Goal: Task Accomplishment & Management: Manage account settings

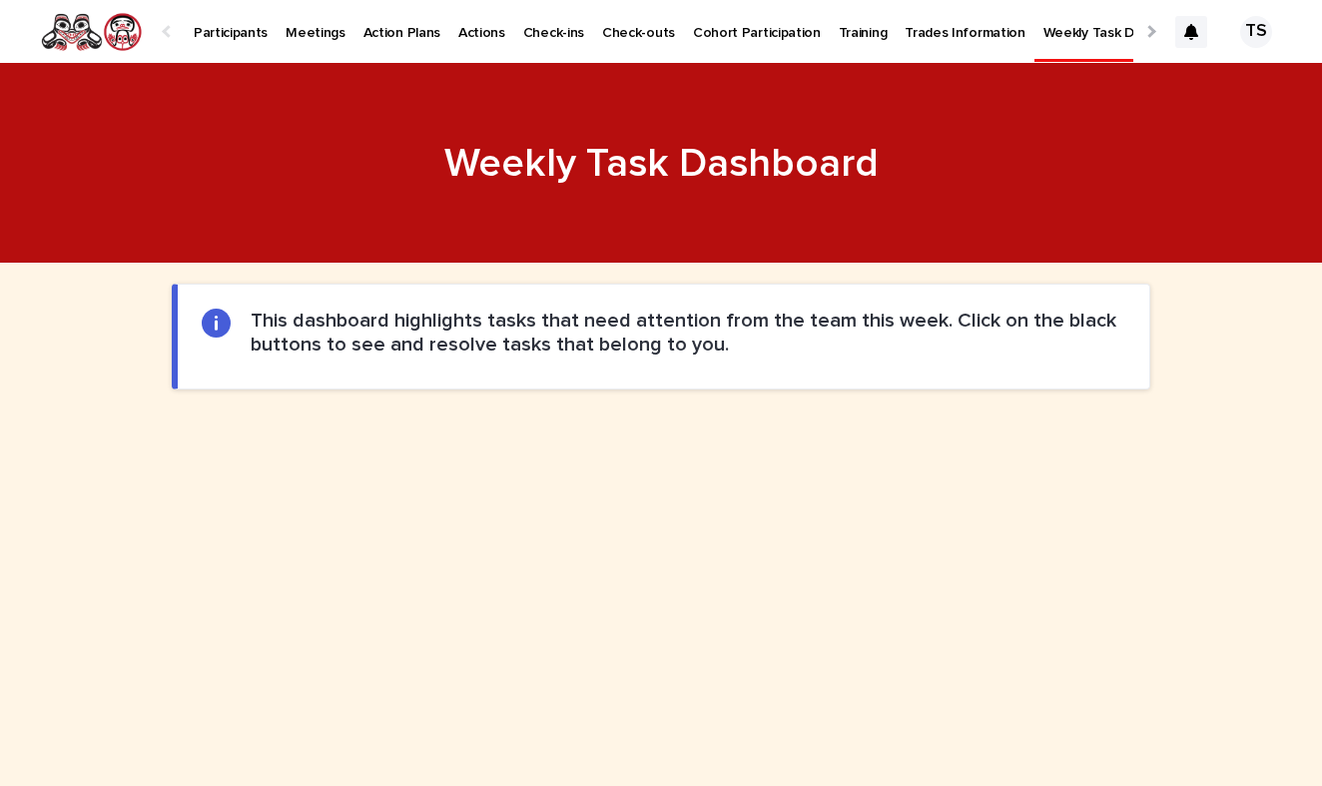
click at [232, 35] on p "Participants" at bounding box center [231, 21] width 74 height 42
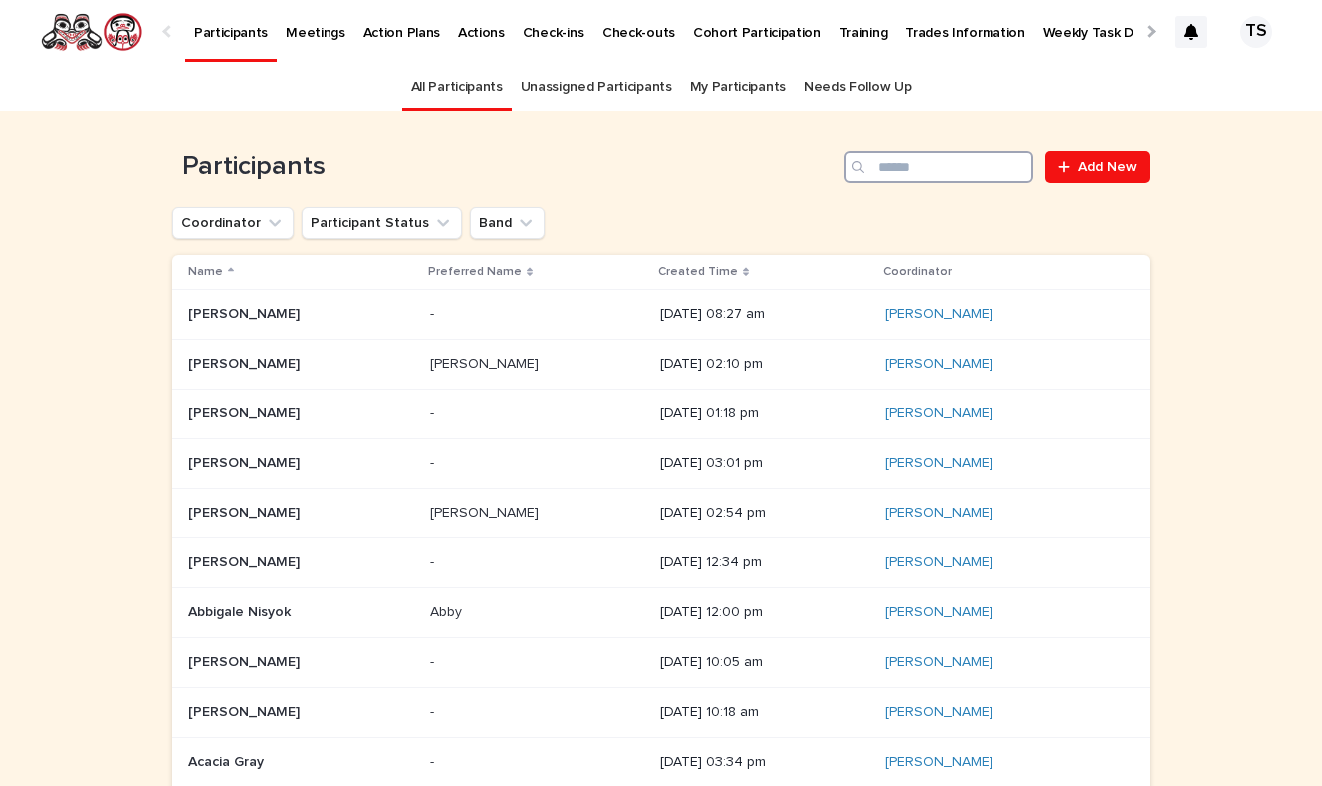
click at [925, 164] on input "Search" at bounding box center [939, 167] width 190 height 32
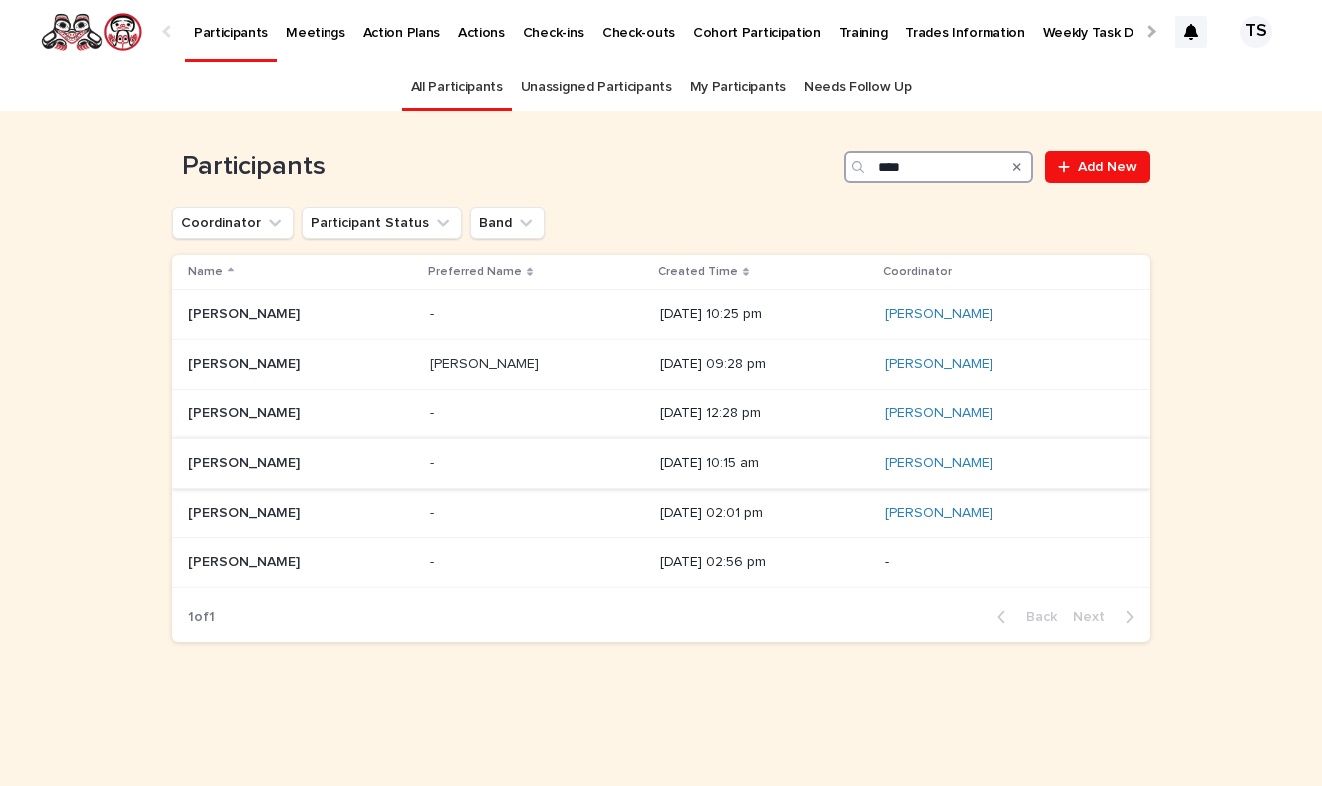
type input "***"
click at [264, 464] on p at bounding box center [301, 463] width 227 height 17
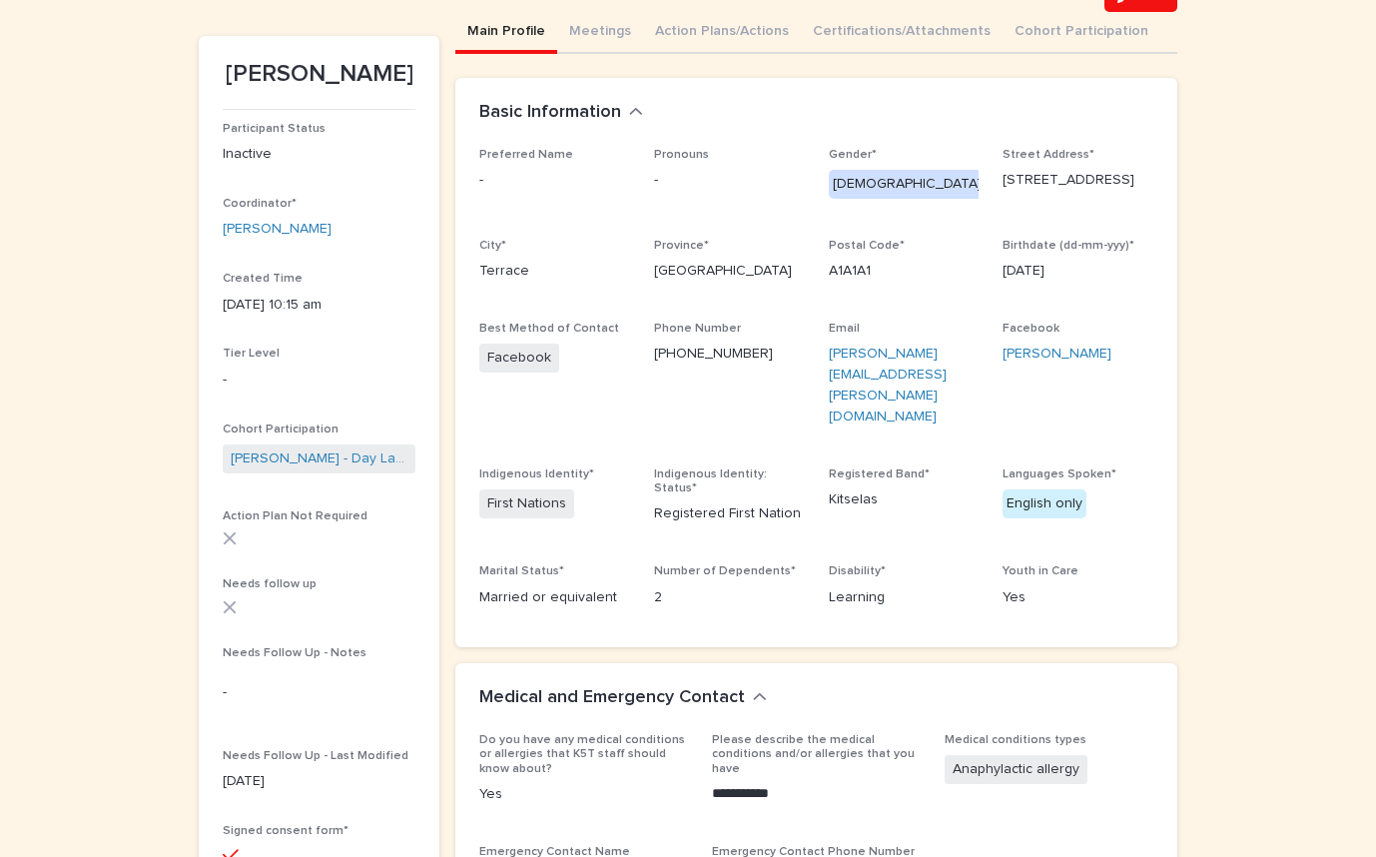
scroll to position [173, 0]
drag, startPoint x: 292, startPoint y: 153, endPoint x: 199, endPoint y: 138, distance: 94.1
click at [199, 138] on section "[PERSON_NAME] Participant Status Inactive Coordinator* [PERSON_NAME] Created Ti…" at bounding box center [319, 611] width 241 height 1154
click at [299, 158] on p "Inactive" at bounding box center [319, 152] width 193 height 21
click at [585, 39] on button "Meetings" at bounding box center [600, 31] width 86 height 42
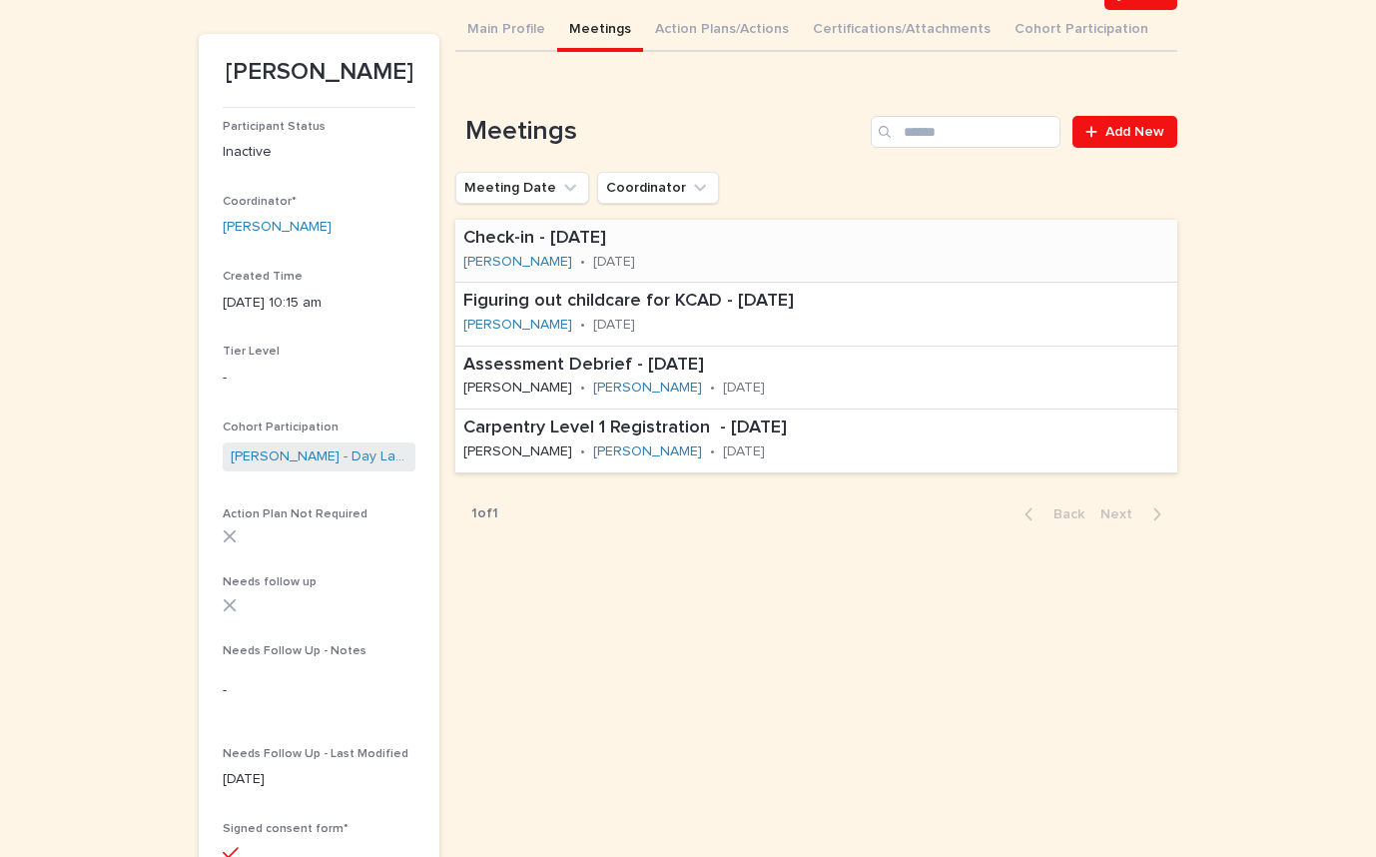
click at [786, 255] on div "Check-in - [DATE] [PERSON_NAME] • [DATE]" at bounding box center [620, 251] width 331 height 62
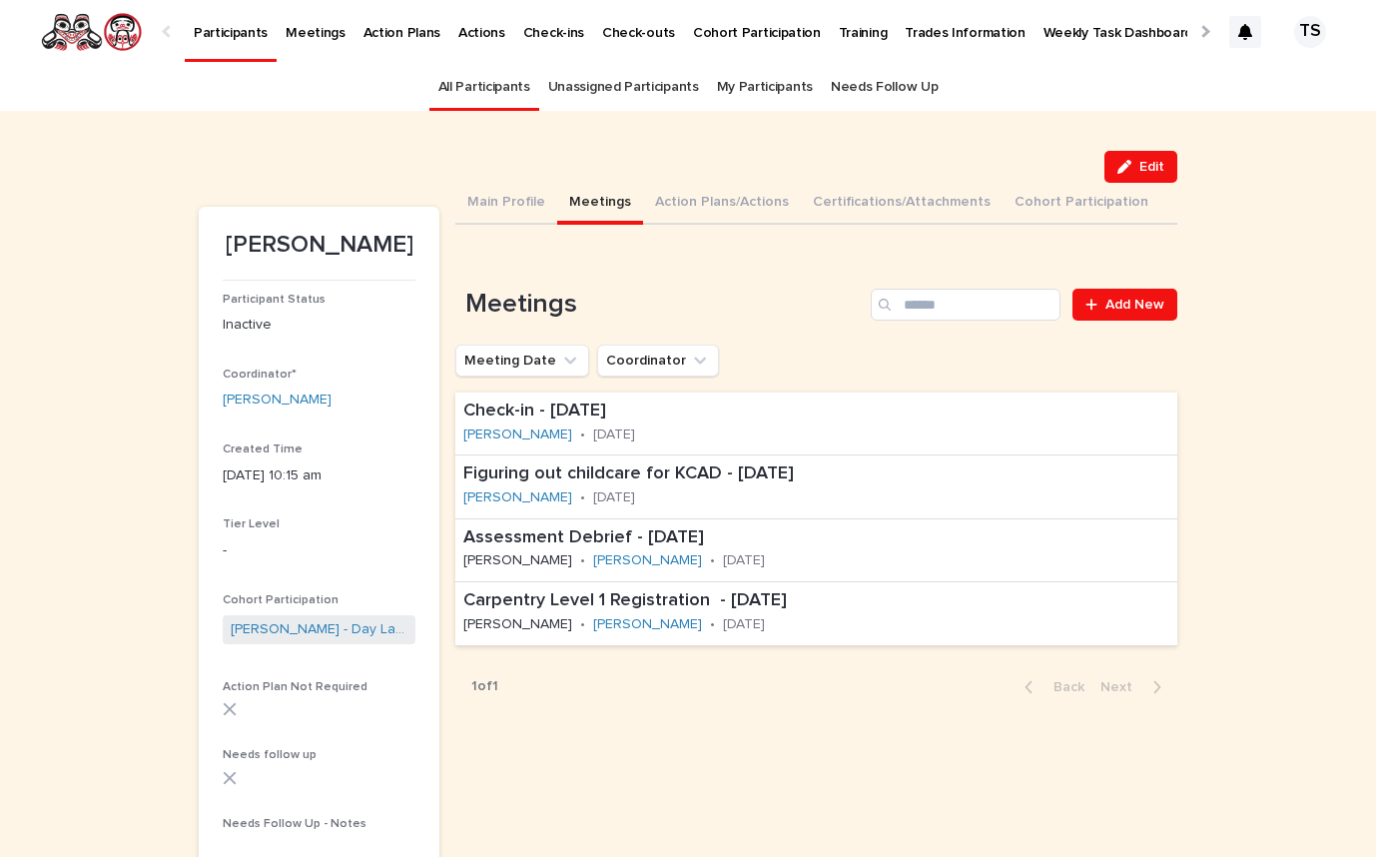
scroll to position [64, 0]
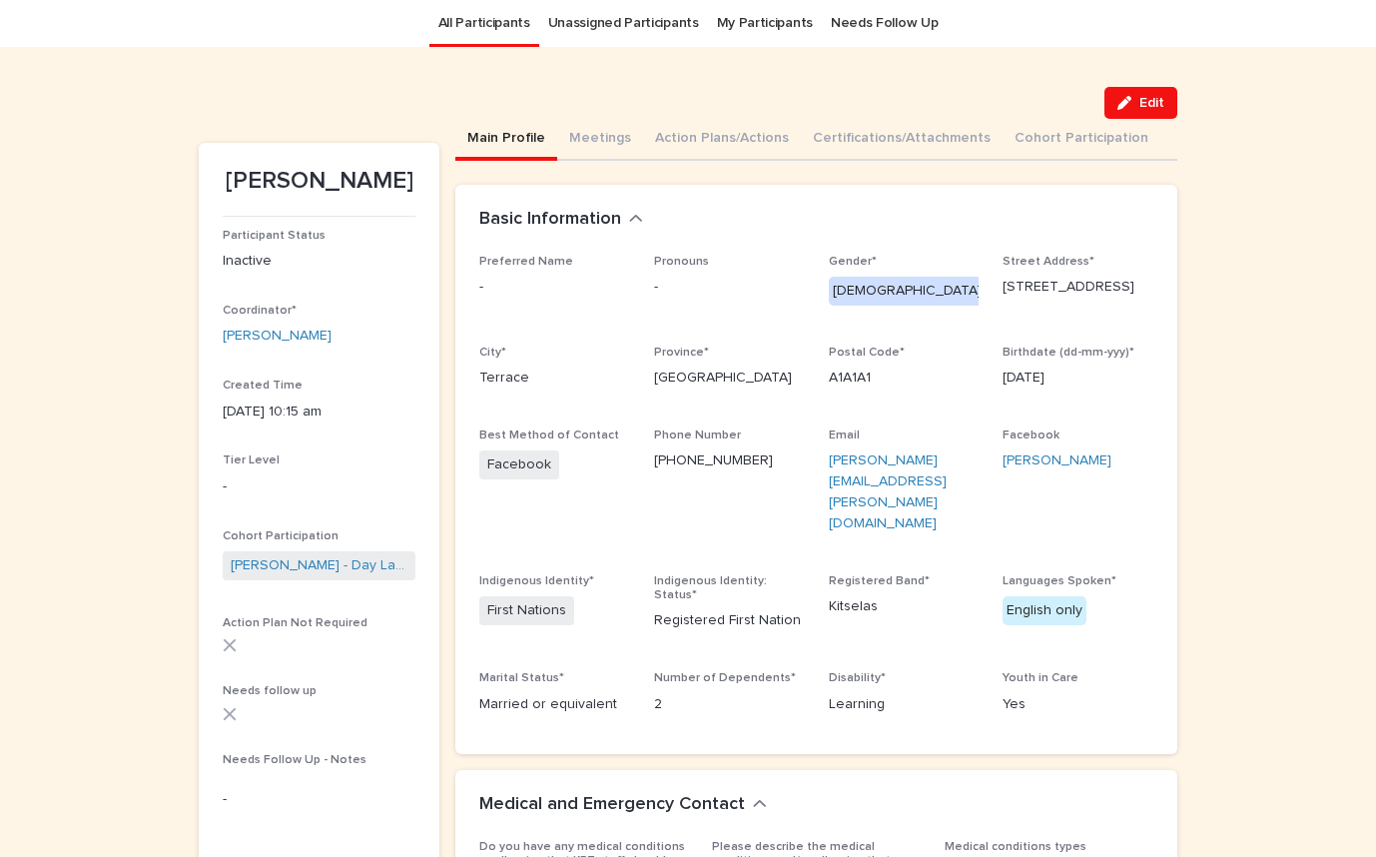
click at [495, 130] on button "Main Profile" at bounding box center [506, 140] width 102 height 42
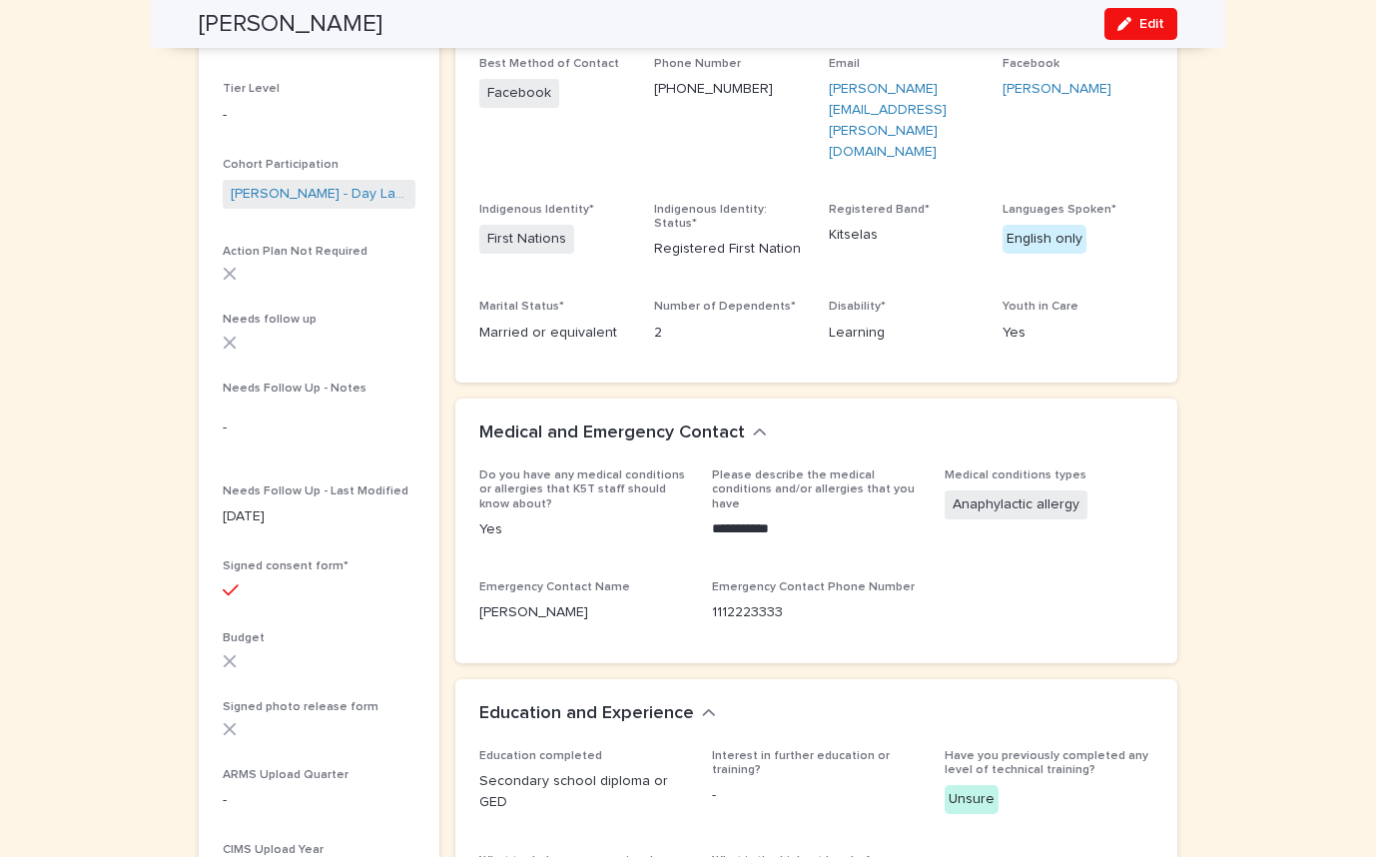
scroll to position [450, 0]
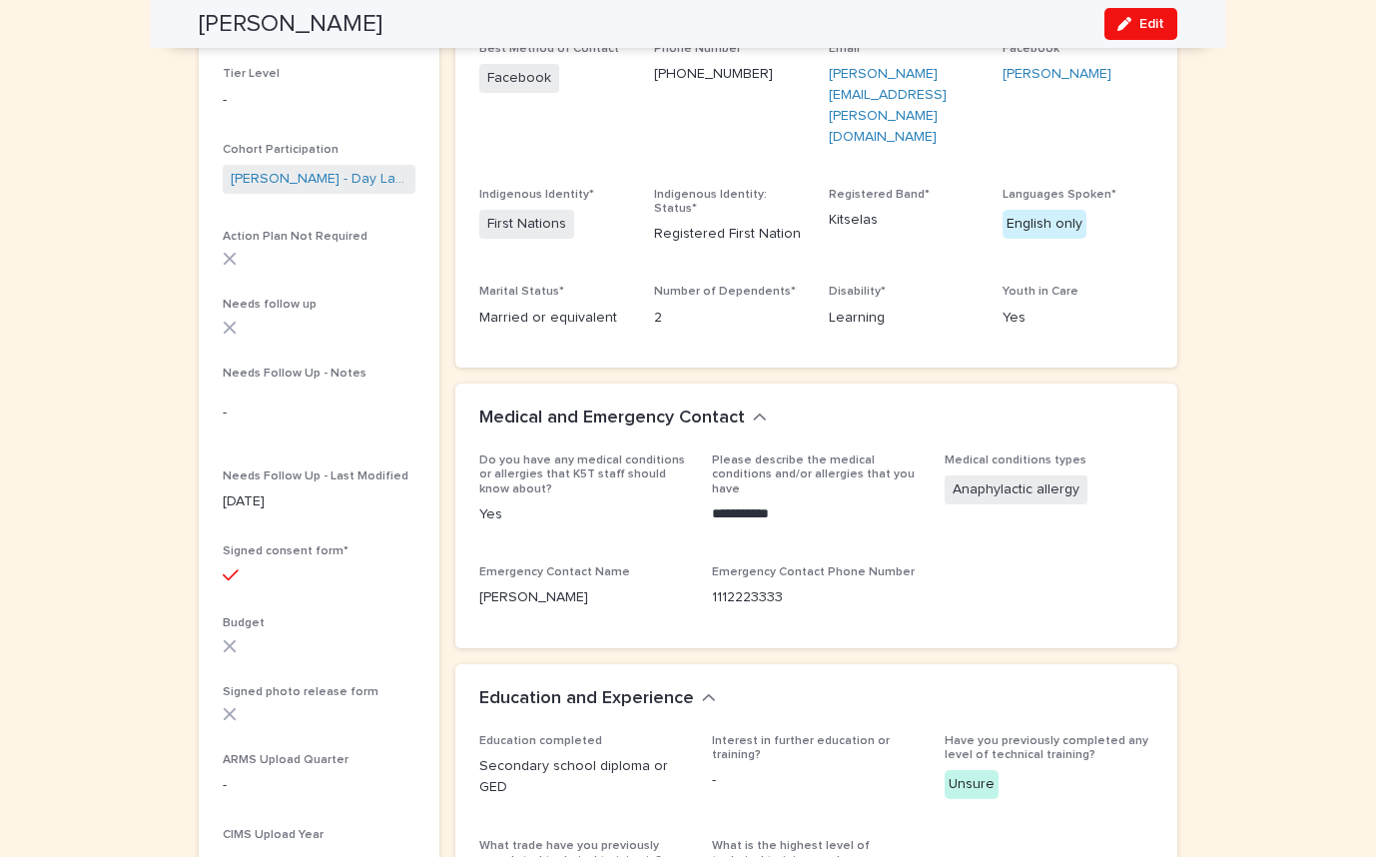
click at [235, 331] on div "Needs follow up" at bounding box center [319, 324] width 193 height 52
click at [235, 321] on icon at bounding box center [230, 328] width 14 height 14
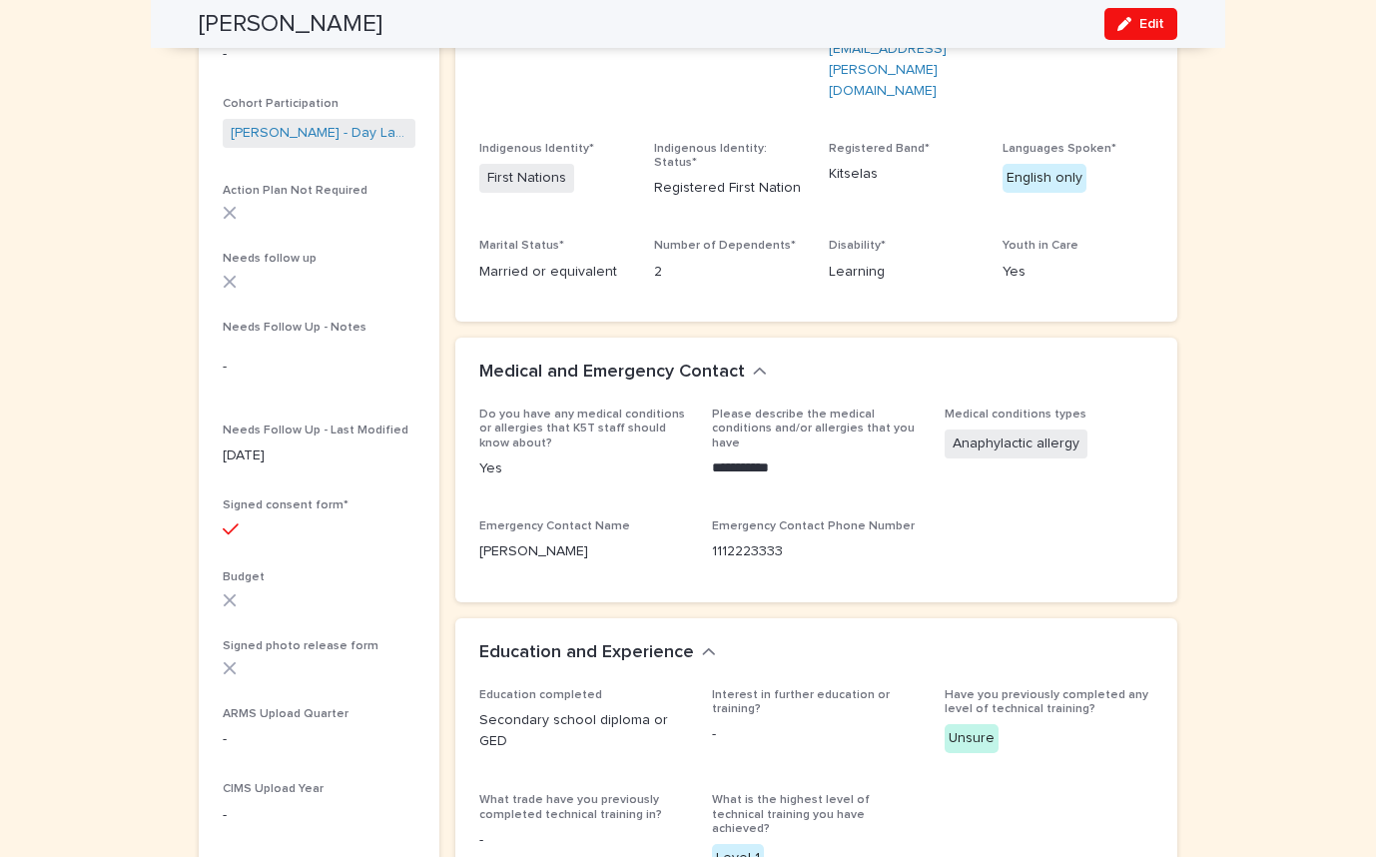
scroll to position [500, 0]
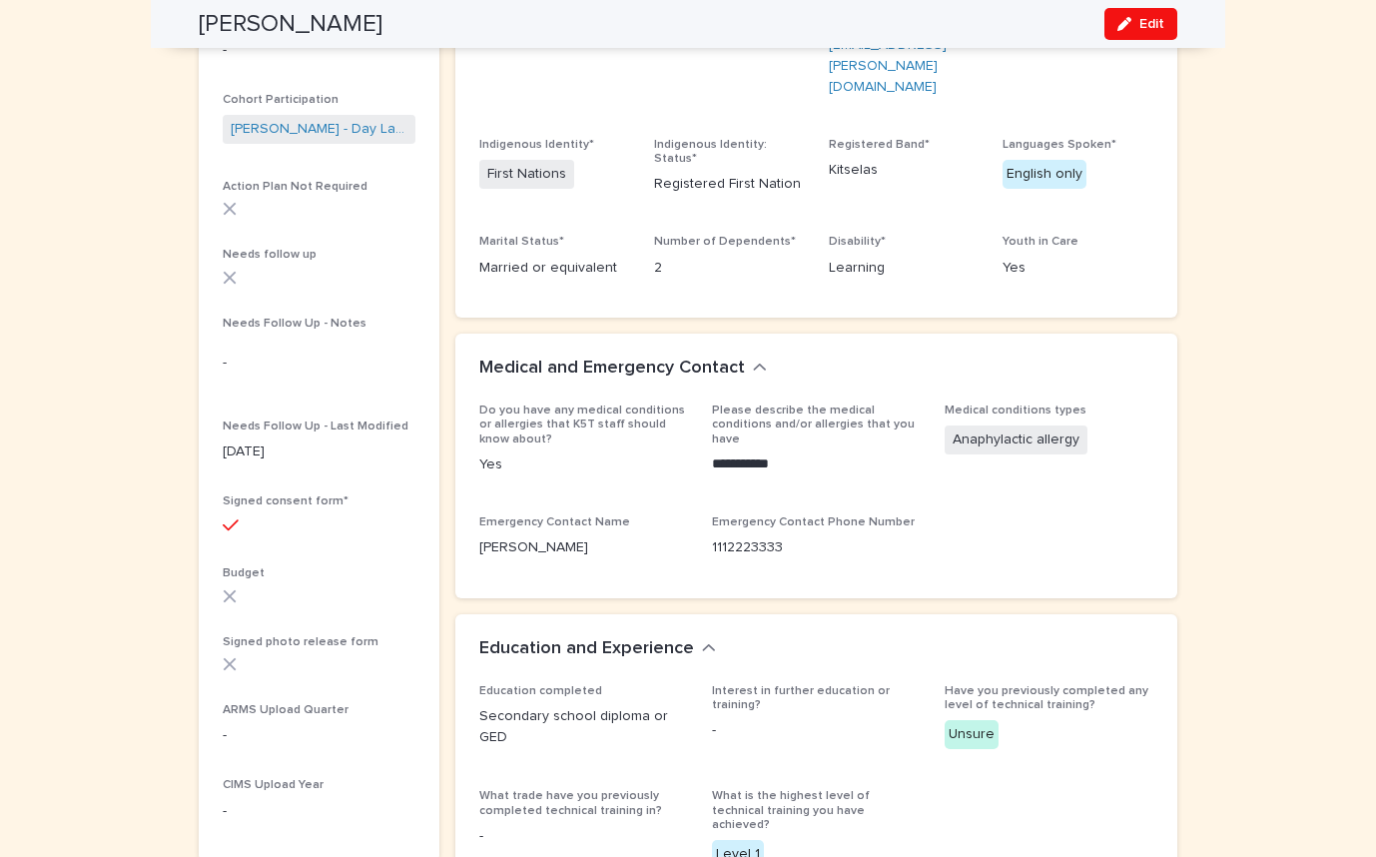
click at [240, 516] on div at bounding box center [319, 525] width 193 height 18
click at [216, 513] on section "[PERSON_NAME] Participant Status Inactive Coordinator* [PERSON_NAME] Created Ti…" at bounding box center [319, 283] width 241 height 1154
drag, startPoint x: 216, startPoint y: 513, endPoint x: 248, endPoint y: 519, distance: 32.5
click at [248, 519] on section "[PERSON_NAME] Participant Status Inactive Coordinator* [PERSON_NAME] Created Ti…" at bounding box center [319, 283] width 241 height 1154
click at [252, 517] on div at bounding box center [319, 525] width 193 height 18
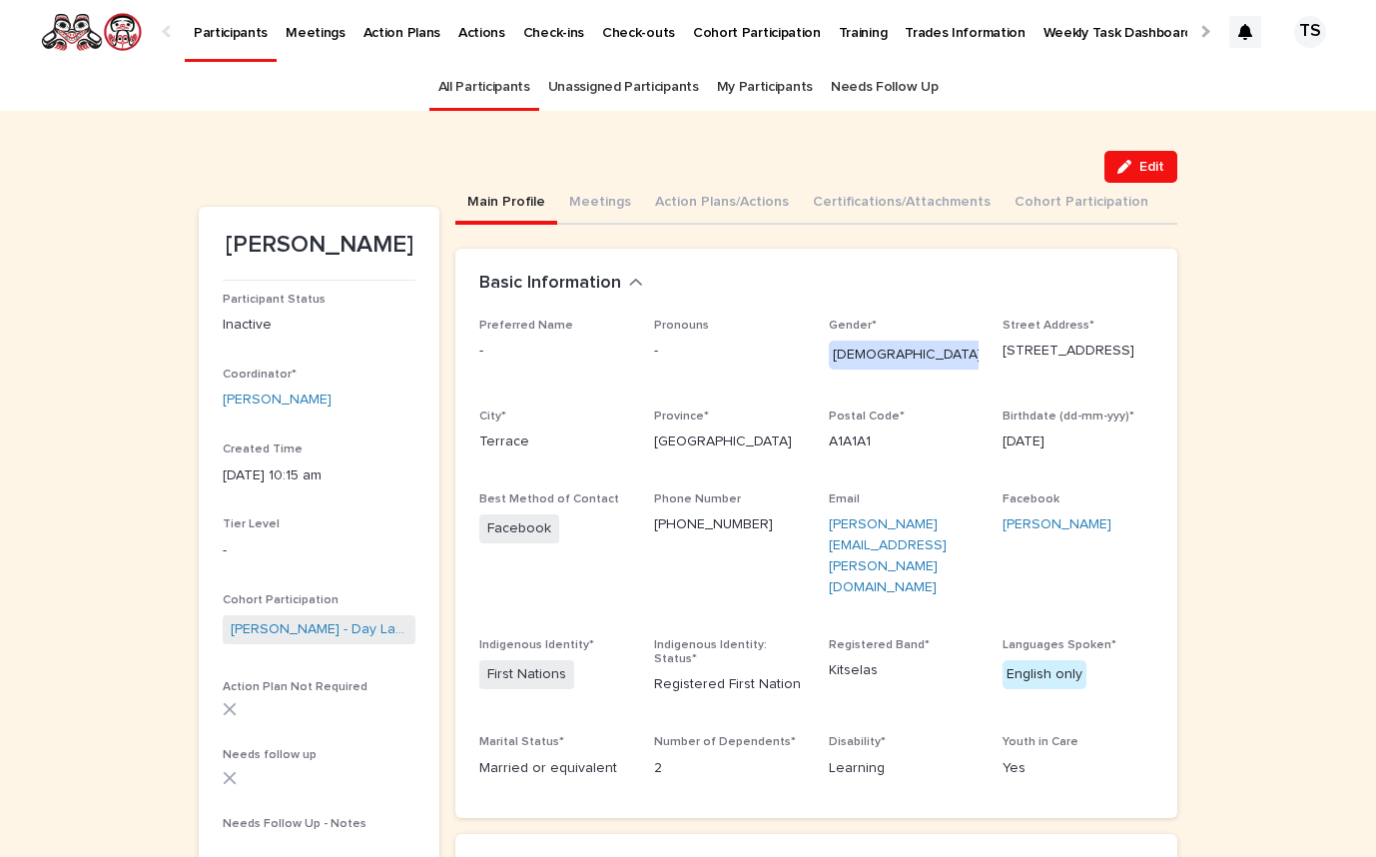
scroll to position [0, 0]
drag, startPoint x: 326, startPoint y: 390, endPoint x: 246, endPoint y: 379, distance: 80.6
click at [246, 379] on div "Coordinator* [PERSON_NAME]" at bounding box center [319, 397] width 193 height 59
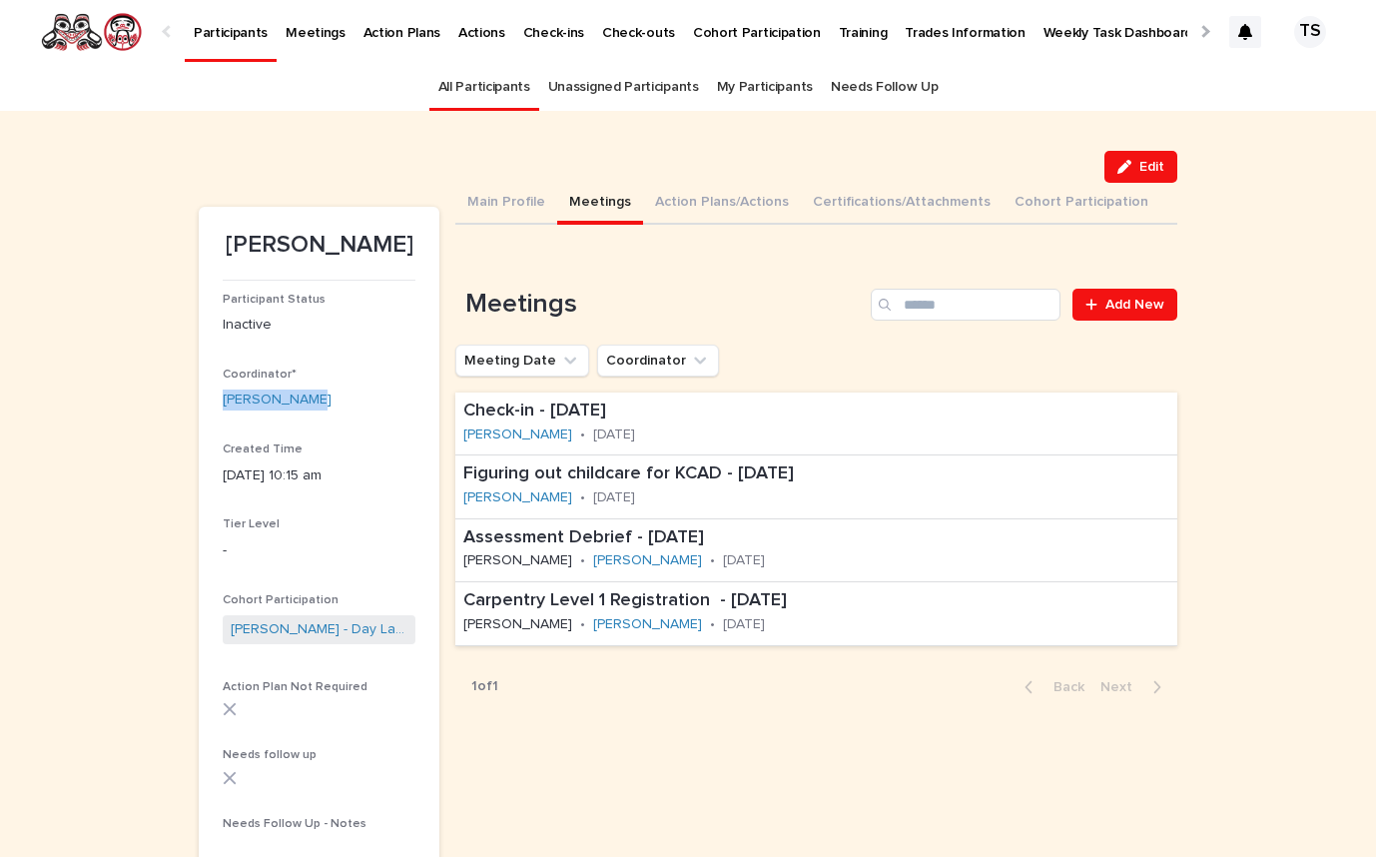
click at [584, 195] on button "Meetings" at bounding box center [600, 204] width 86 height 42
click at [1115, 308] on span "Add New" at bounding box center [1135, 305] width 59 height 14
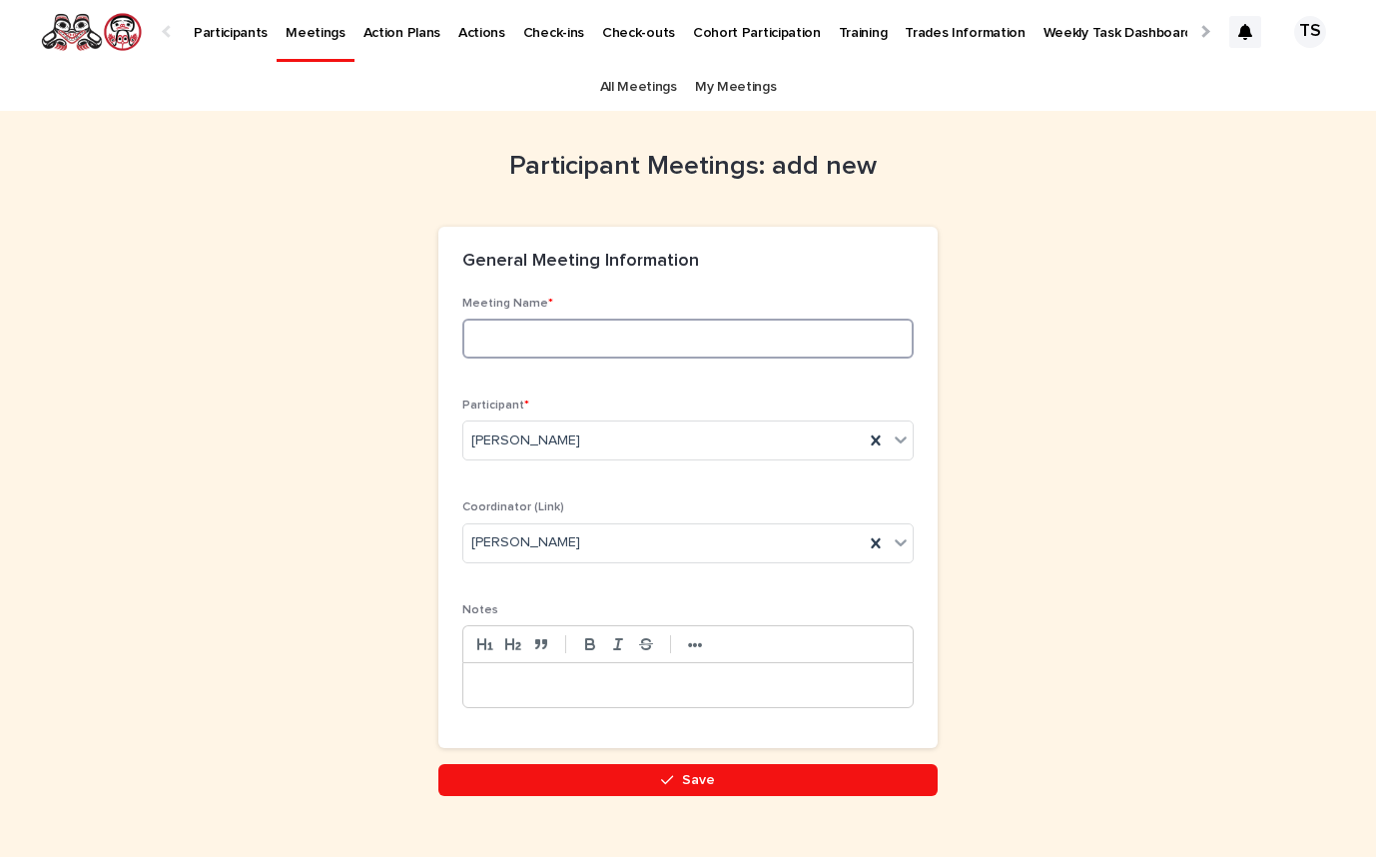
click at [659, 347] on input at bounding box center [687, 339] width 451 height 40
type input "**********"
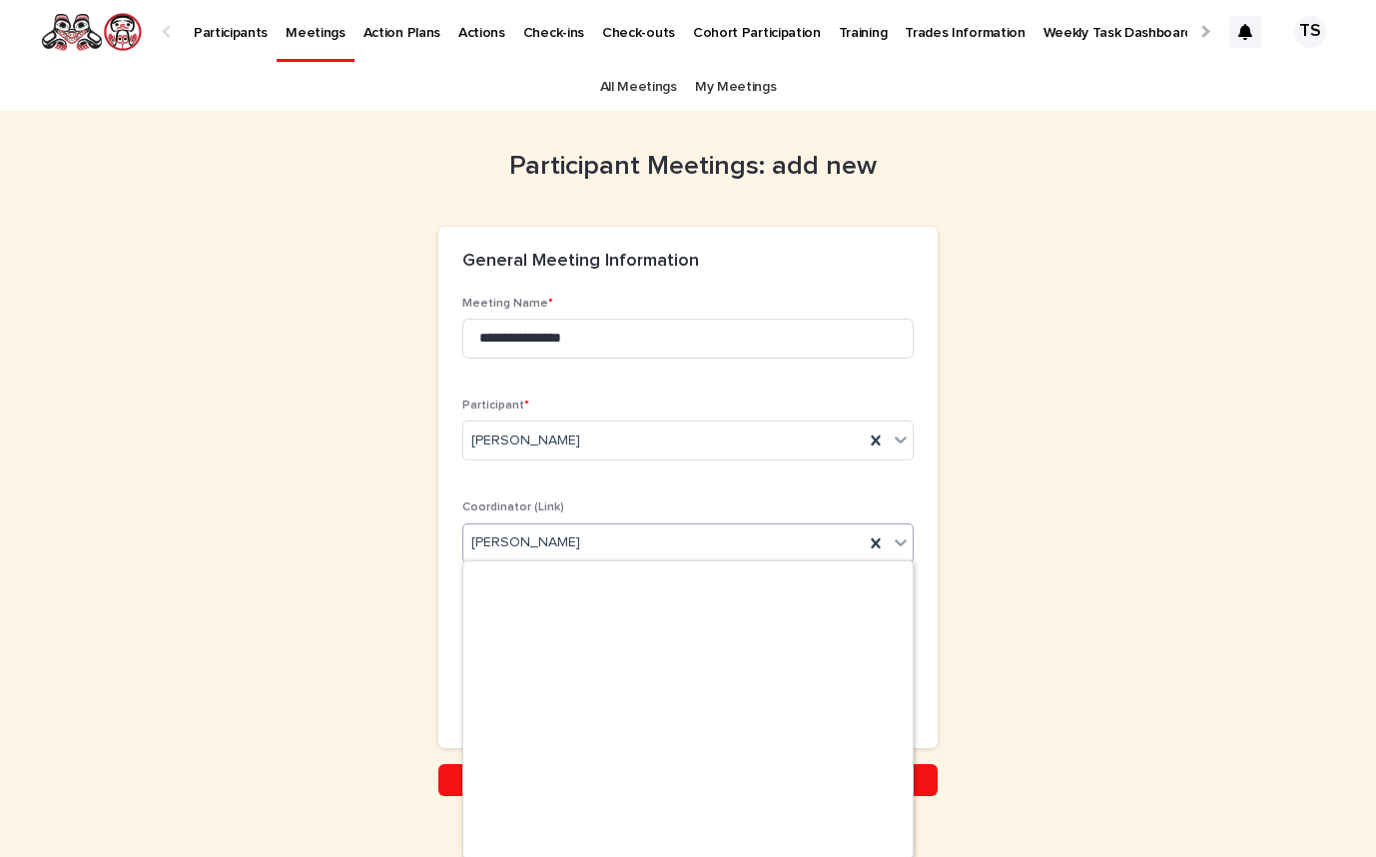
click at [648, 540] on div "[PERSON_NAME]" at bounding box center [663, 542] width 400 height 33
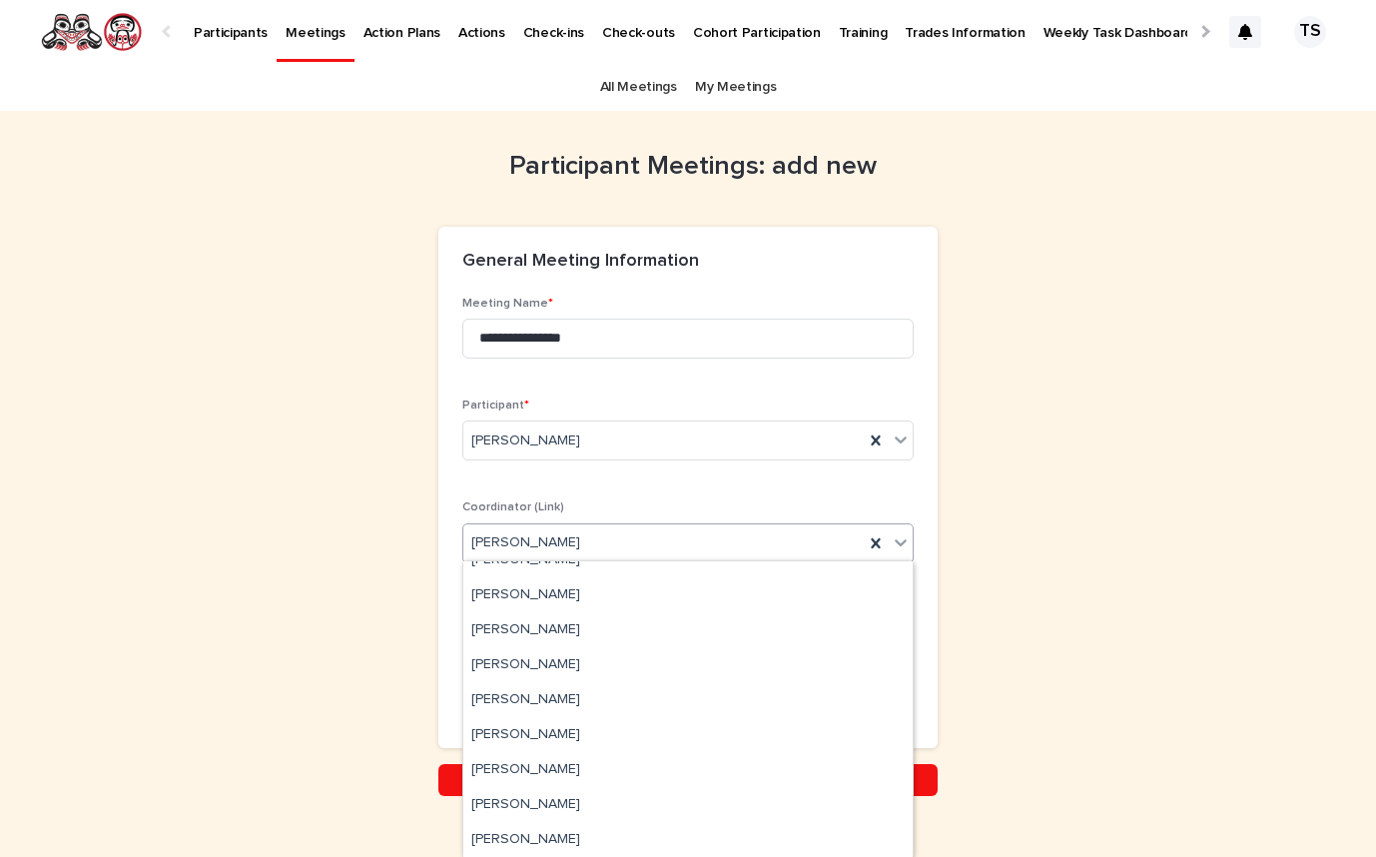
scroll to position [787, 0]
click at [378, 499] on div "**********" at bounding box center [688, 453] width 979 height 685
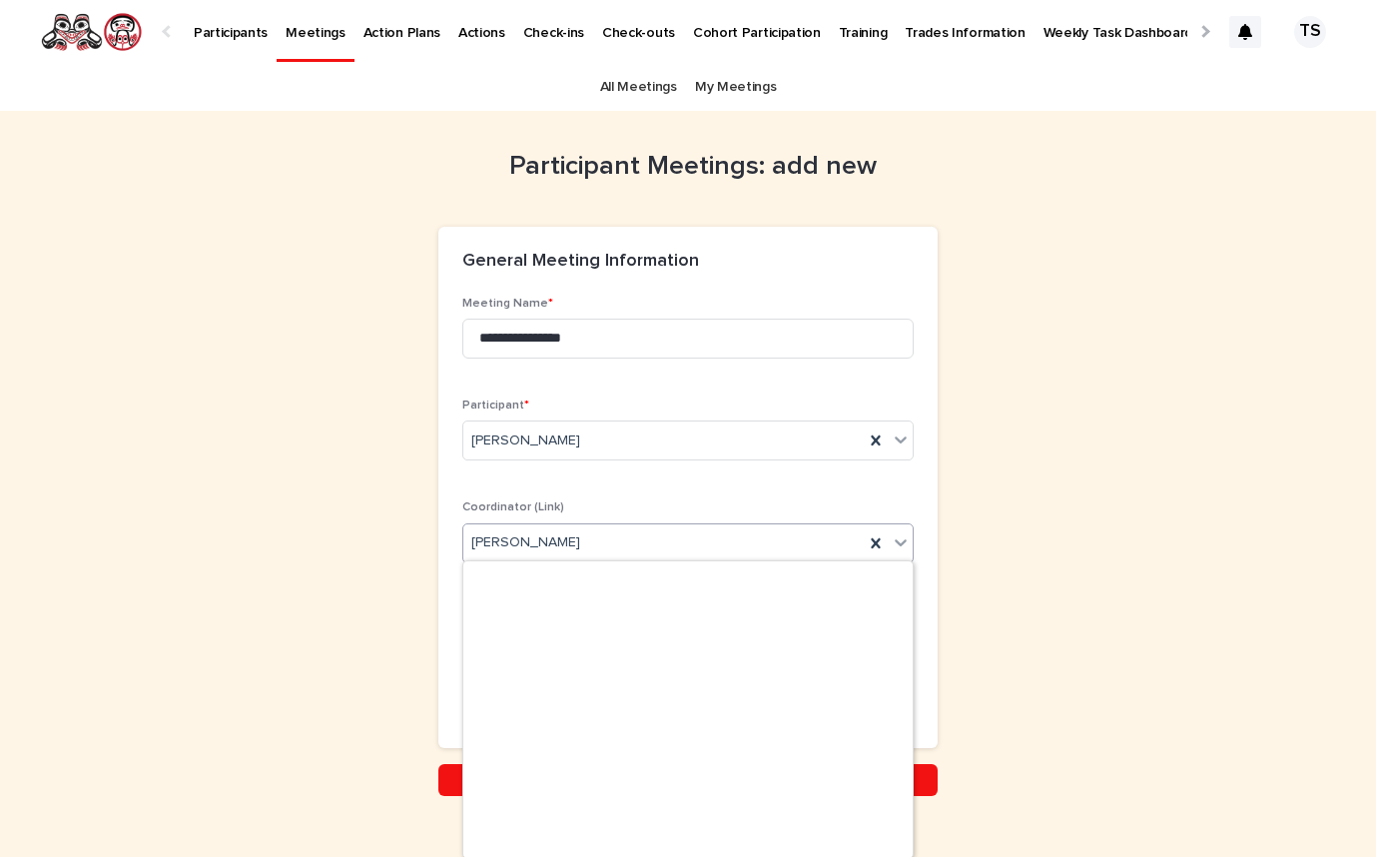
scroll to position [784, 0]
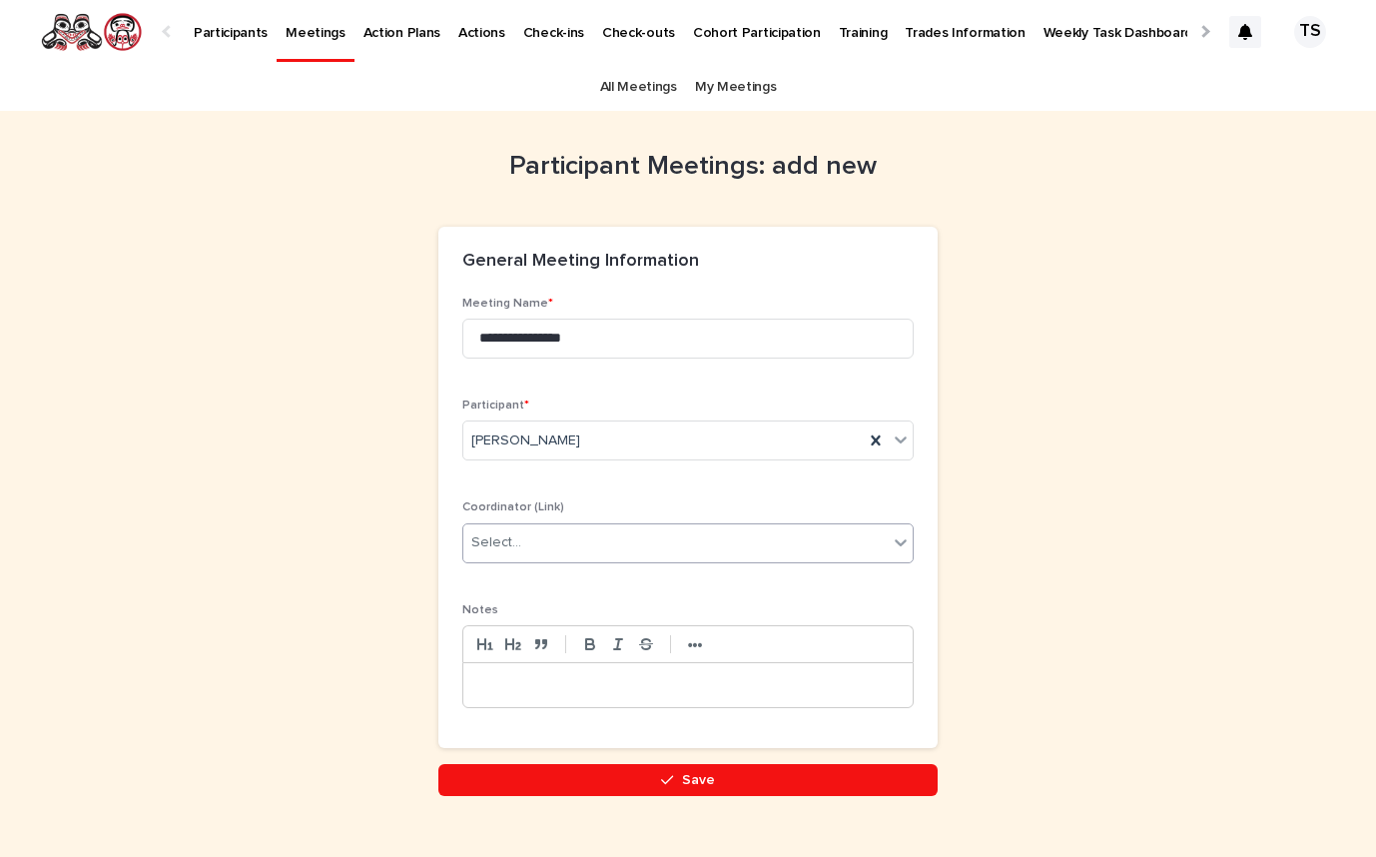
click at [530, 542] on div "Select..." at bounding box center [675, 542] width 424 height 33
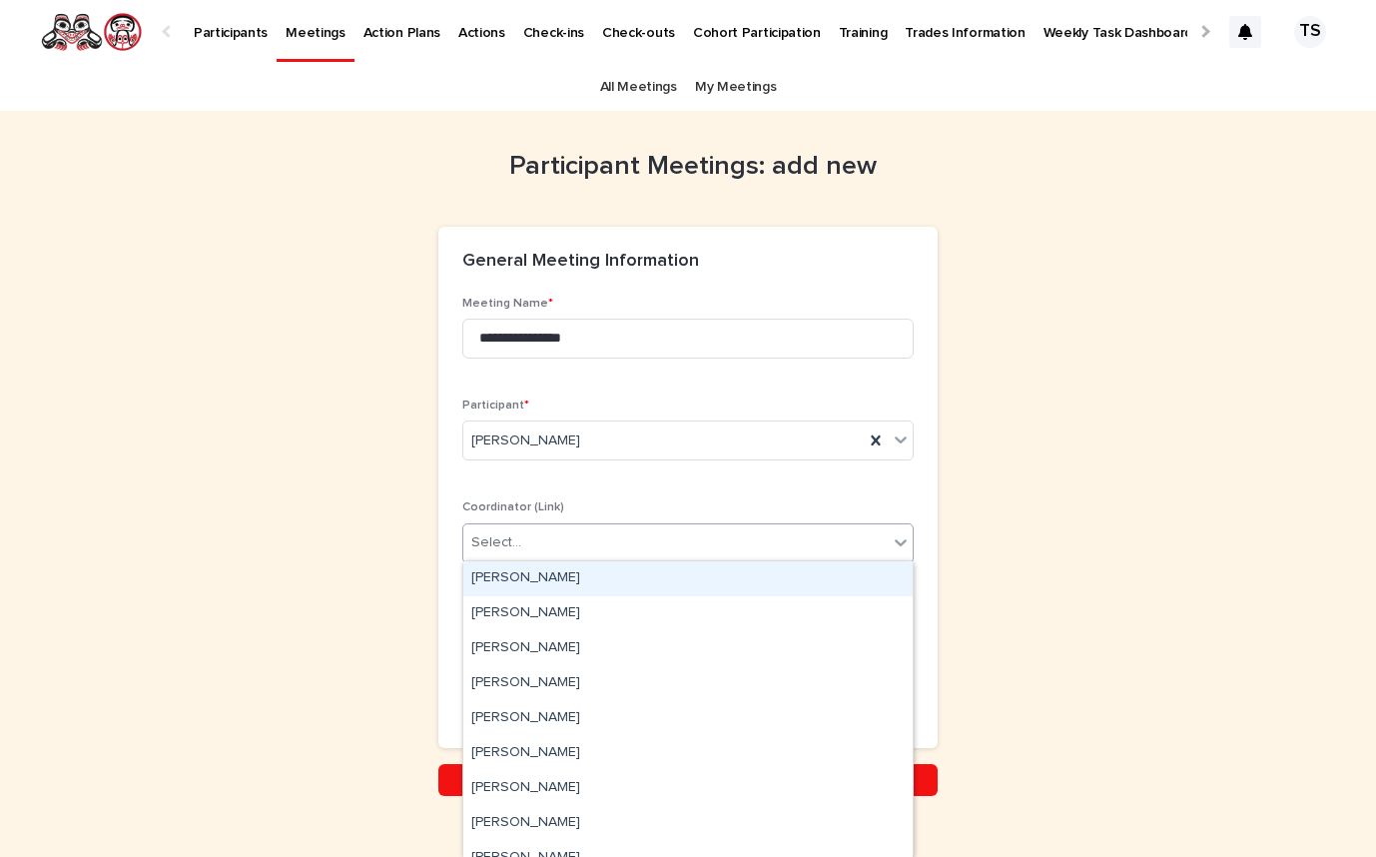
click at [573, 548] on div "Select..." at bounding box center [675, 542] width 424 height 33
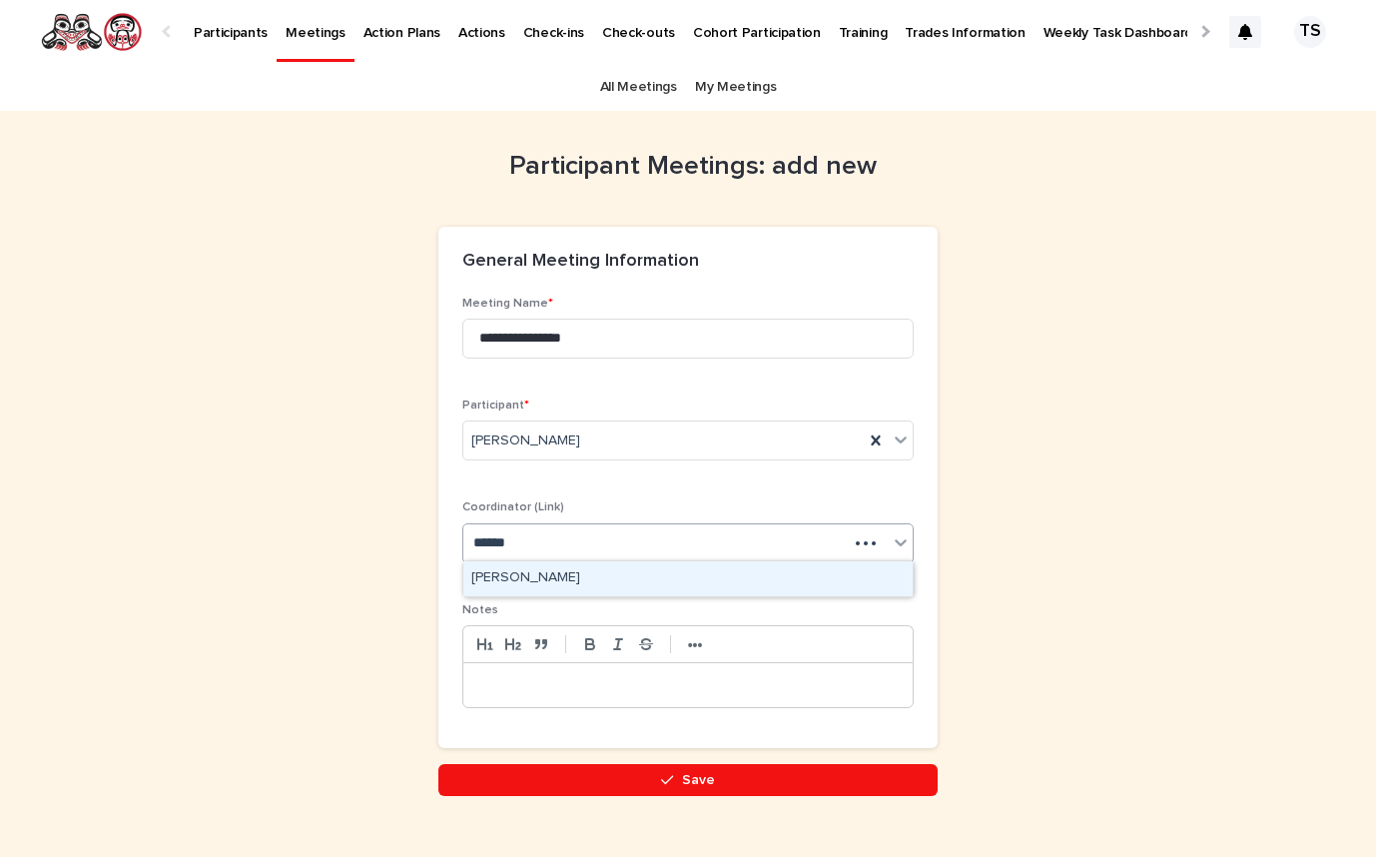
type input "*******"
click at [673, 575] on div "[PERSON_NAME]" at bounding box center [687, 578] width 449 height 35
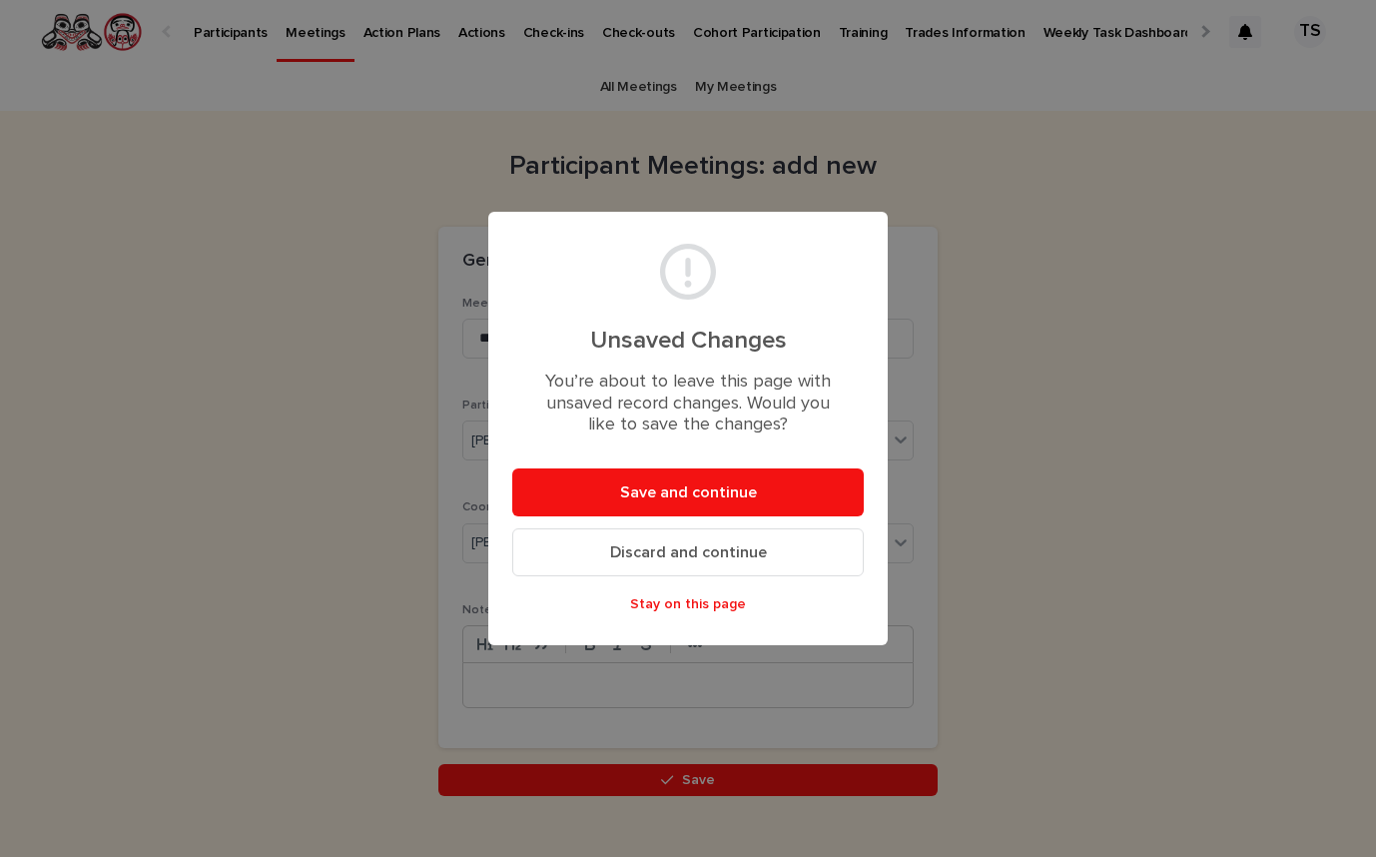
click at [705, 558] on button "Discard and continue" at bounding box center [688, 552] width 352 height 48
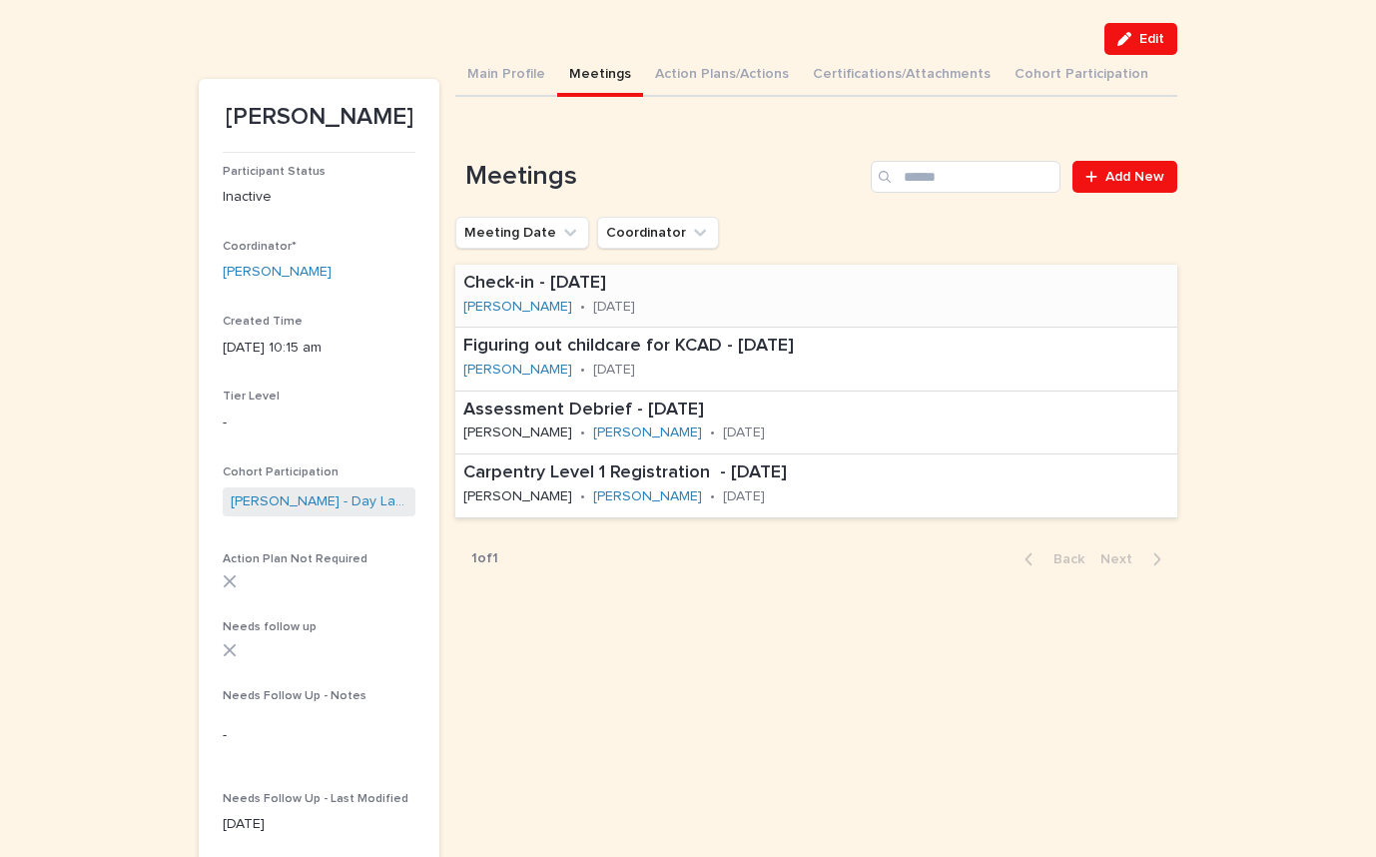
scroll to position [129, 0]
click at [748, 292] on p "Check-in - [DATE]" at bounding box center [620, 283] width 315 height 22
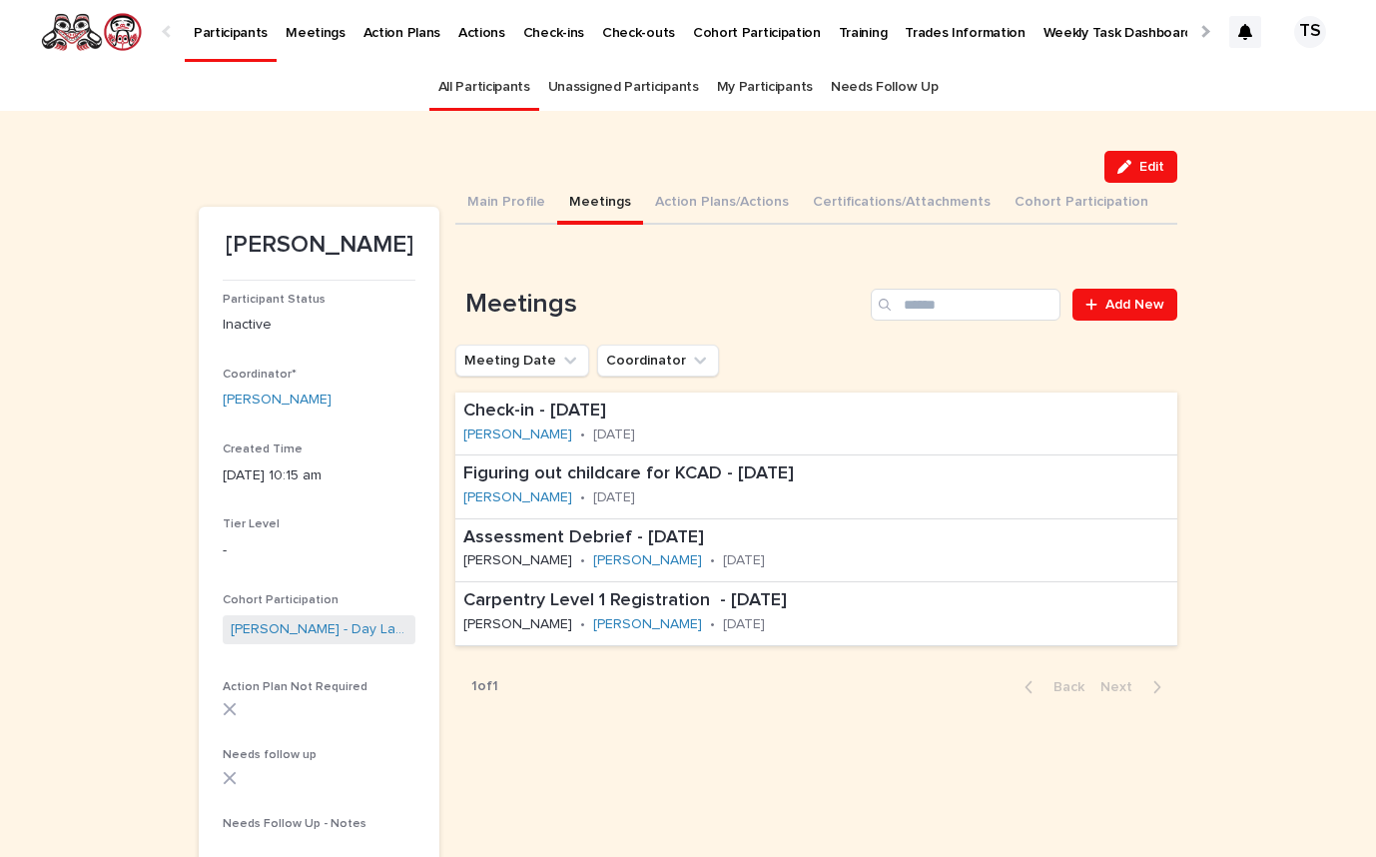
scroll to position [64, 0]
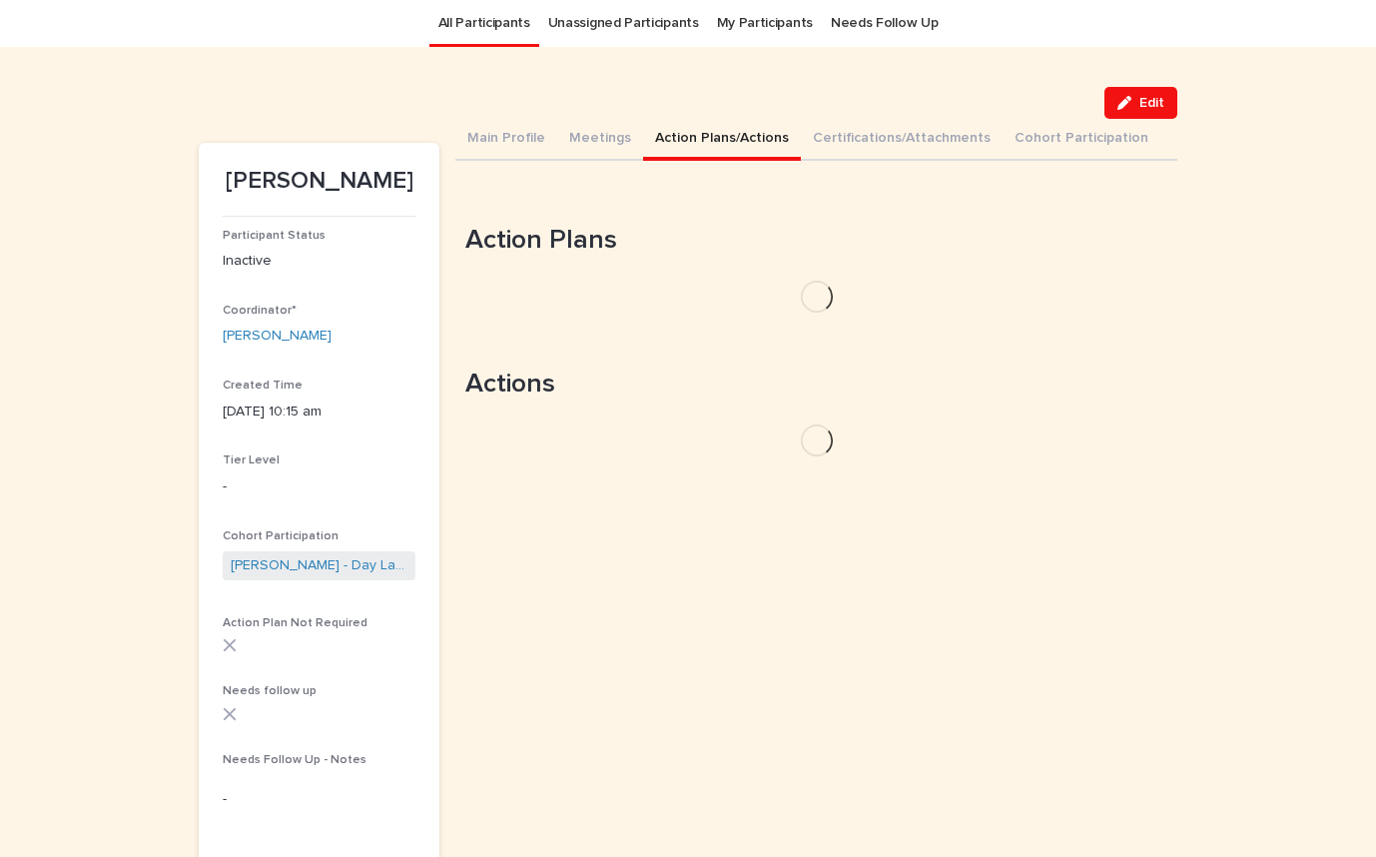
click at [716, 139] on button "Action Plans/Actions" at bounding box center [722, 140] width 158 height 42
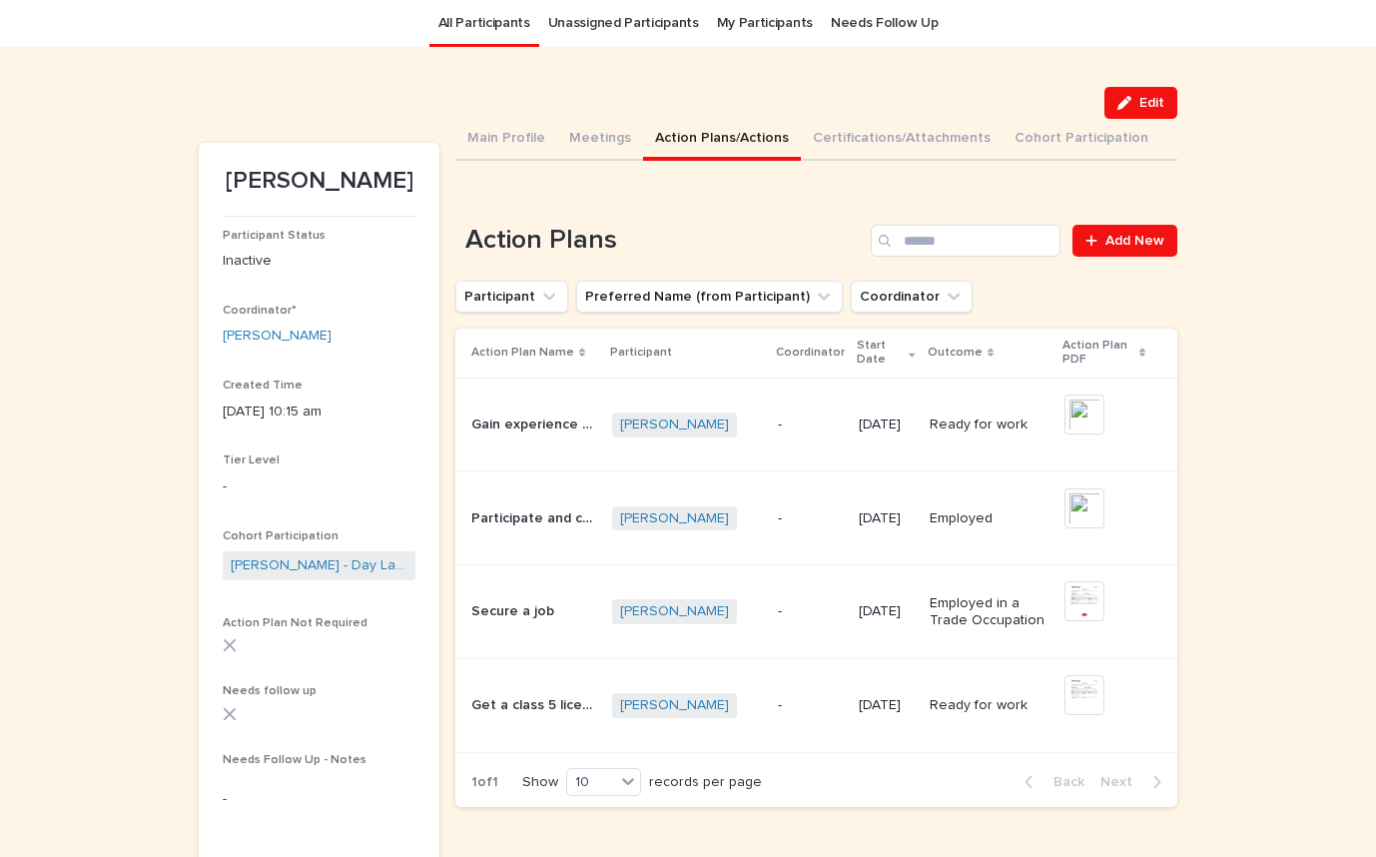
click at [788, 409] on div "-" at bounding box center [810, 424] width 65 height 33
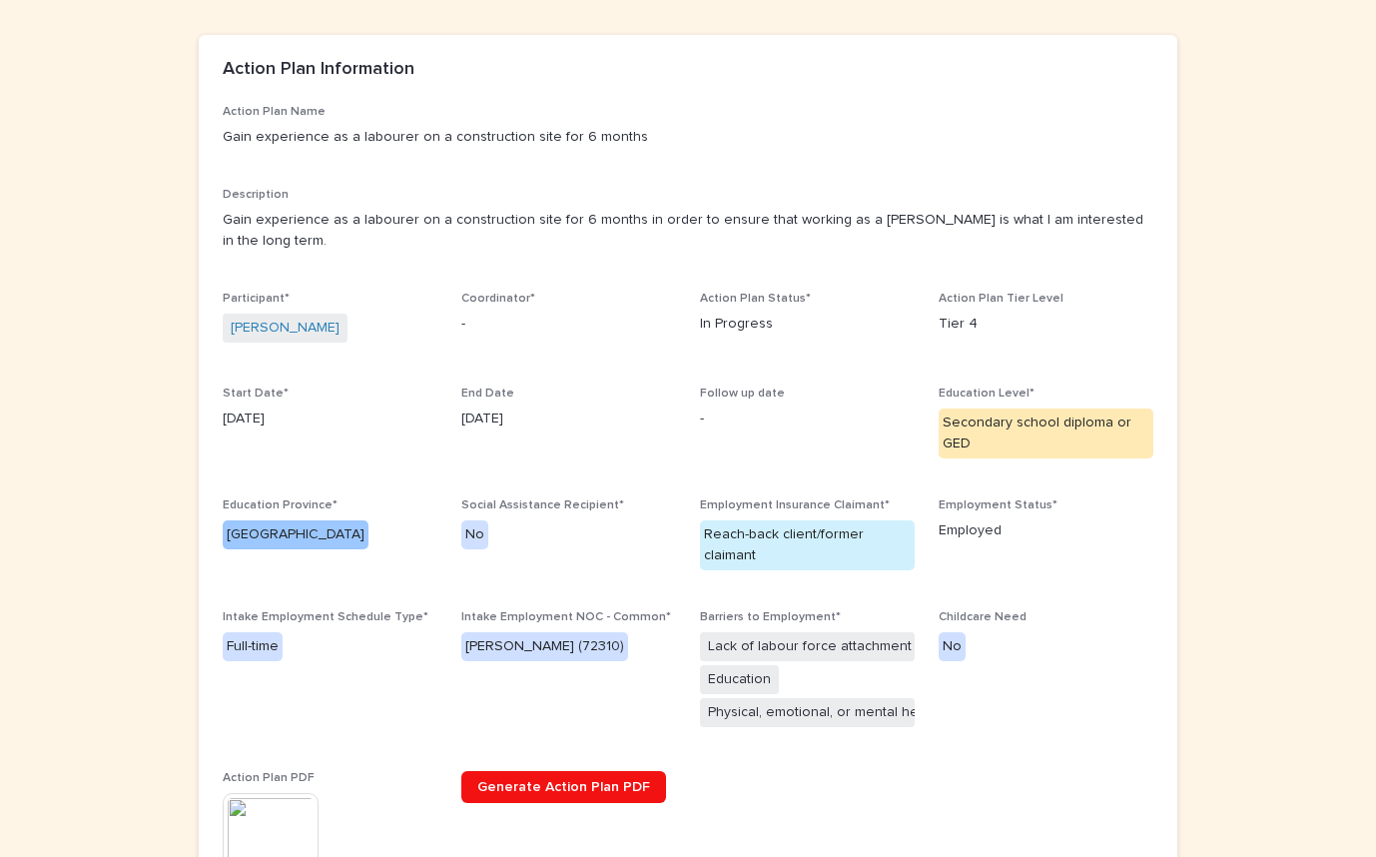
scroll to position [175, 0]
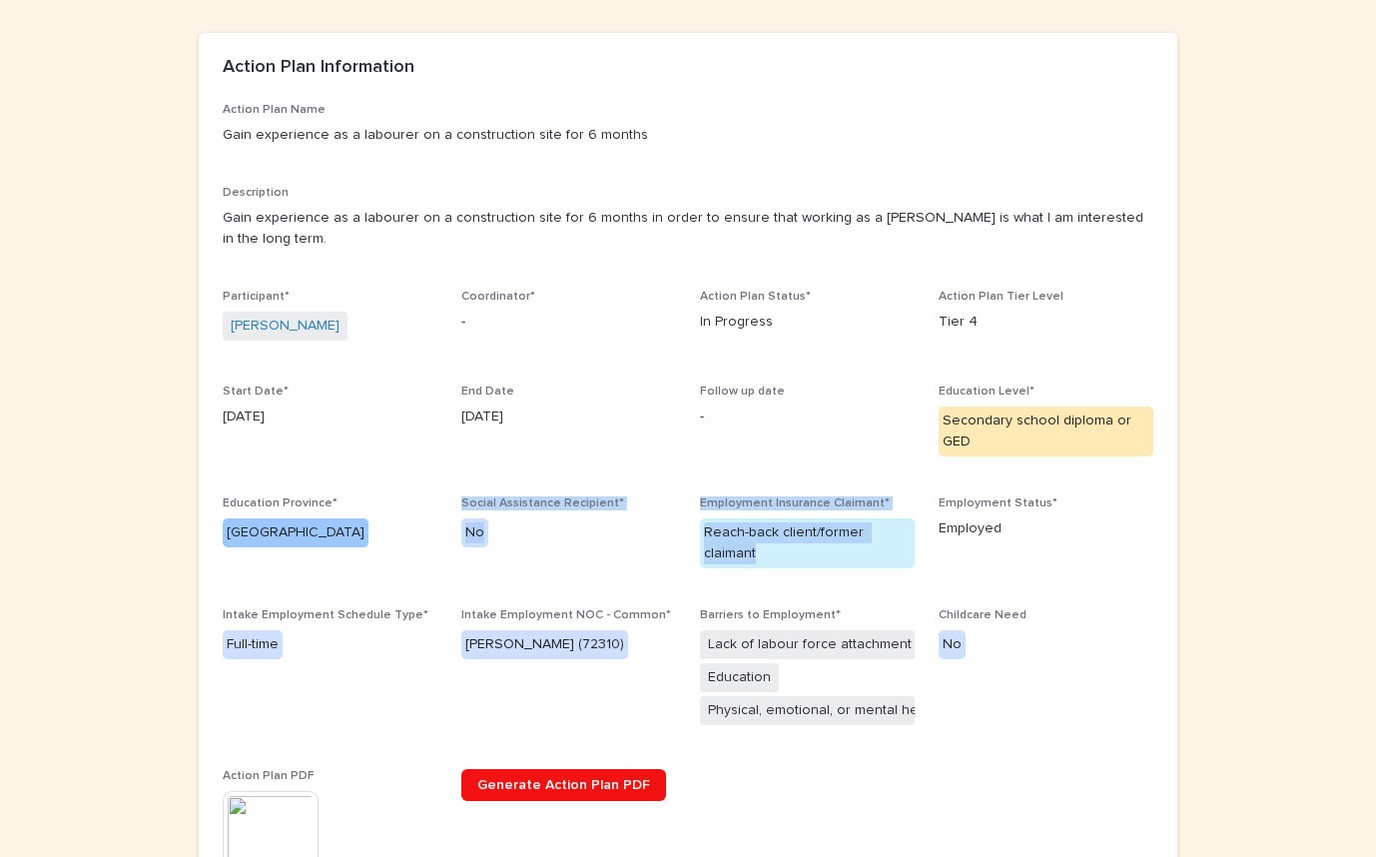
drag, startPoint x: 458, startPoint y: 472, endPoint x: 879, endPoint y: 515, distance: 422.6
click at [879, 515] on div "Action Plan Name Gain experience as a labourer on a construction site for 6 mon…" at bounding box center [688, 505] width 931 height 805
click at [1086, 608] on p "Childcare Need" at bounding box center [1046, 615] width 215 height 14
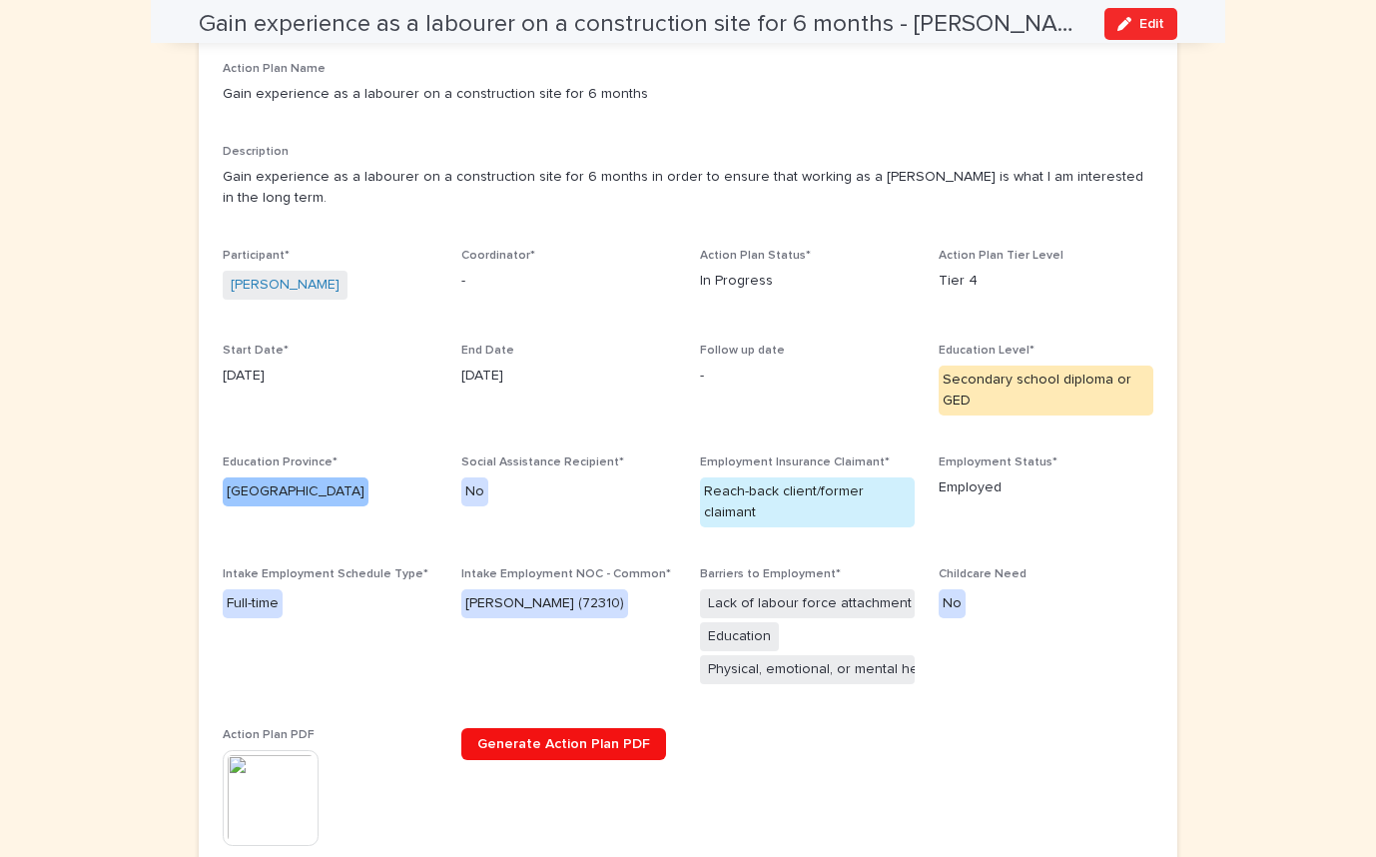
scroll to position [230, 0]
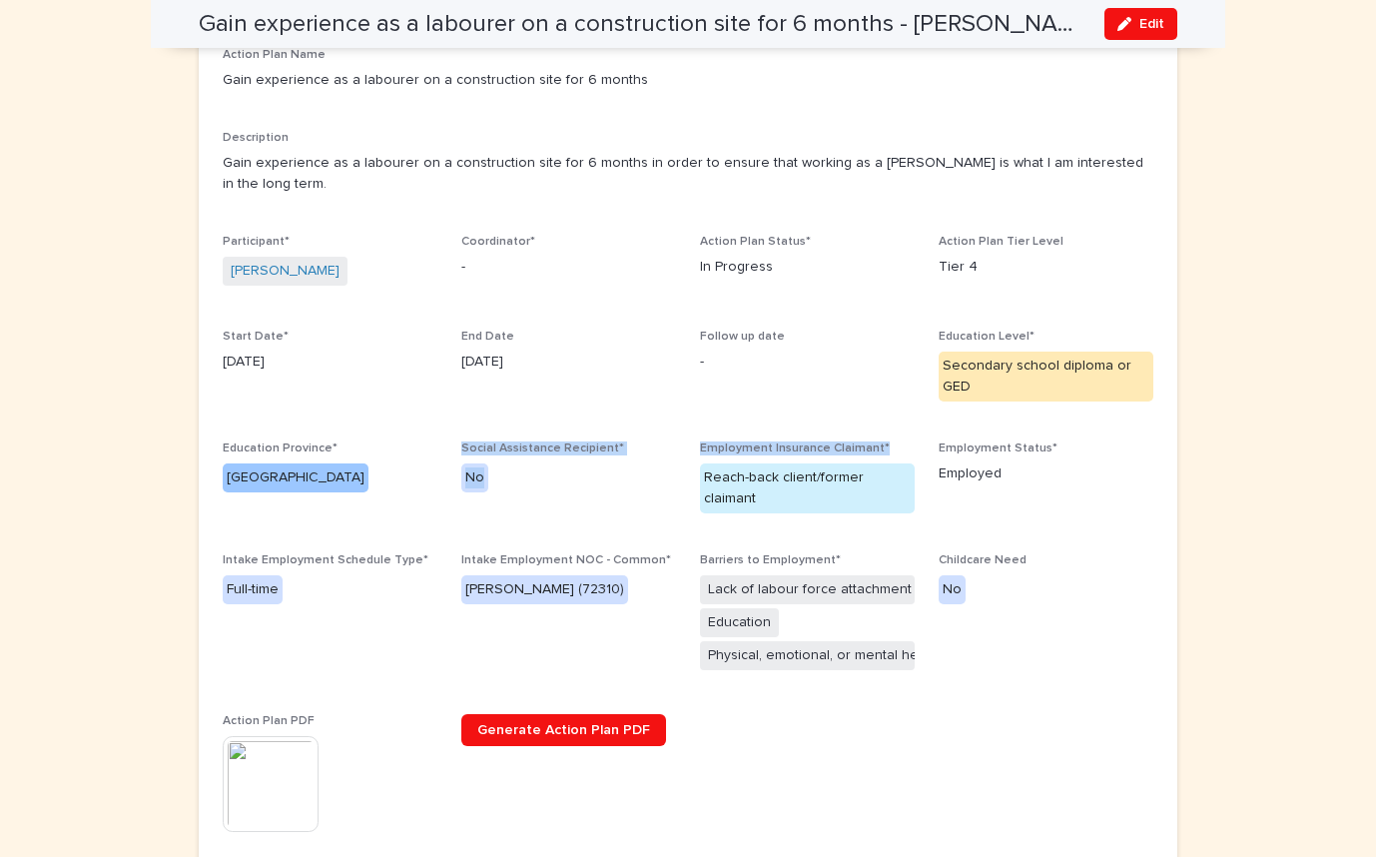
drag, startPoint x: 889, startPoint y: 422, endPoint x: 601, endPoint y: 411, distance: 287.8
click at [601, 411] on div "Action Plan Name Gain experience as a labourer on a construction site for 6 mon…" at bounding box center [688, 450] width 931 height 805
click at [1134, 626] on span "Childcare Need No" at bounding box center [1046, 621] width 215 height 137
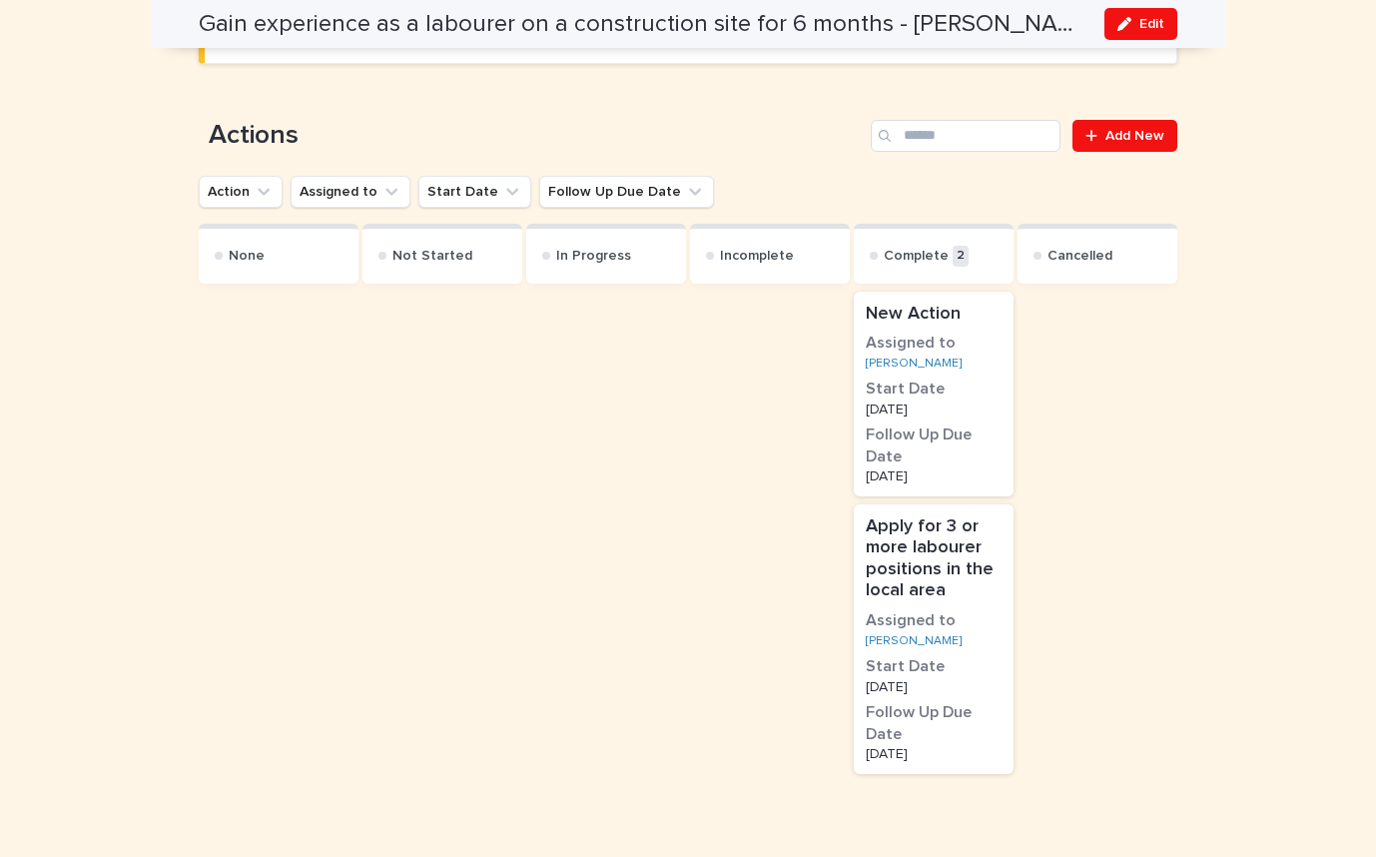
scroll to position [1179, 0]
click at [939, 521] on p "Apply for 3 or more labourer positions in the local area" at bounding box center [934, 556] width 136 height 86
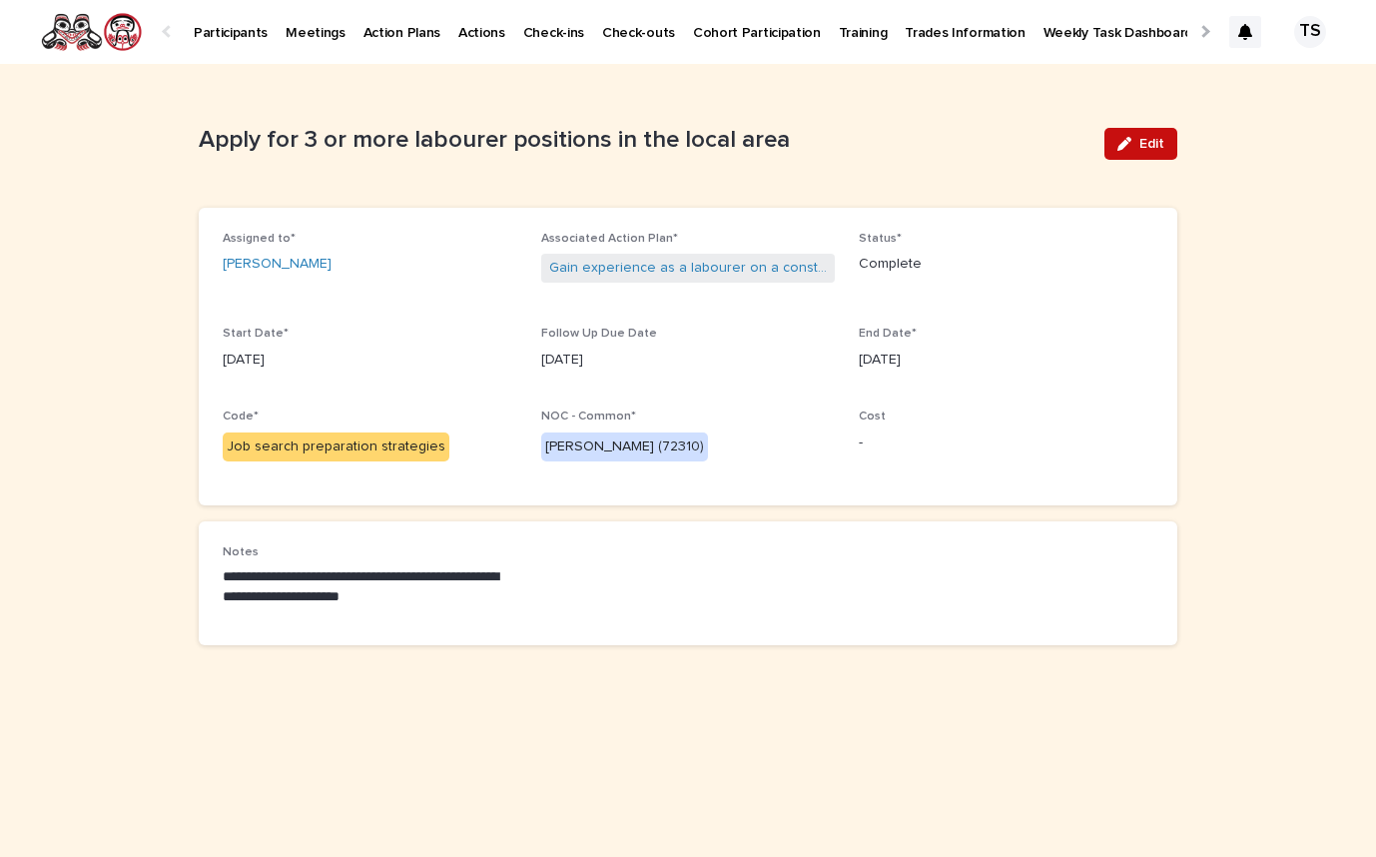
click at [1143, 152] on button "Edit" at bounding box center [1141, 144] width 73 height 32
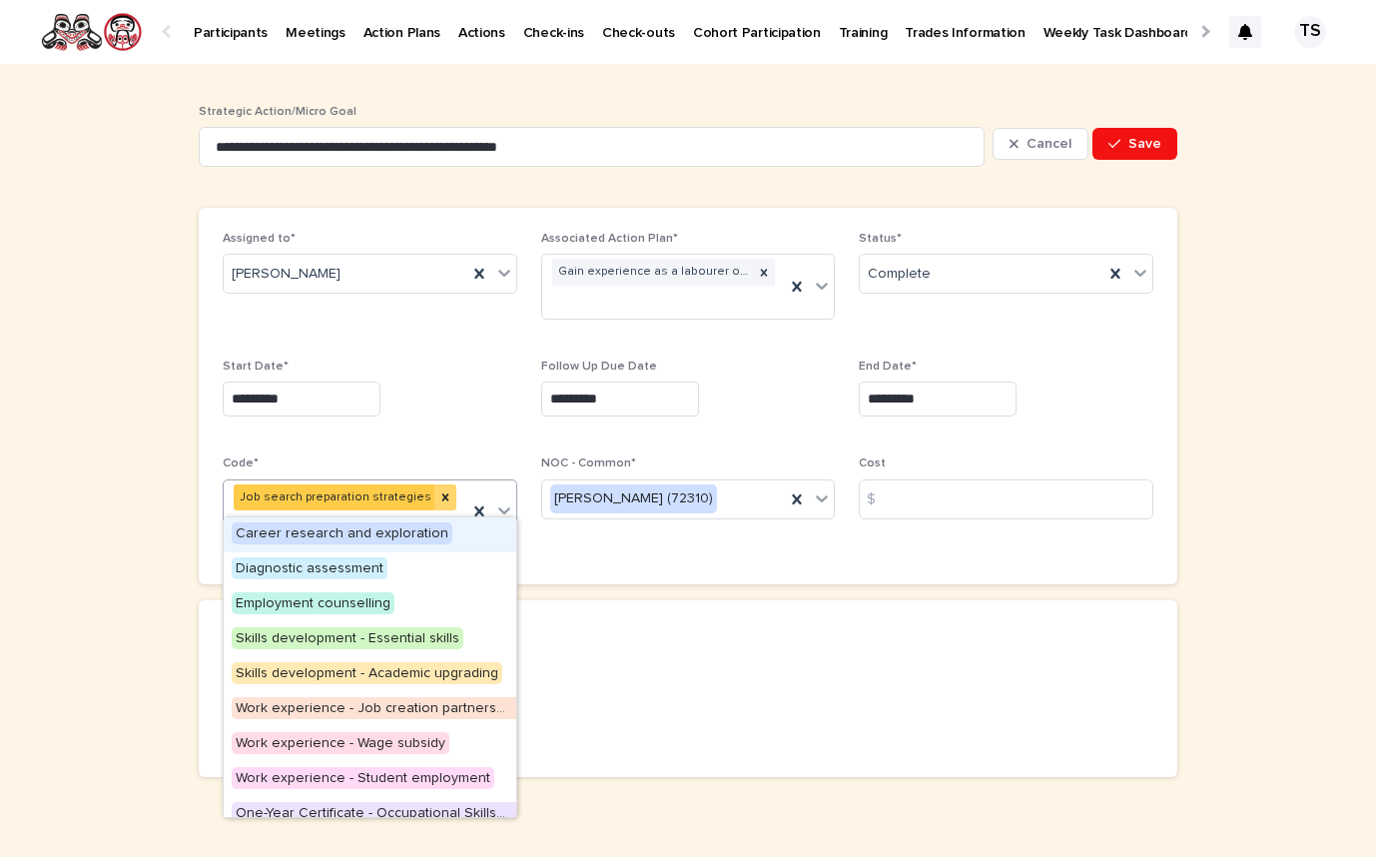
click at [327, 506] on div "Job search preparation strategies" at bounding box center [334, 497] width 201 height 27
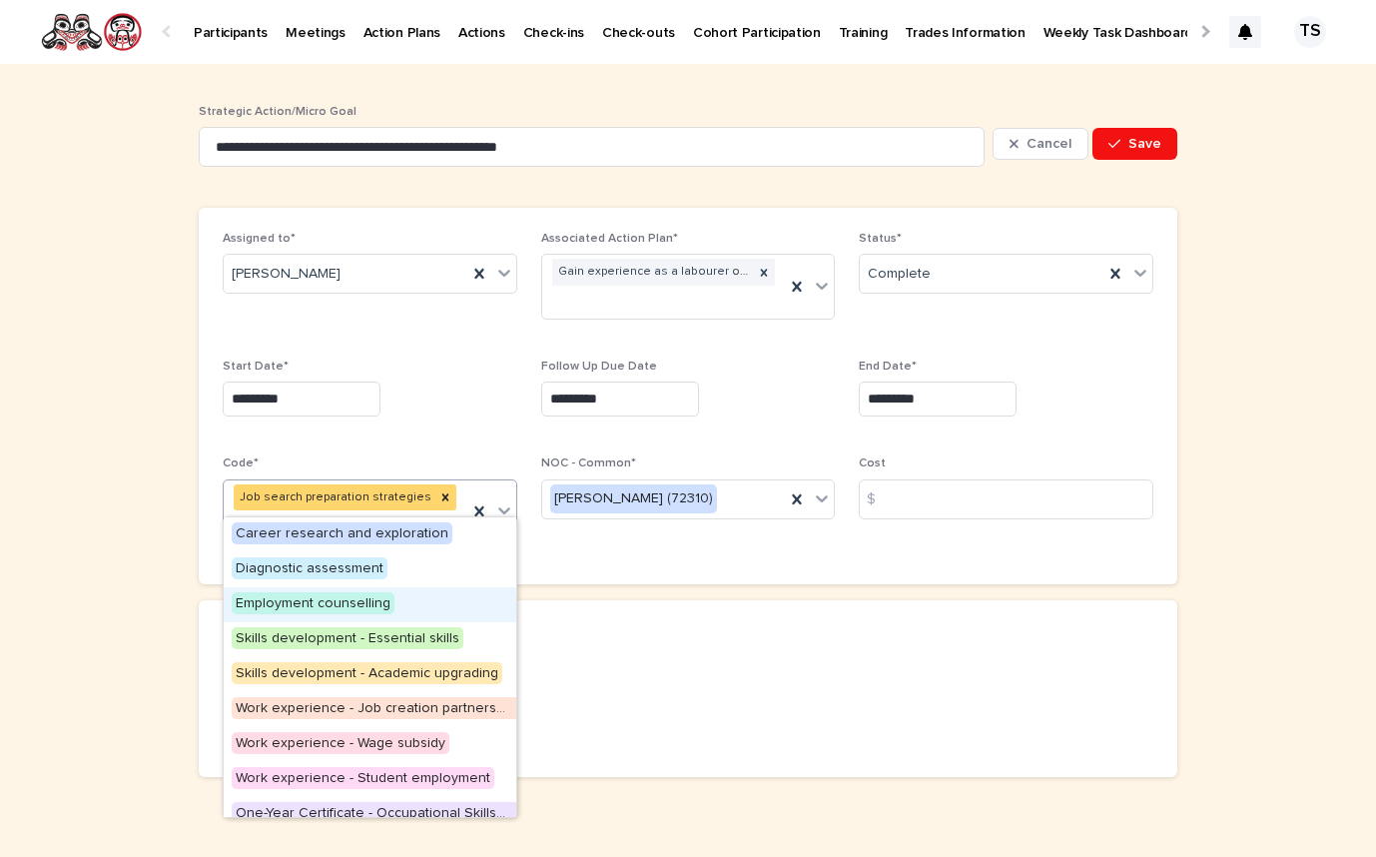
click at [349, 603] on span "Employment counselling" at bounding box center [313, 603] width 163 height 22
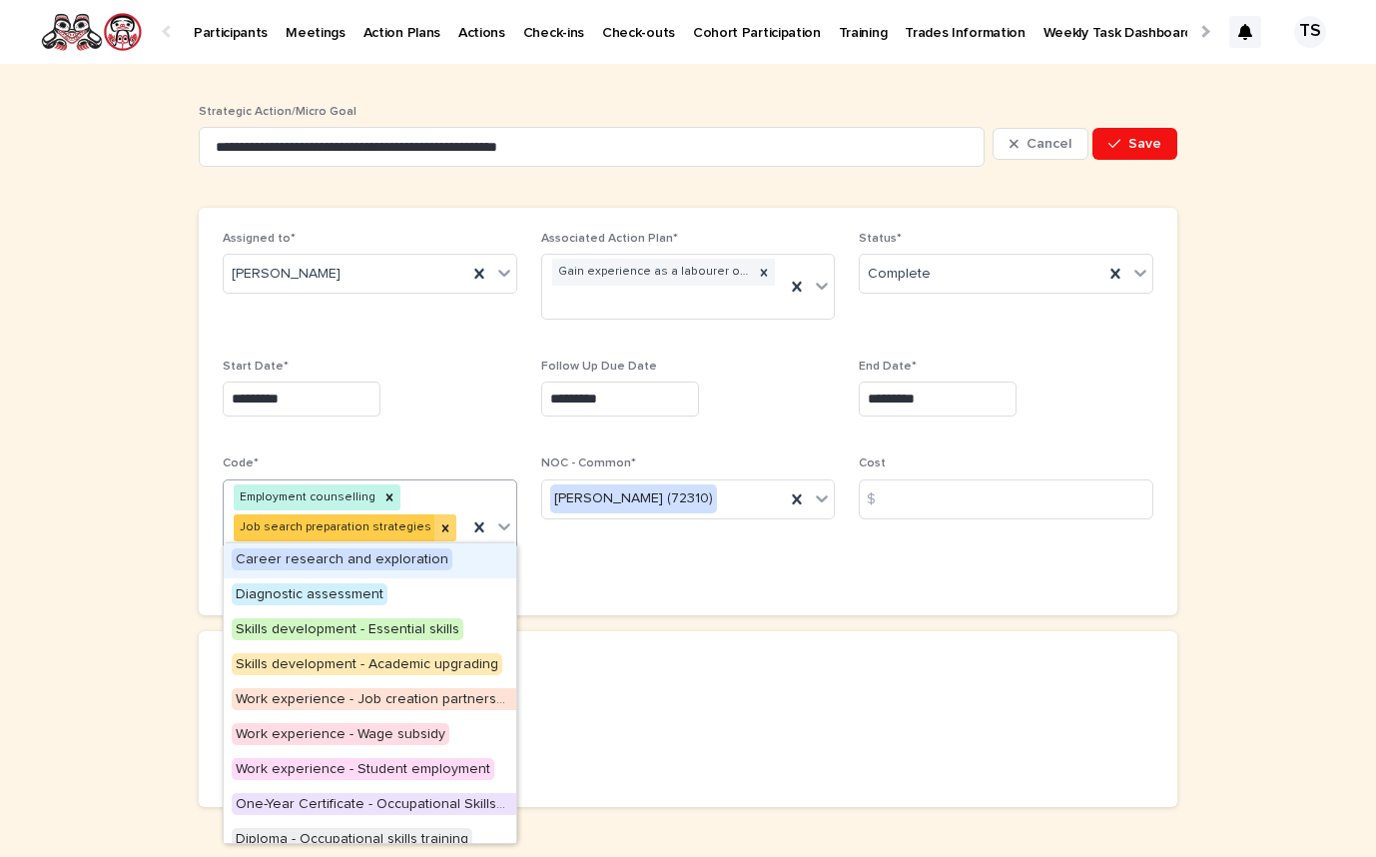
click at [344, 516] on div "Job search preparation strategies" at bounding box center [334, 527] width 201 height 27
click at [698, 519] on div "NOC - Common* [PERSON_NAME] (72310)" at bounding box center [688, 495] width 295 height 78
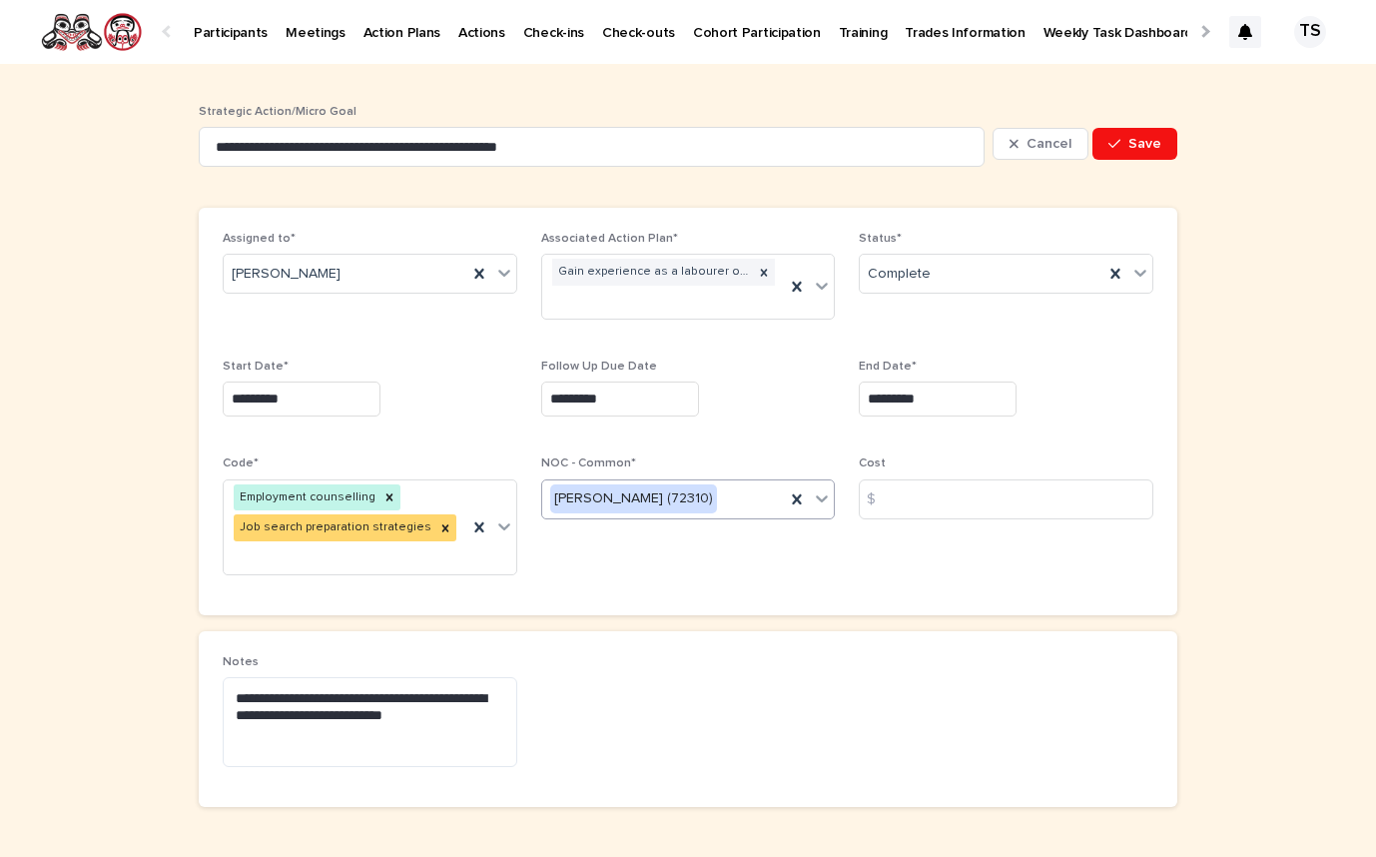
click at [702, 503] on div "[PERSON_NAME] (72310)" at bounding box center [664, 498] width 244 height 33
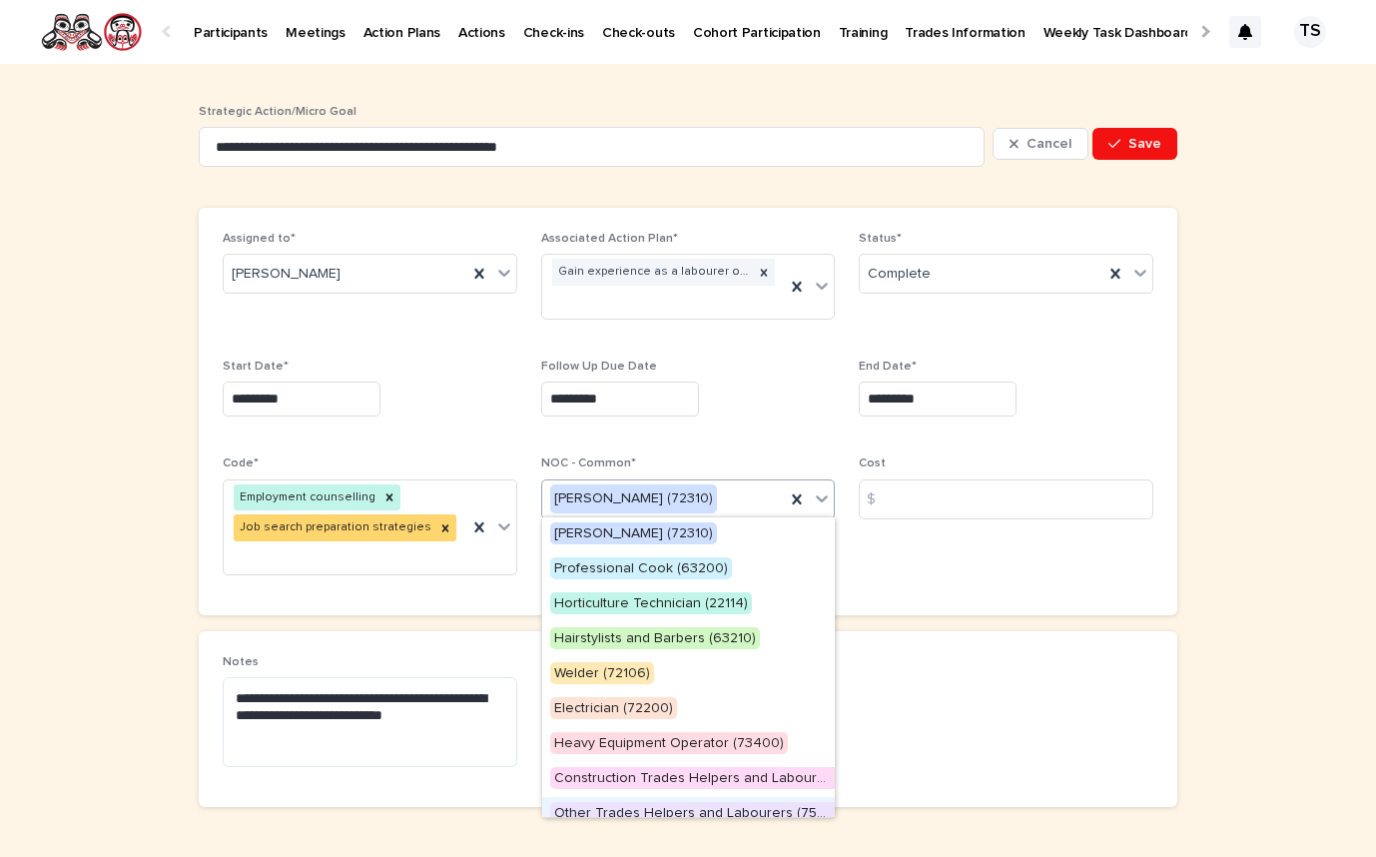
scroll to position [85, 0]
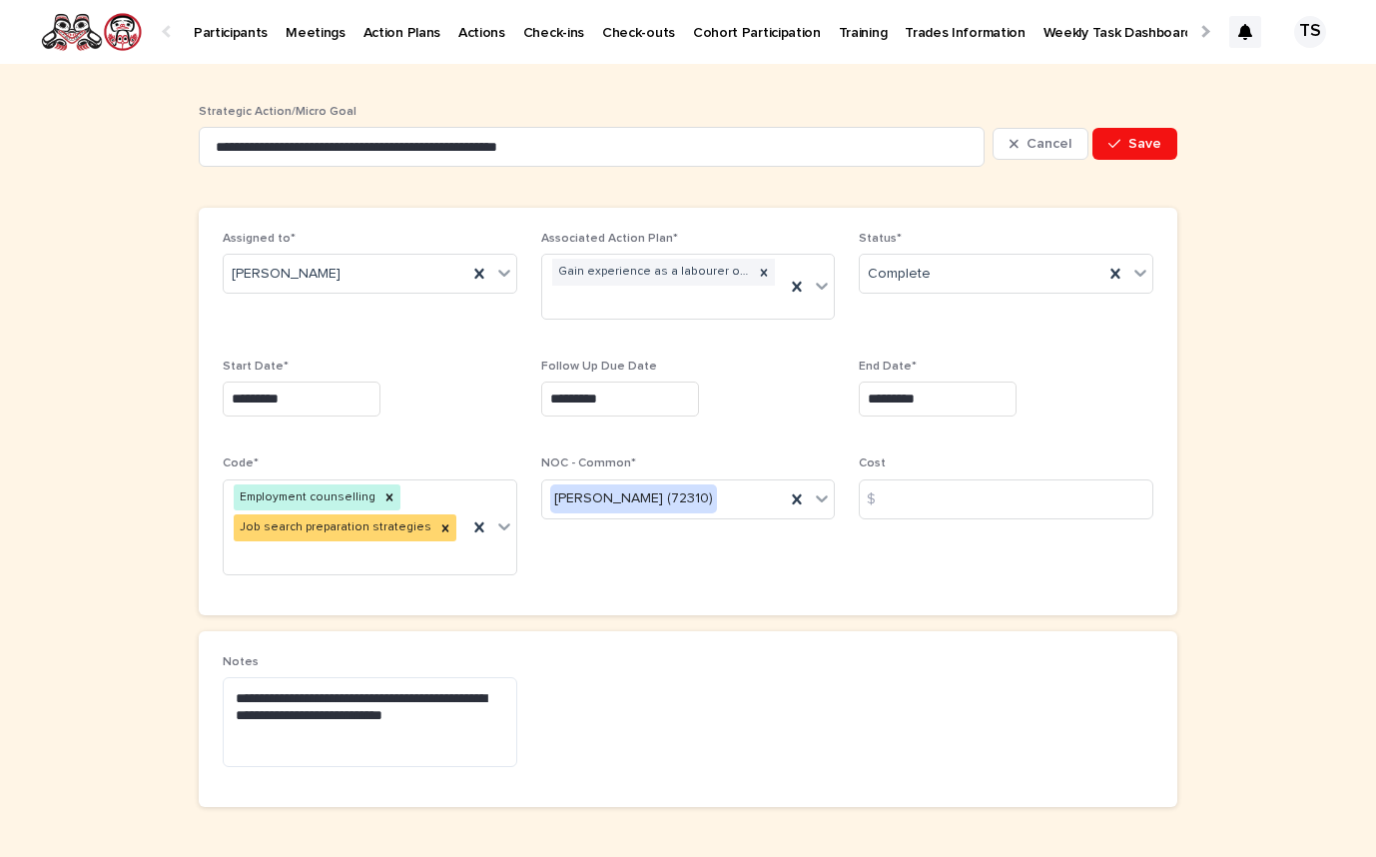
click at [1006, 582] on div "Loading... Saving… Assigned to* [PERSON_NAME] Associated Action Plan* Gain expe…" at bounding box center [688, 419] width 979 height 423
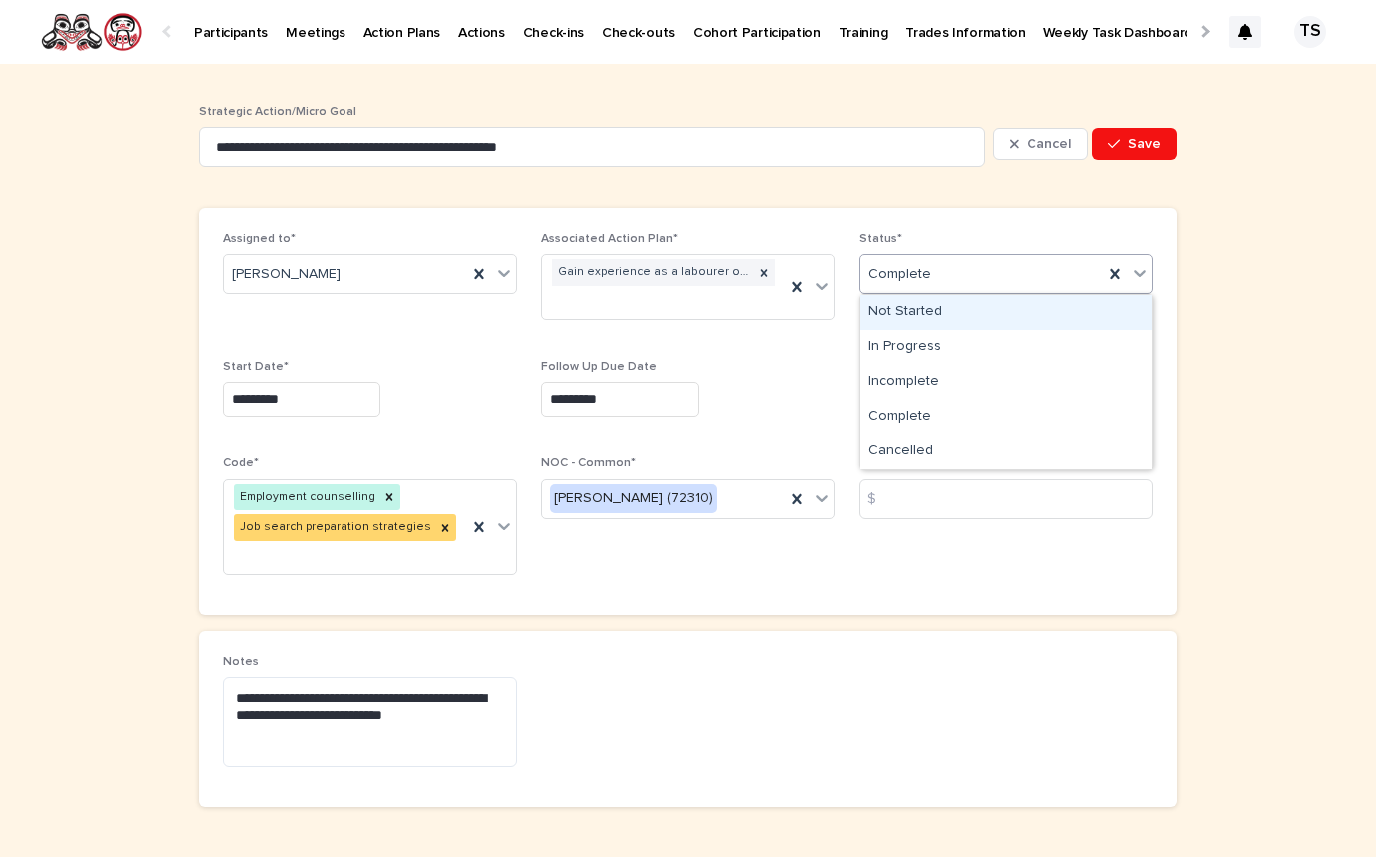
click at [956, 261] on div "Complete" at bounding box center [982, 274] width 244 height 33
click at [666, 299] on div "Gain experience as a labourer on a construction site for 6 months - [PERSON_NAM…" at bounding box center [664, 287] width 244 height 64
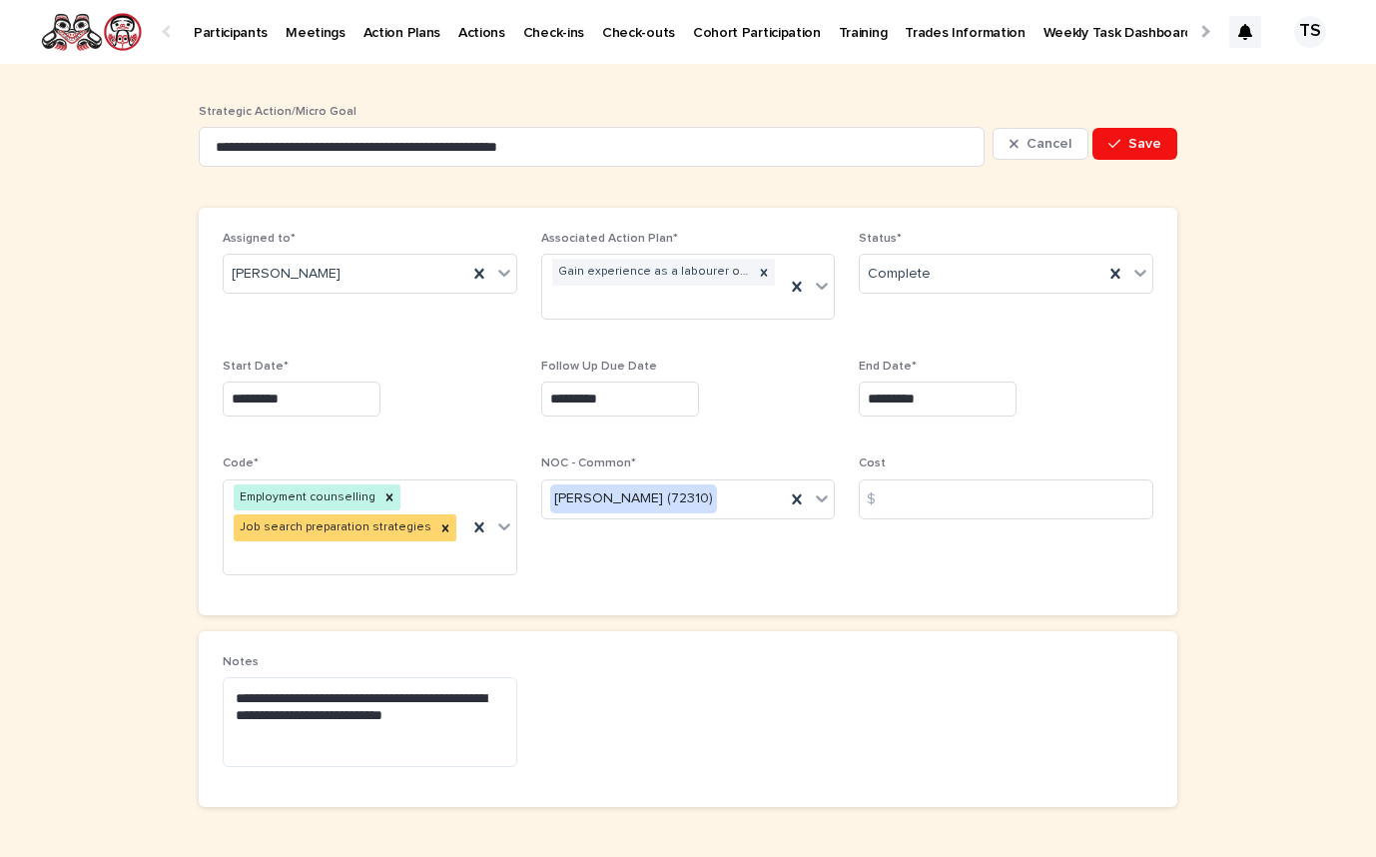
click at [394, 216] on div "Assigned to* [PERSON_NAME] Associated Action Plan* Gain experience as a laboure…" at bounding box center [688, 411] width 979 height 407
click at [1063, 131] on button "Cancel" at bounding box center [1041, 144] width 96 height 32
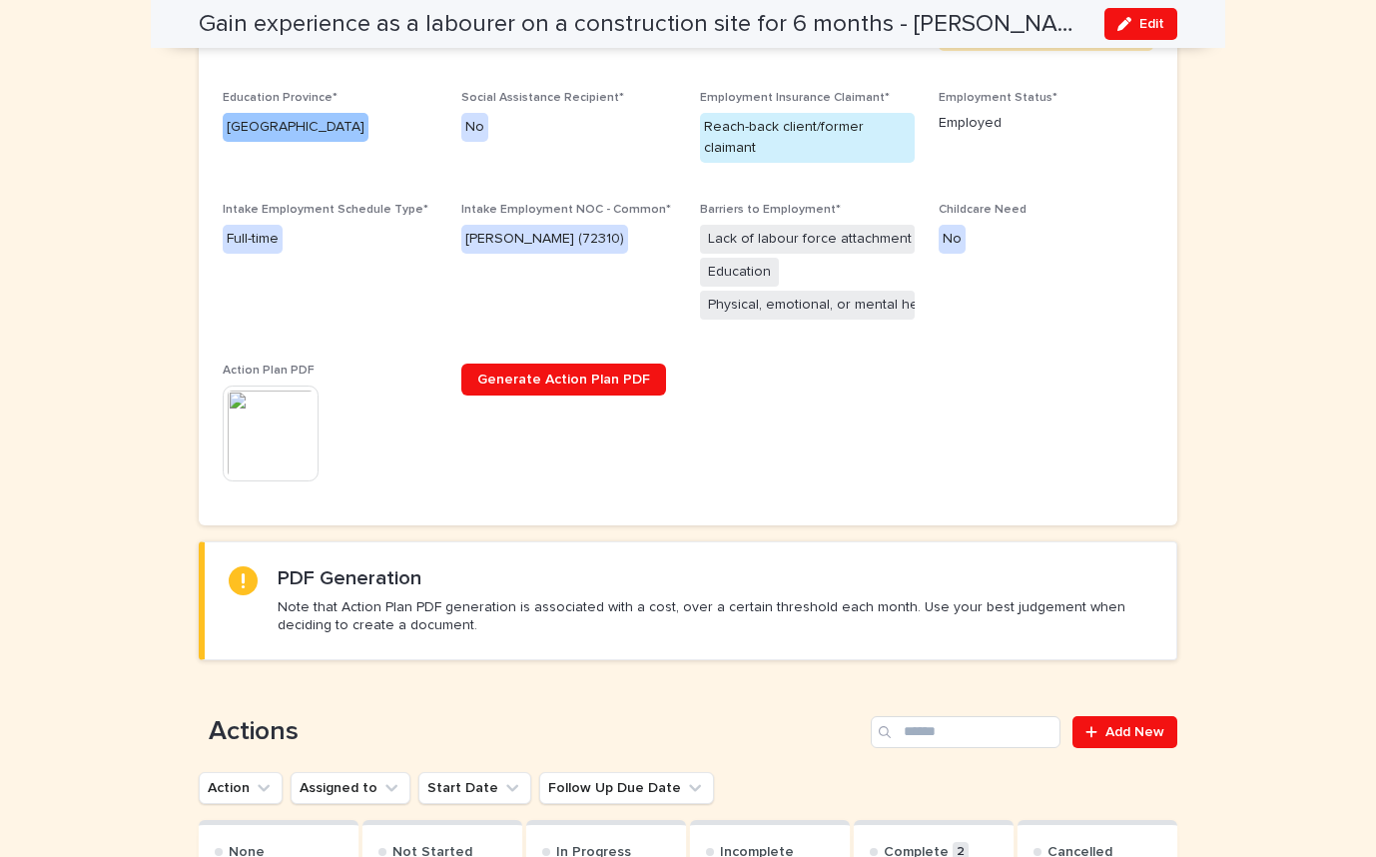
scroll to position [572, 0]
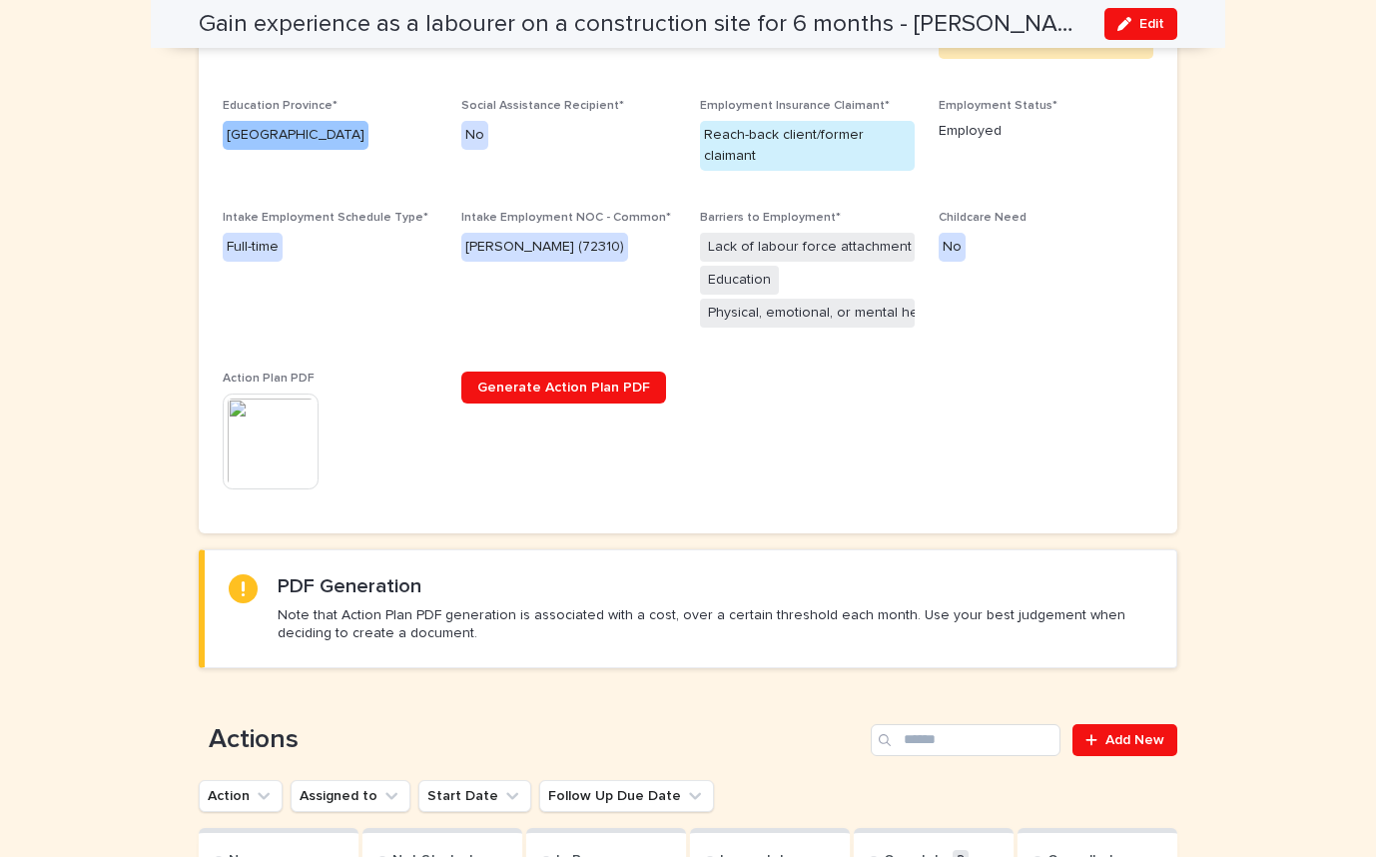
click at [289, 409] on img at bounding box center [271, 441] width 96 height 96
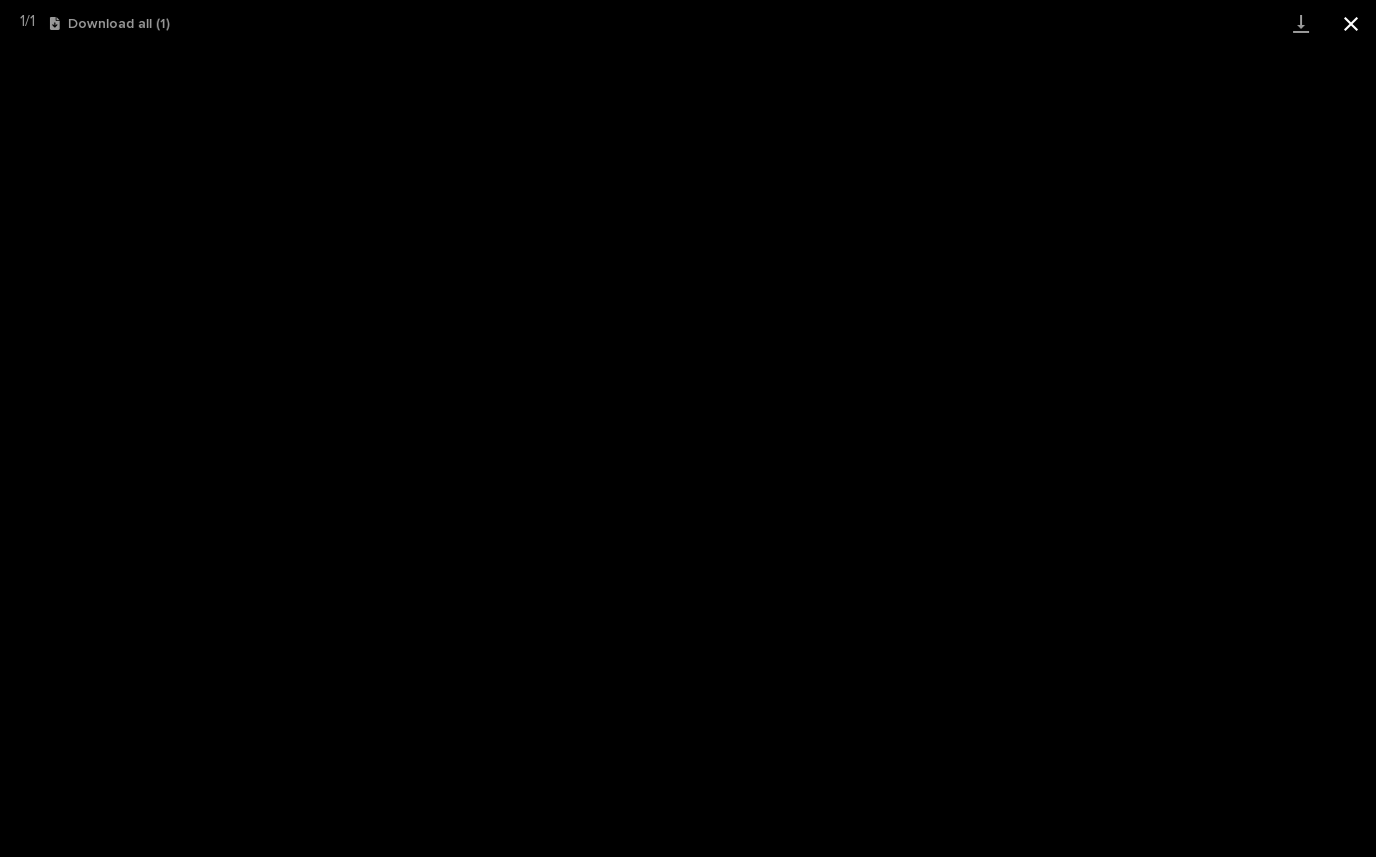
click at [1321, 27] on button "Close gallery" at bounding box center [1351, 23] width 50 height 47
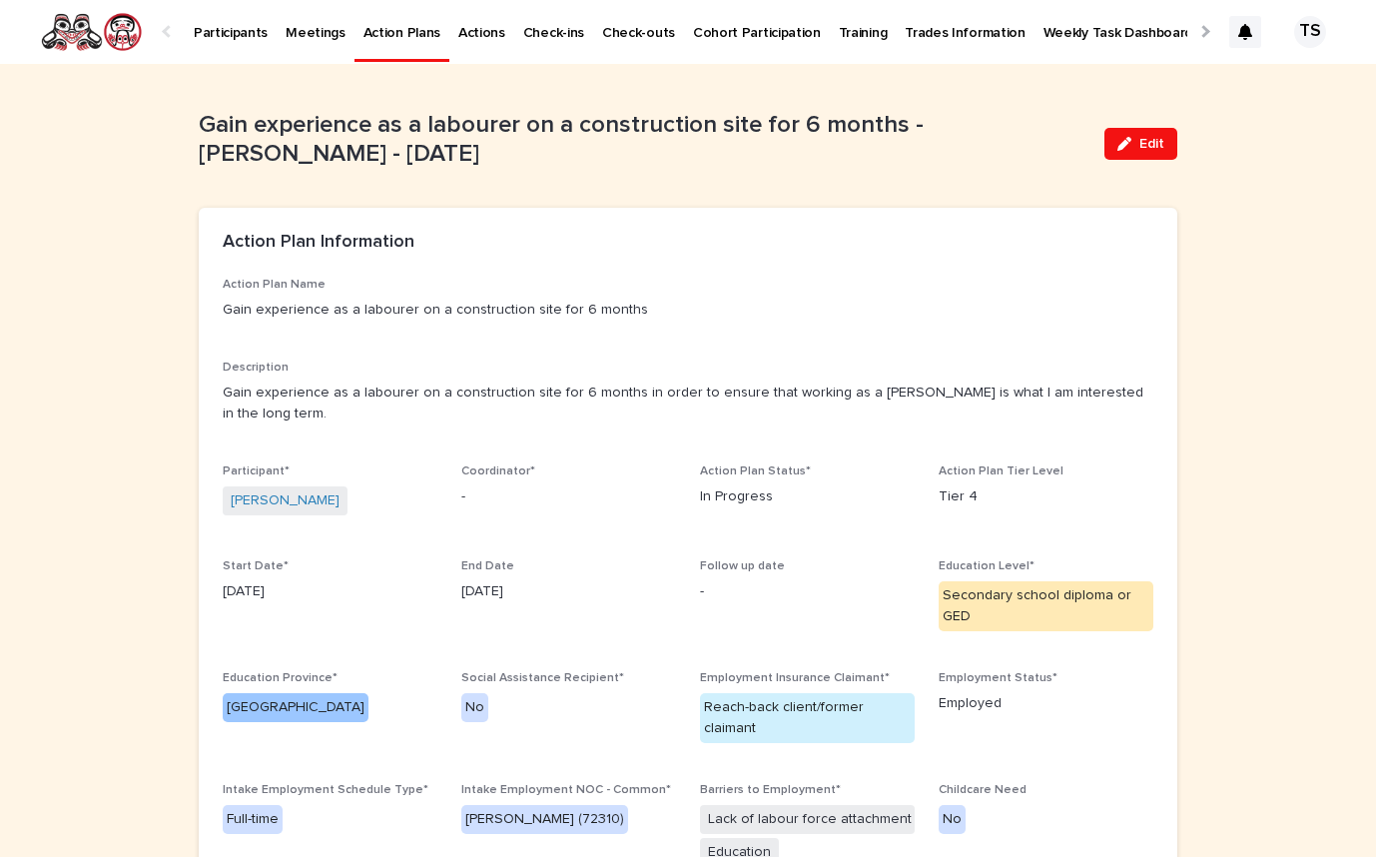
scroll to position [0, 0]
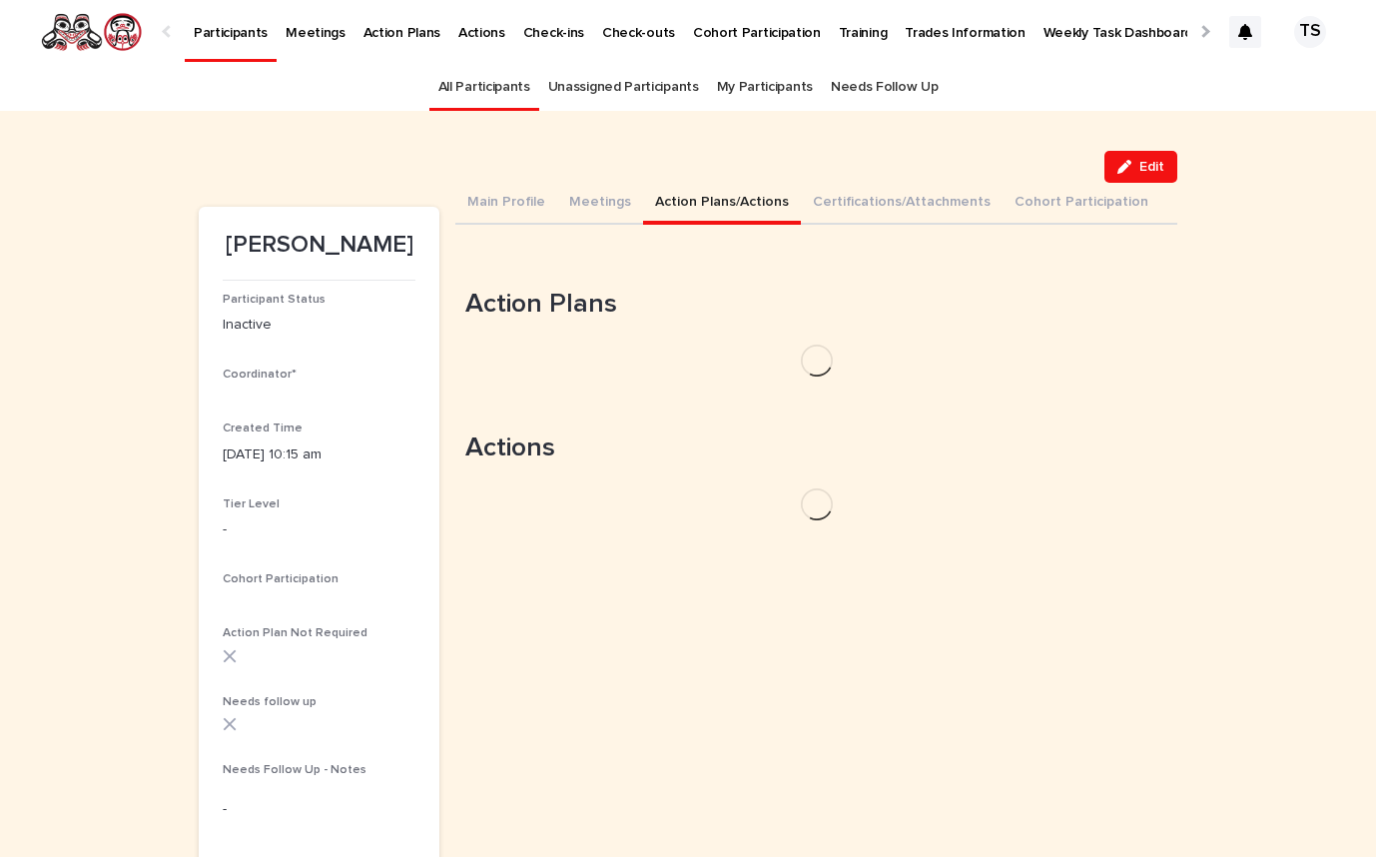
scroll to position [64, 0]
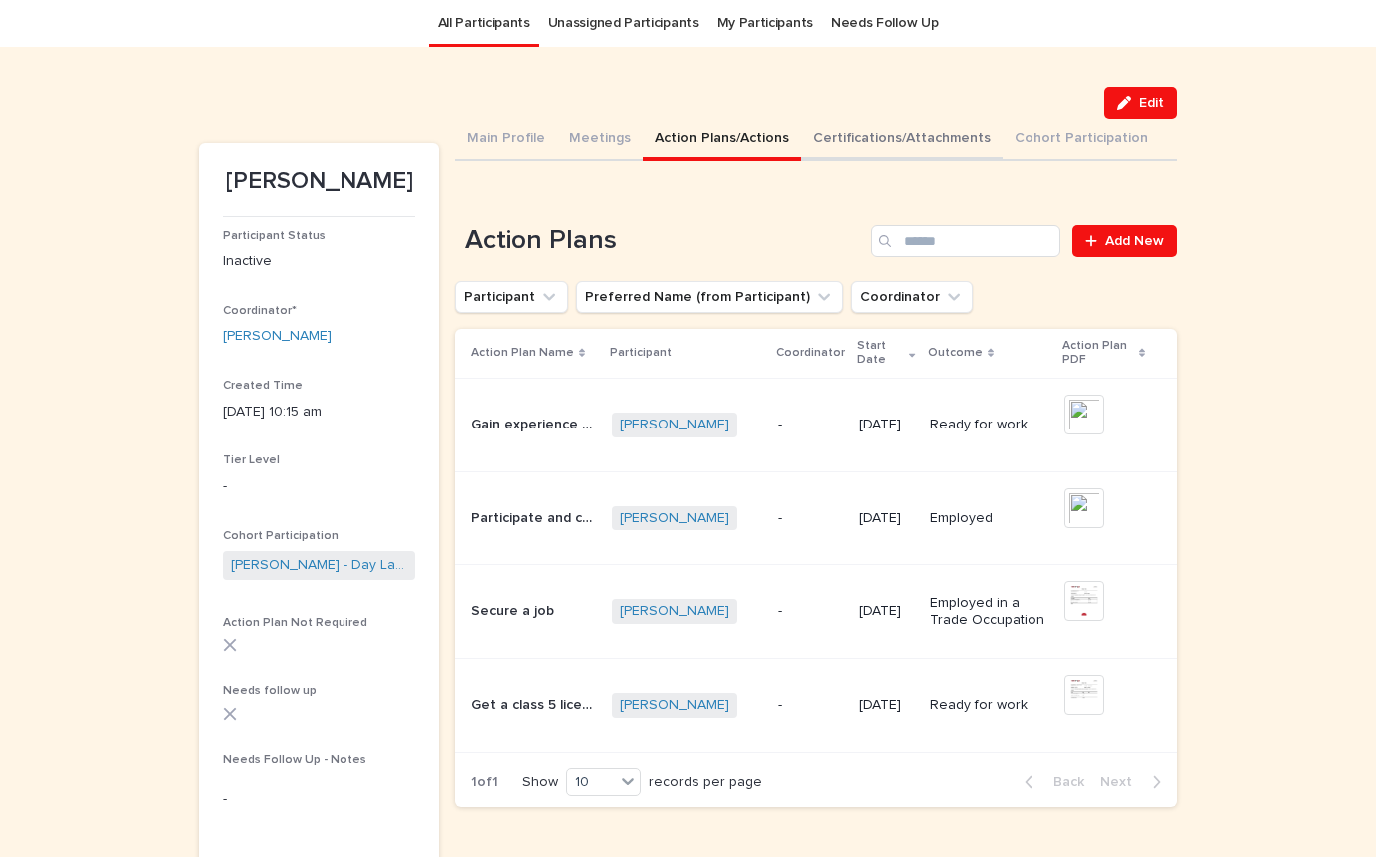
click at [954, 139] on button "Certifications/Attachments" at bounding box center [902, 140] width 202 height 42
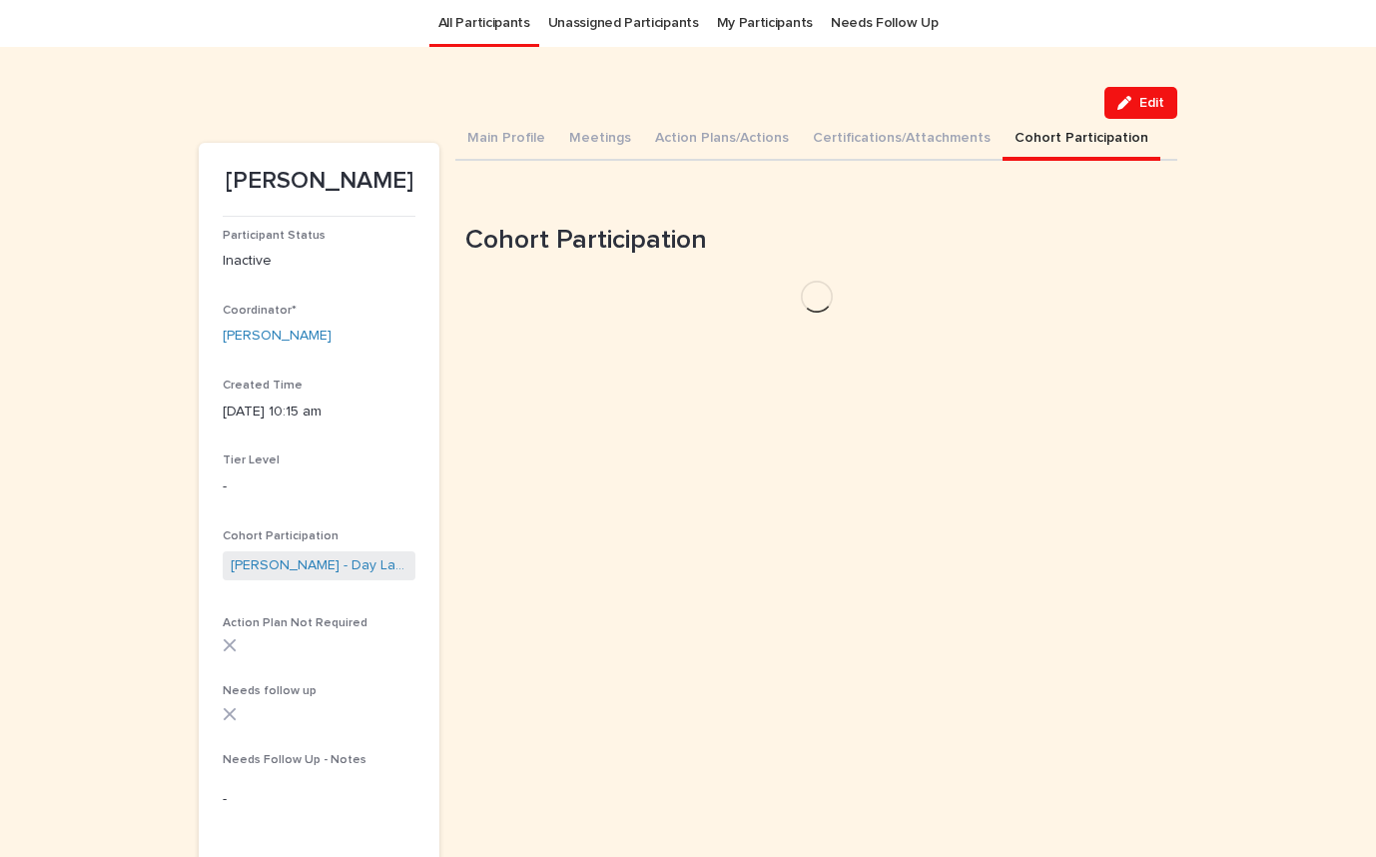
click at [1082, 144] on button "Cohort Participation" at bounding box center [1082, 140] width 158 height 42
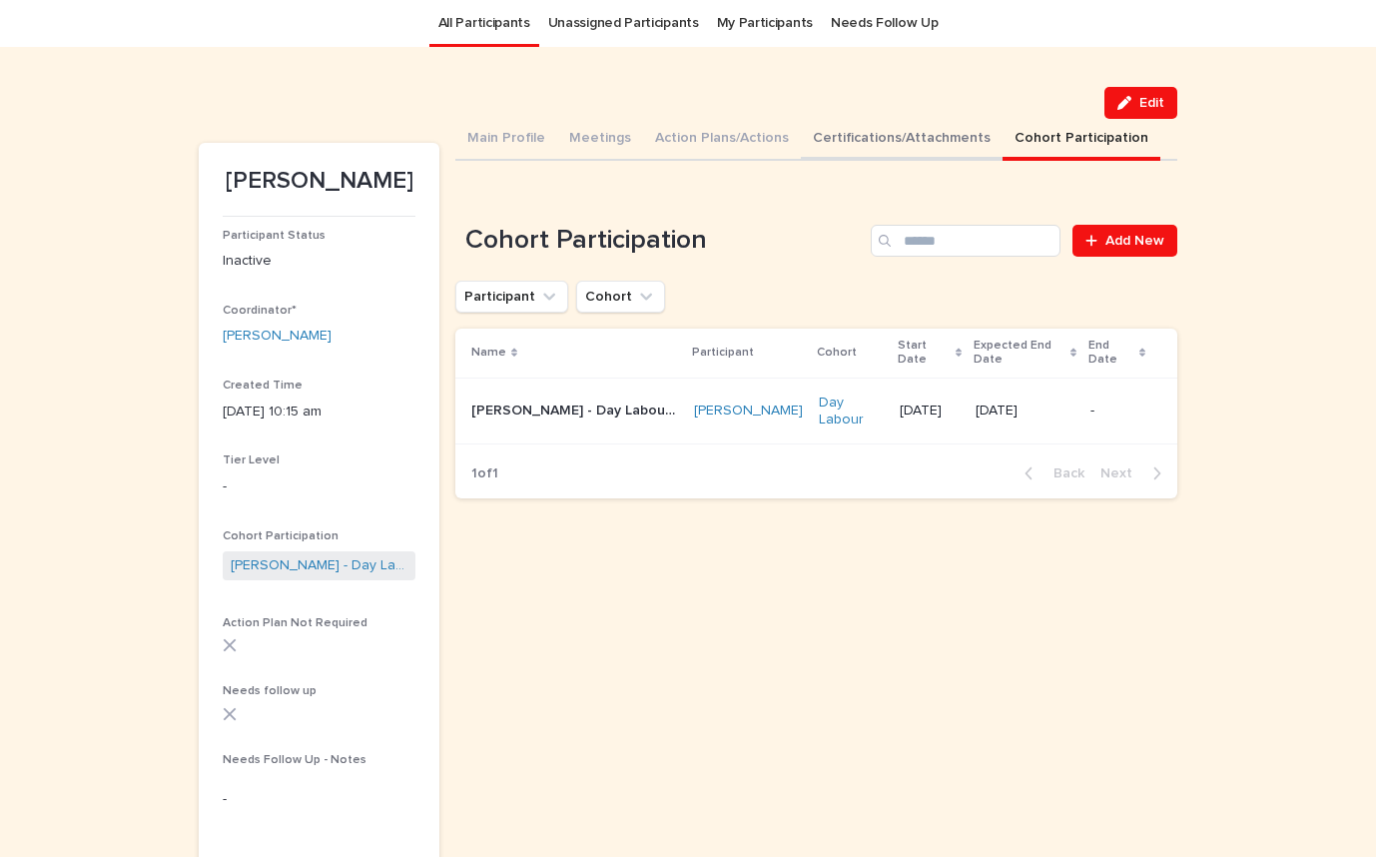
click at [930, 148] on button "Certifications/Attachments" at bounding box center [902, 140] width 202 height 42
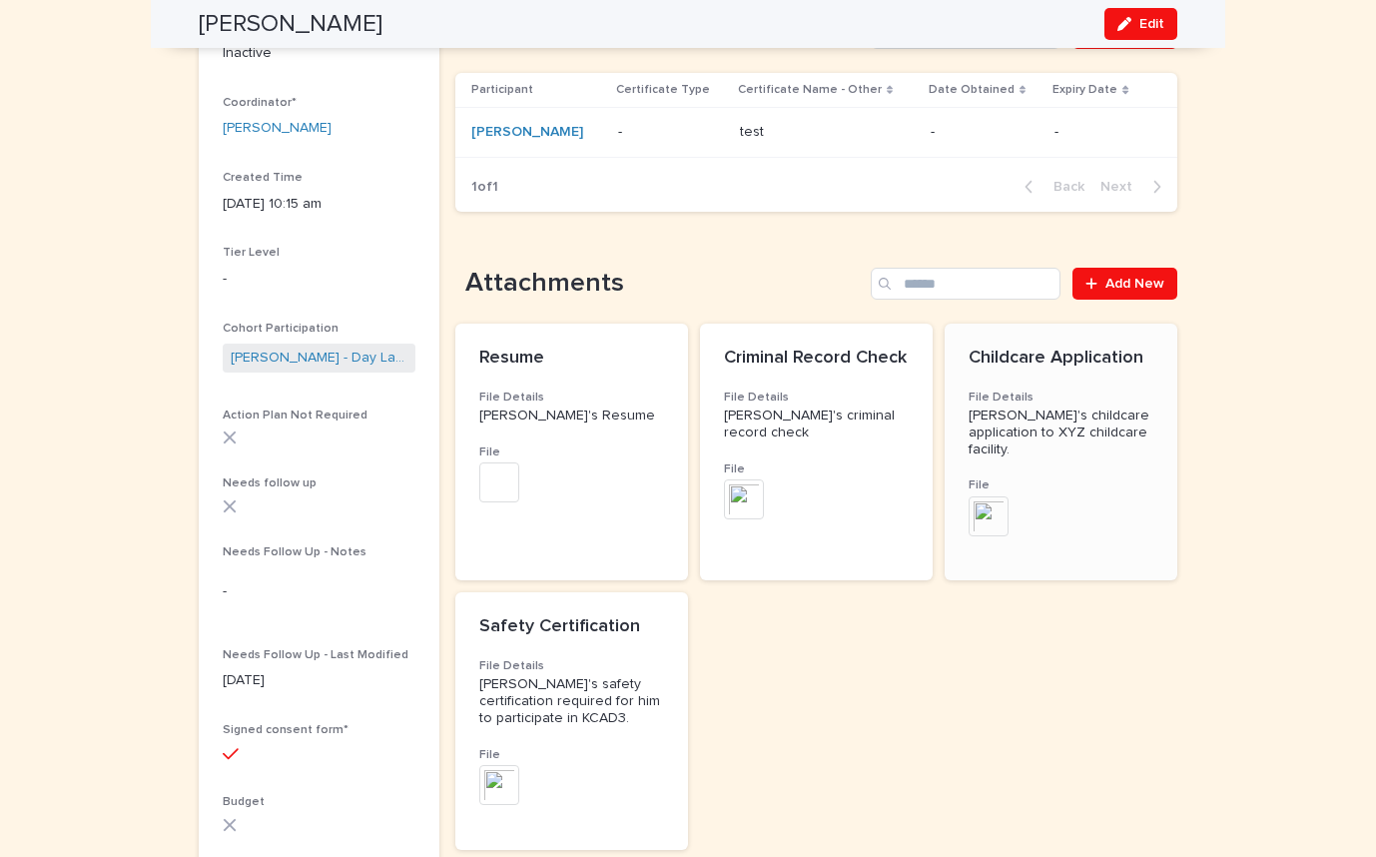
scroll to position [316, 0]
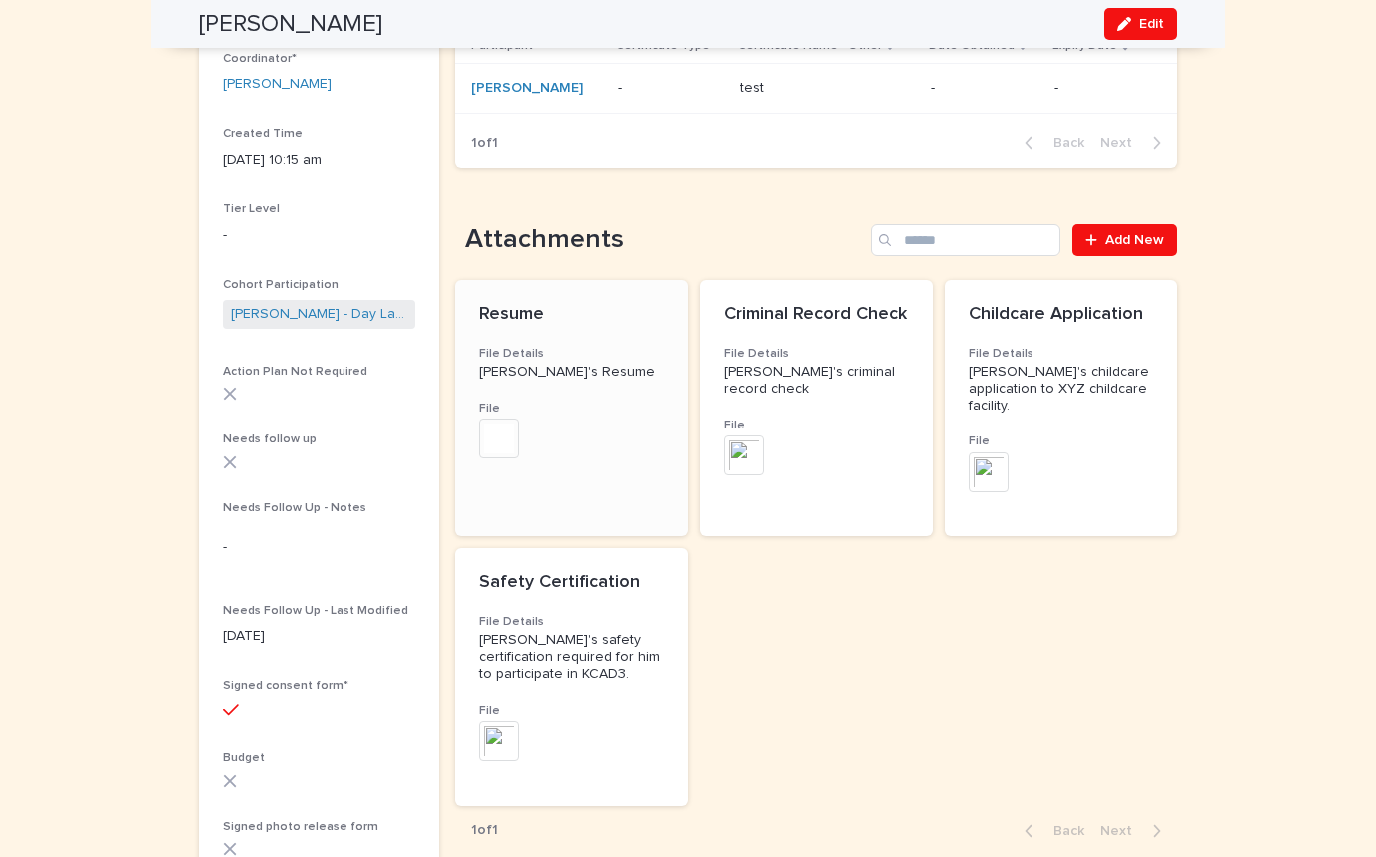
click at [518, 429] on img at bounding box center [499, 438] width 40 height 40
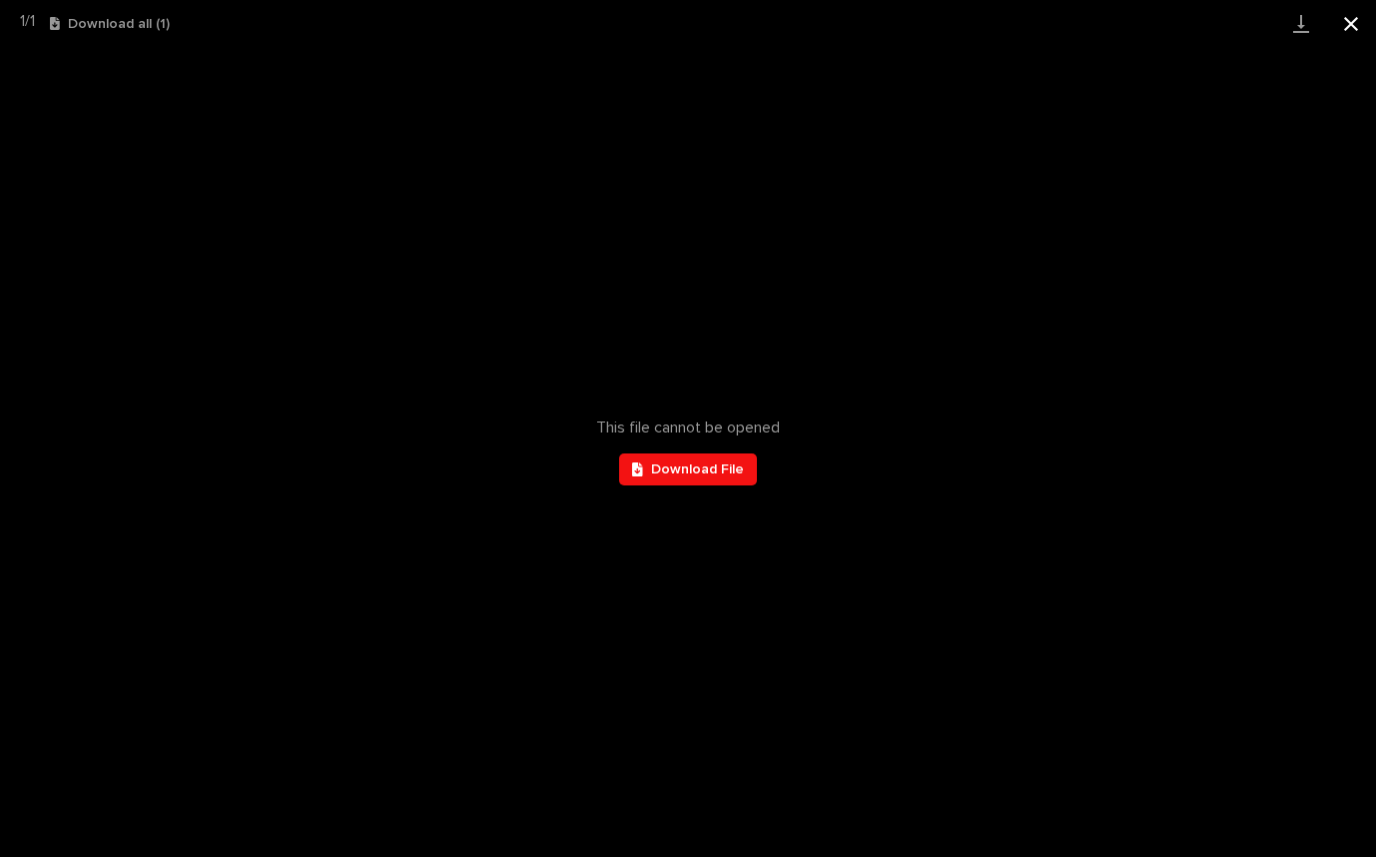
click at [1321, 31] on button "Close gallery" at bounding box center [1351, 23] width 50 height 47
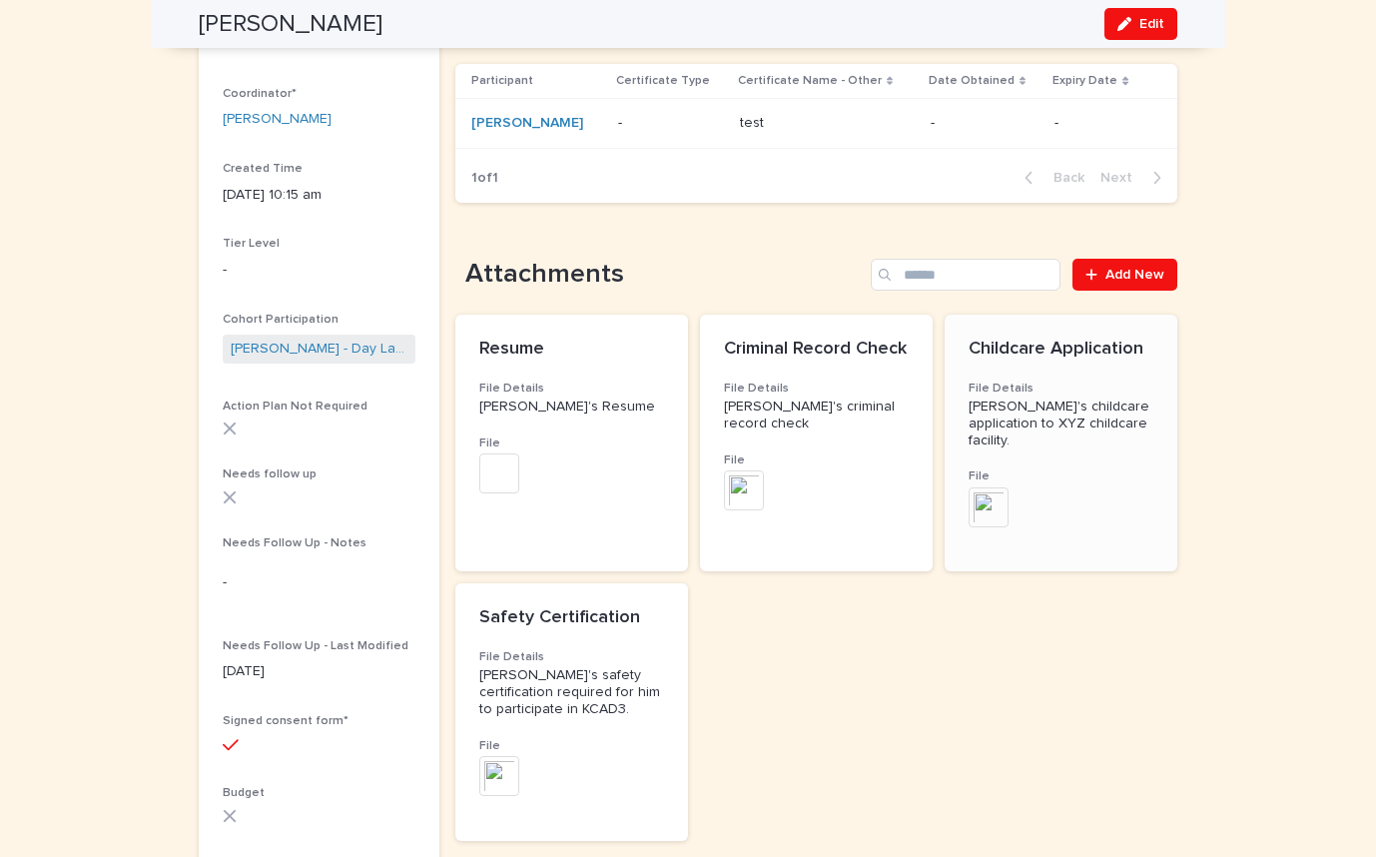
scroll to position [269, 0]
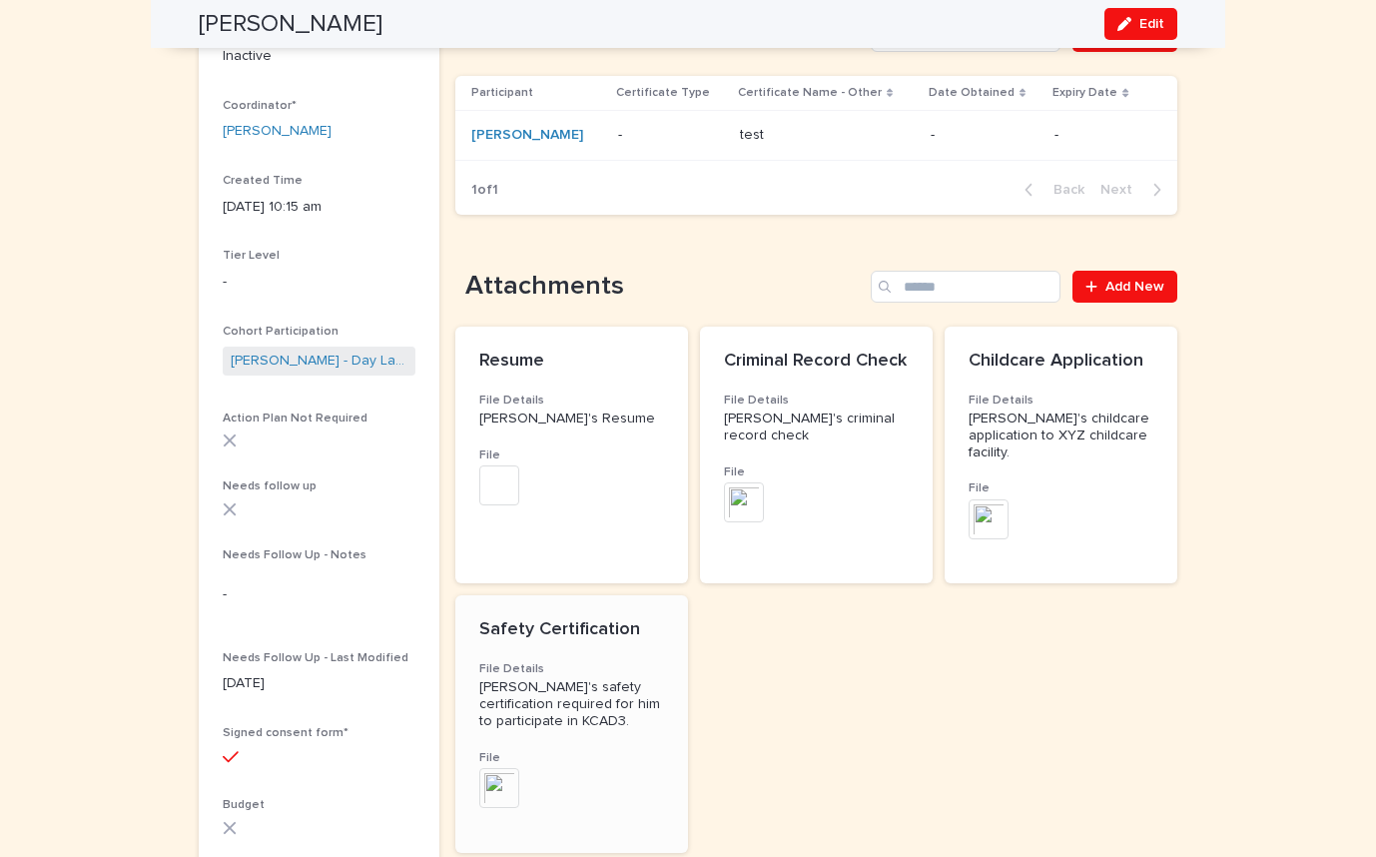
click at [494, 768] on img at bounding box center [499, 788] width 40 height 40
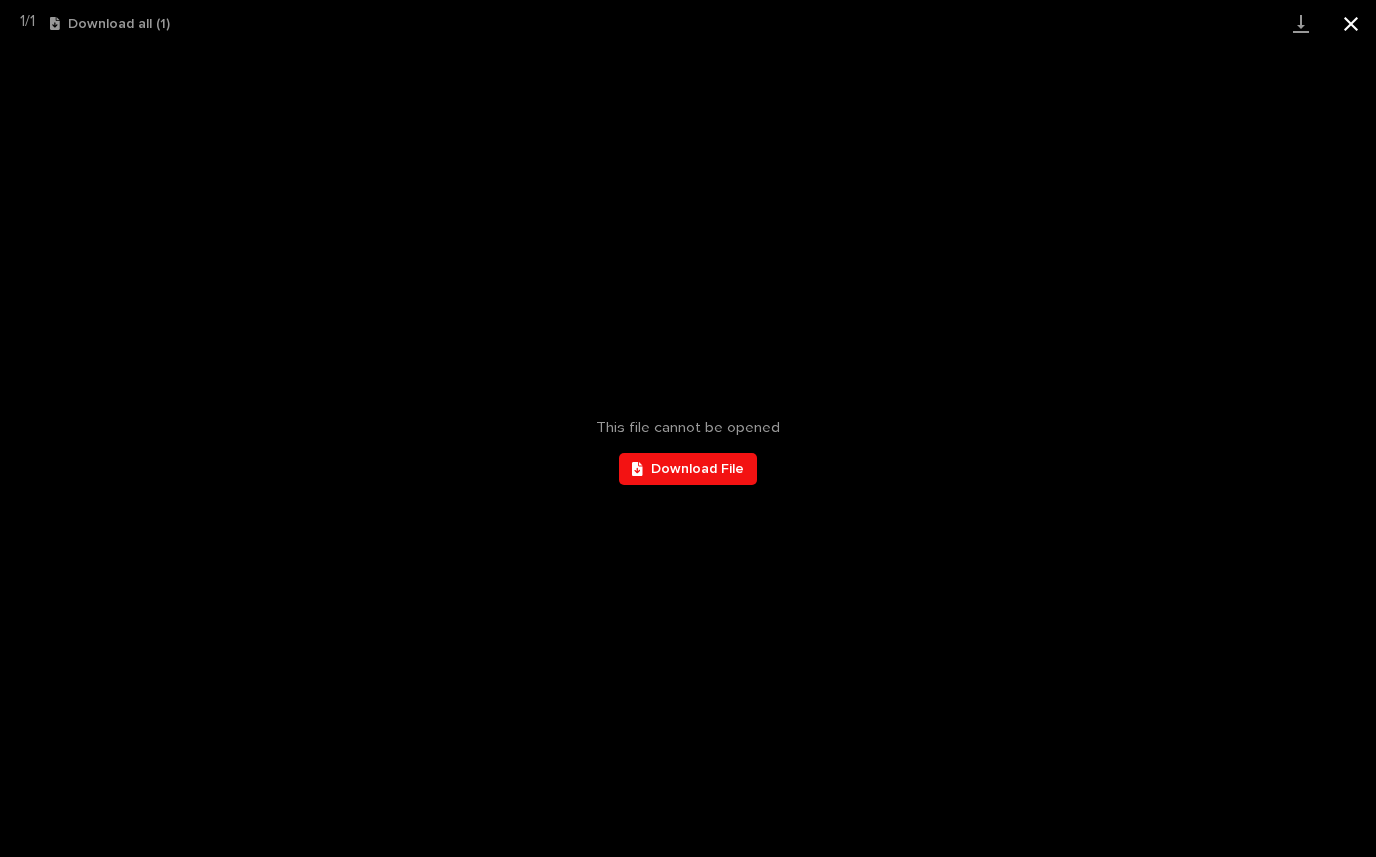
click at [1321, 21] on button "Close gallery" at bounding box center [1351, 23] width 50 height 47
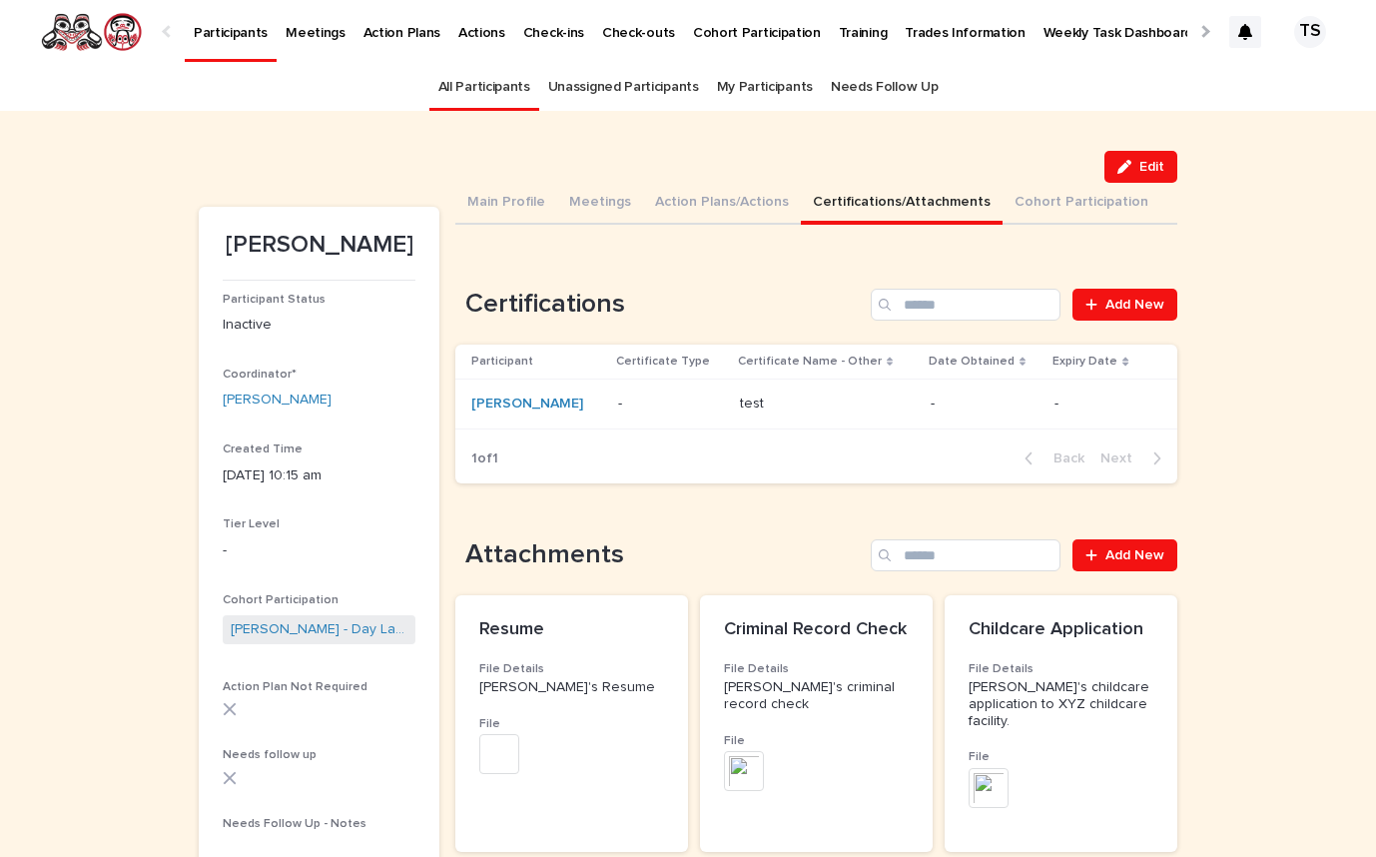
scroll to position [0, 0]
click at [991, 156] on div "Edit" at bounding box center [688, 167] width 979 height 32
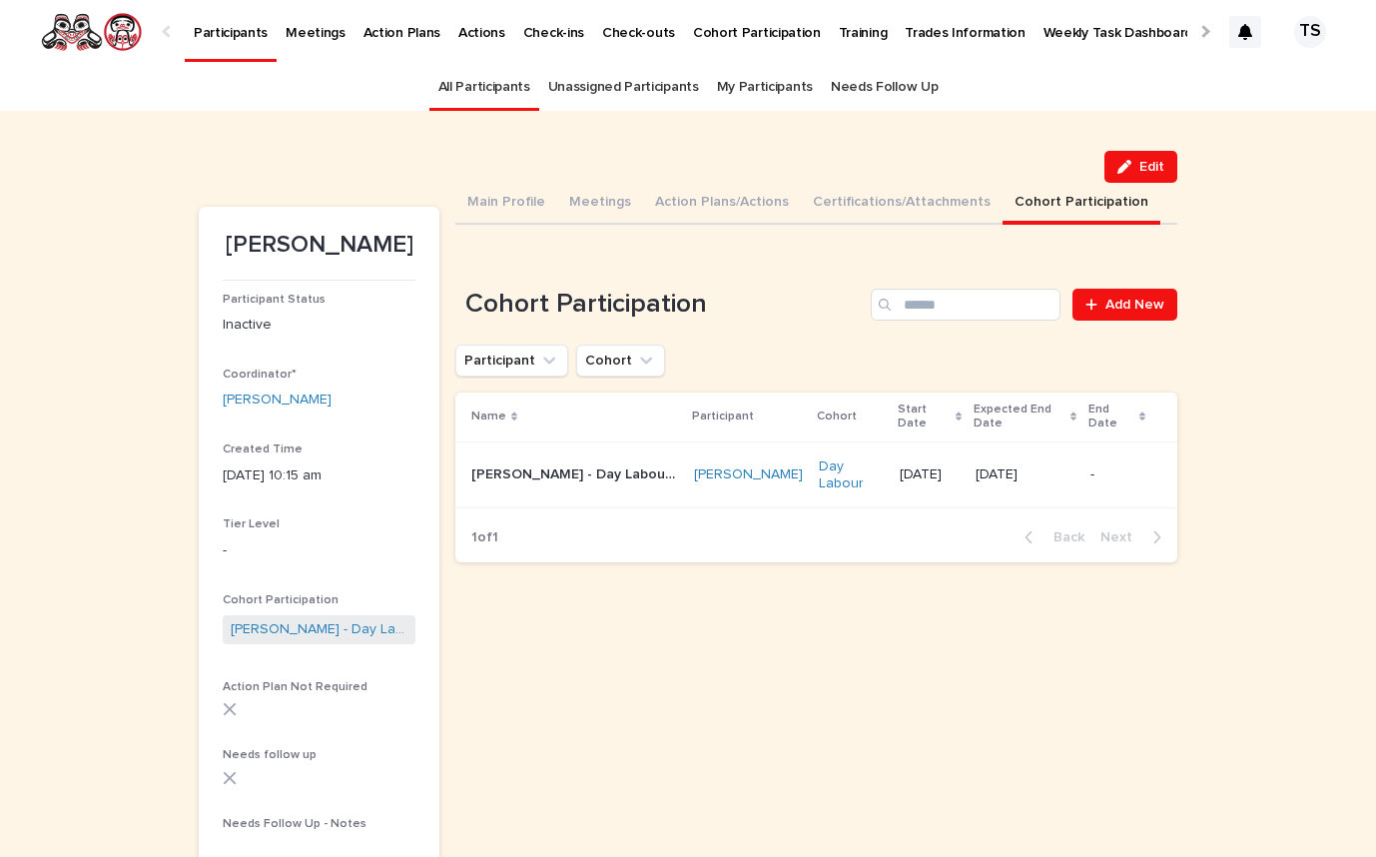
click at [1034, 202] on button "Cohort Participation" at bounding box center [1082, 204] width 158 height 42
click at [1087, 27] on p "Weekly Task Dashboard" at bounding box center [1119, 21] width 150 height 42
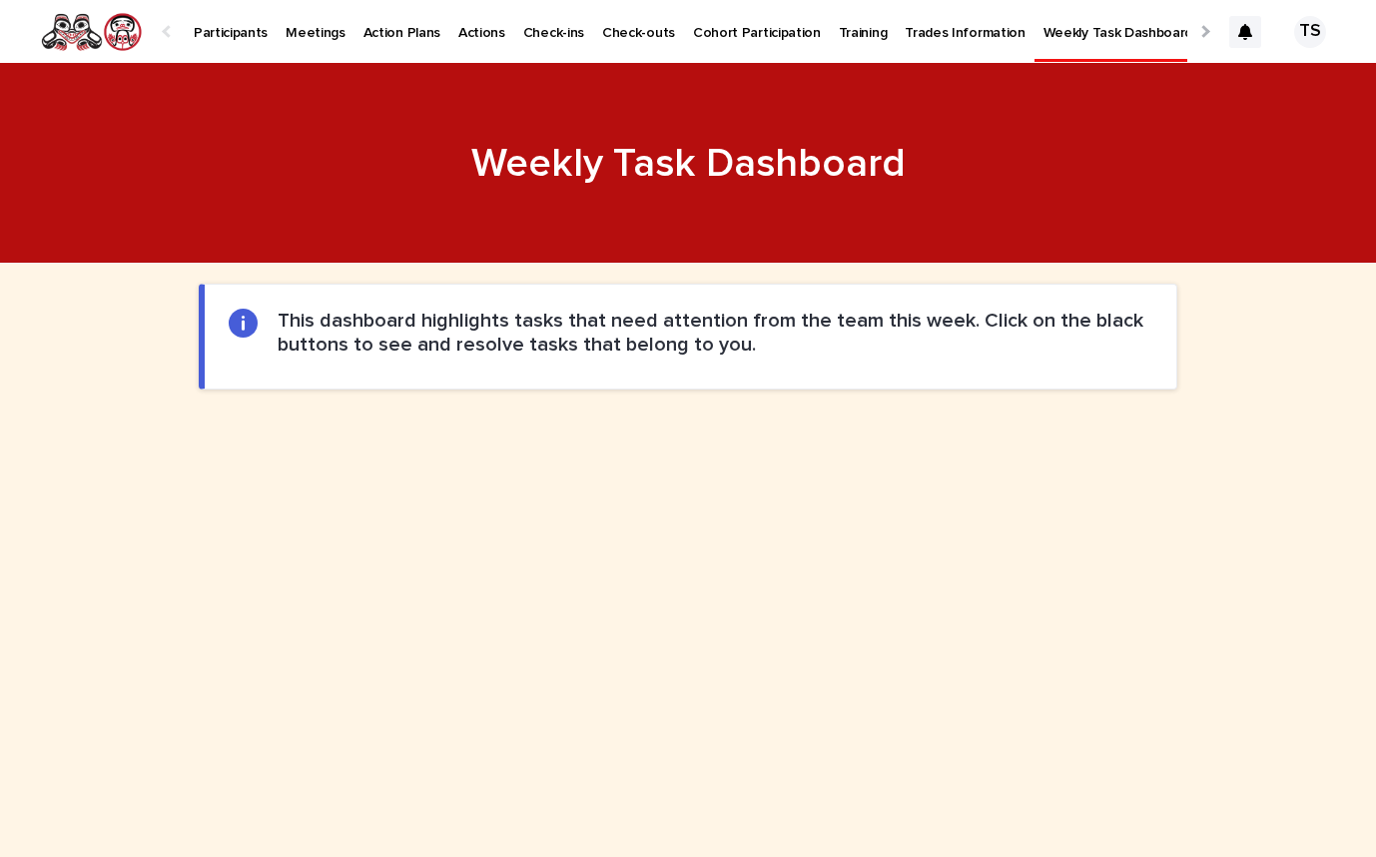
click at [1210, 31] on p "Task Completion Dashboard" at bounding box center [1298, 21] width 177 height 42
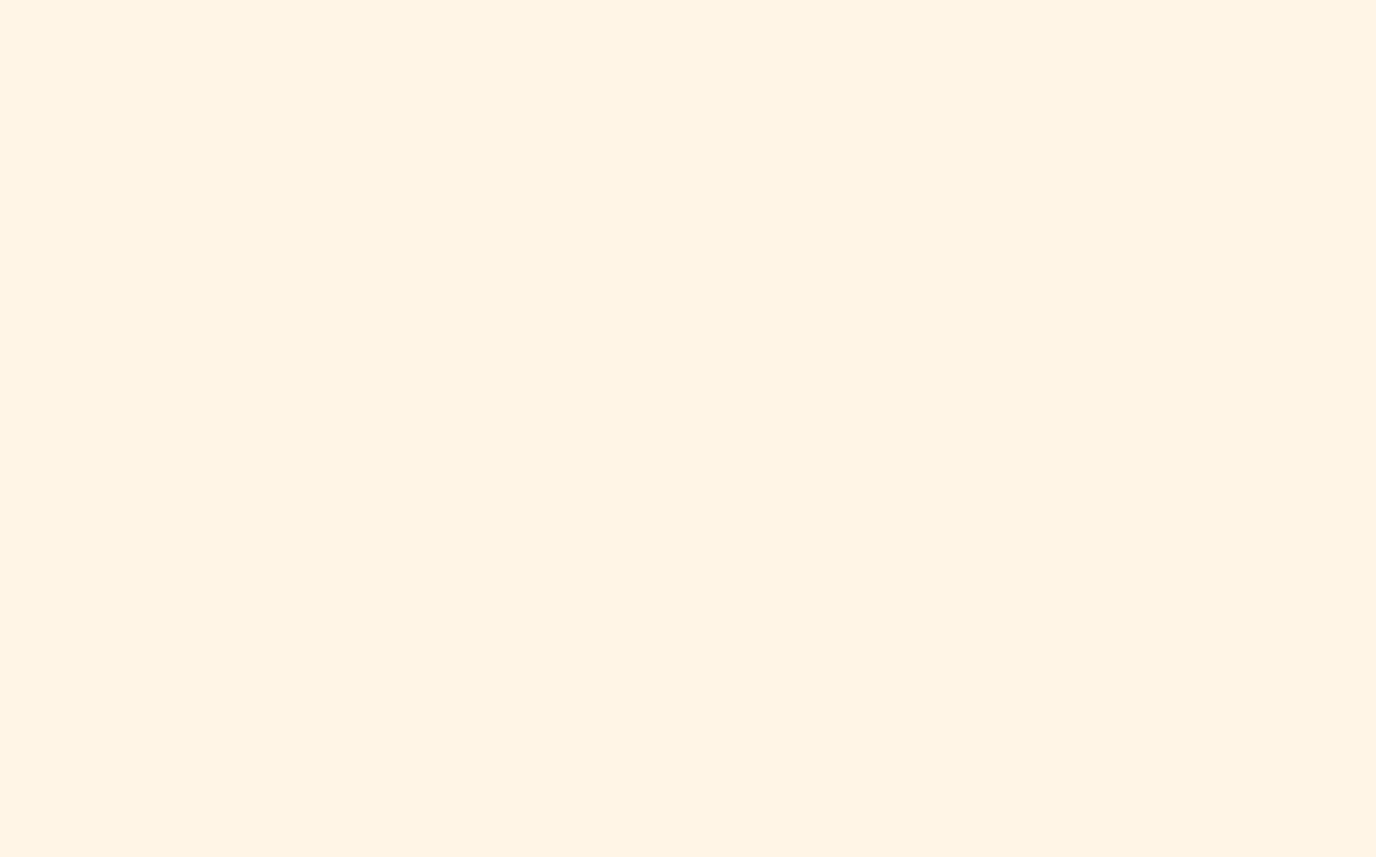
scroll to position [2136, 0]
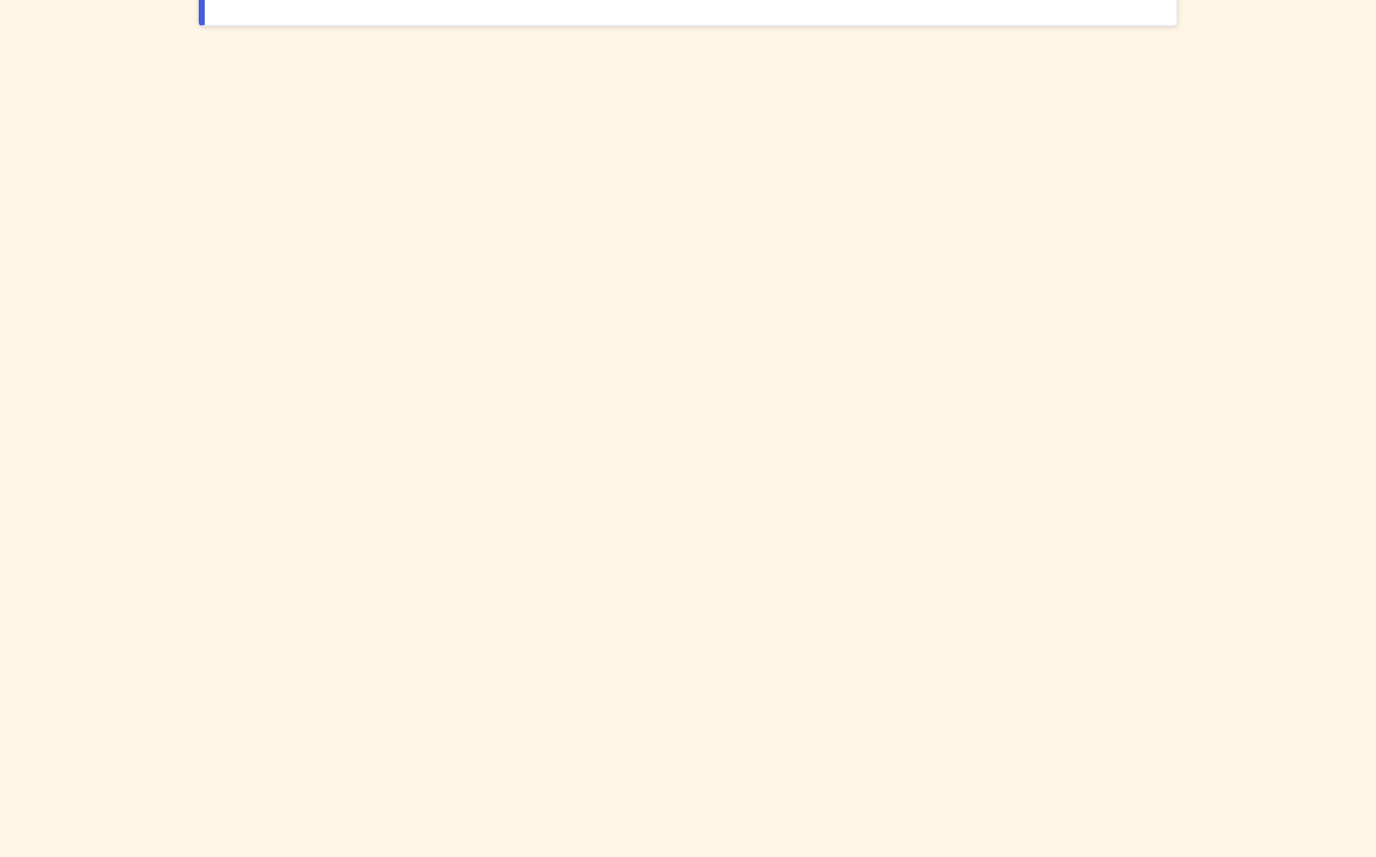
scroll to position [0, 0]
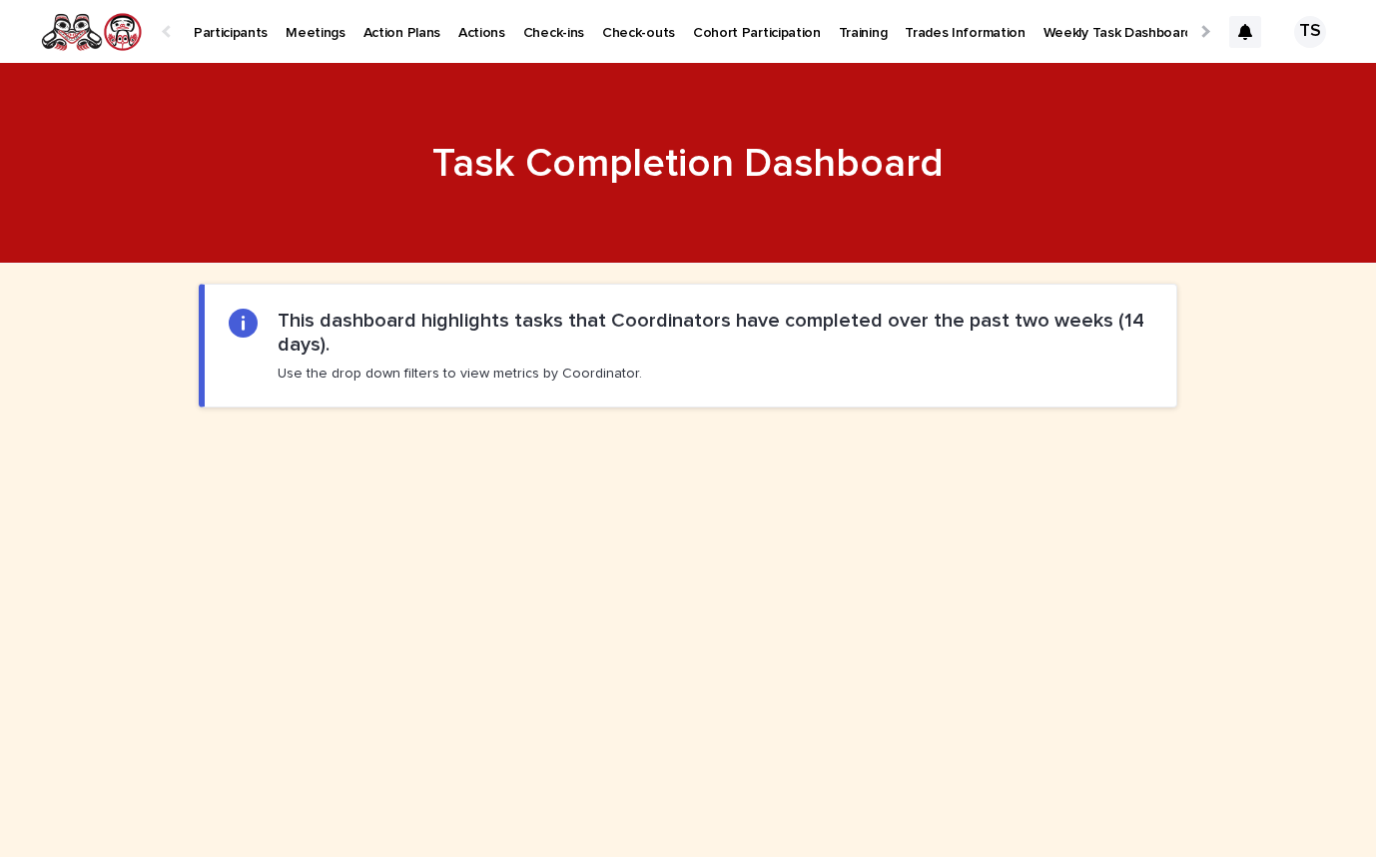
click at [843, 29] on p "Training" at bounding box center [863, 21] width 49 height 42
